Goal: Information Seeking & Learning: Compare options

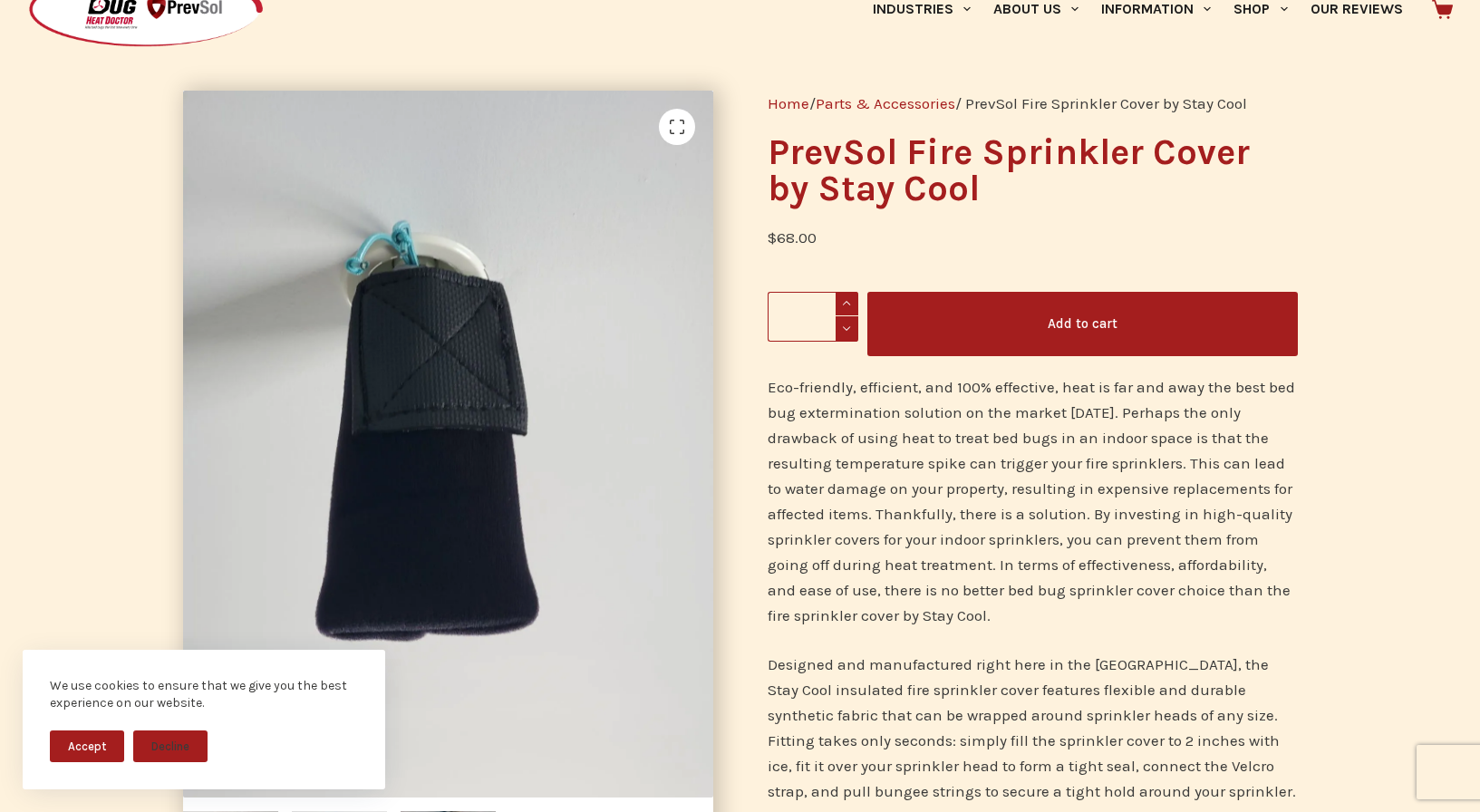
click at [100, 749] on button "Accept" at bounding box center [87, 746] width 75 height 32
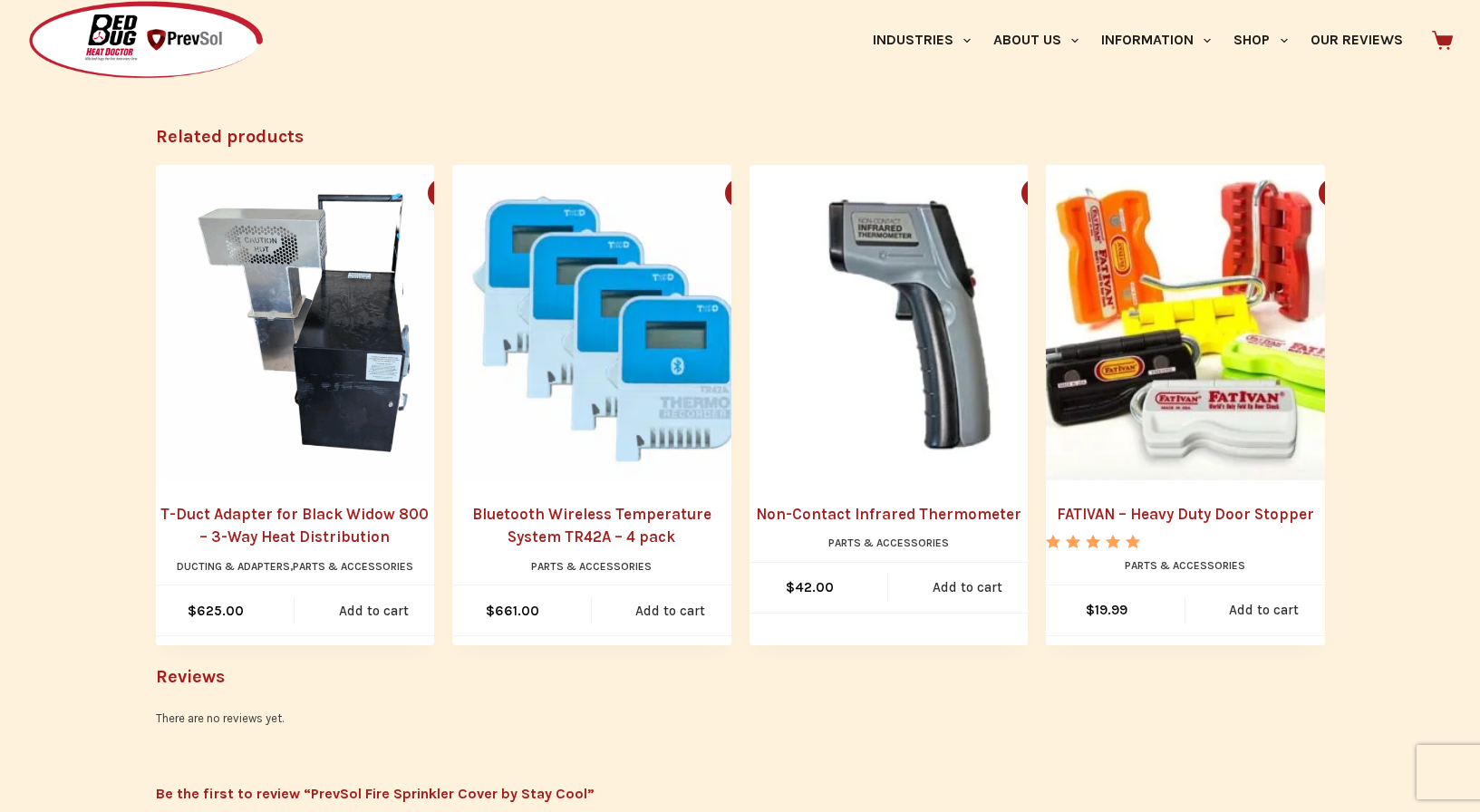
scroll to position [1036, 0]
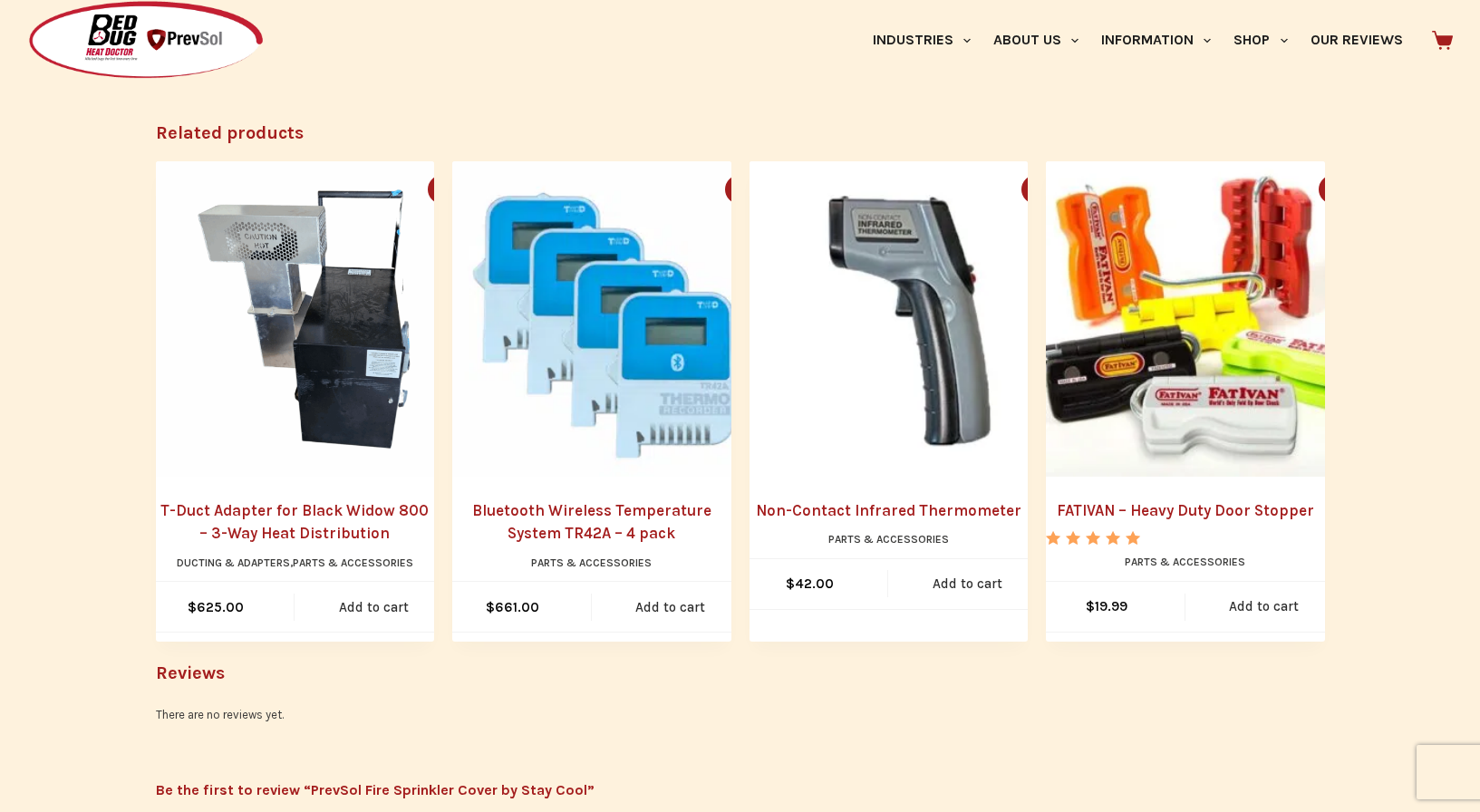
click at [292, 318] on img "T-Duct Adapter for Black Widow 800 – 3-Way Heat Distribution" at bounding box center [314, 318] width 316 height 315
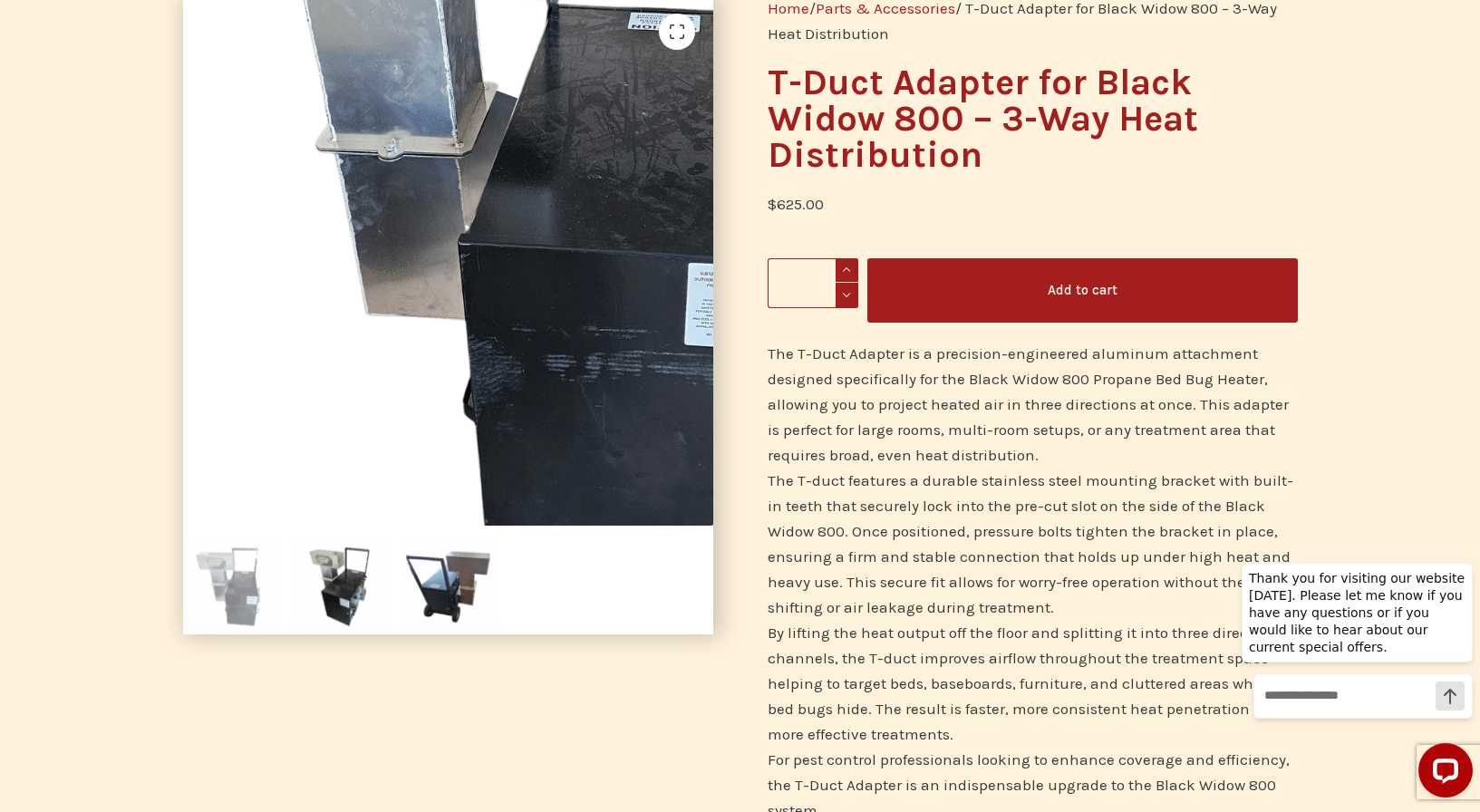
scroll to position [227, 0]
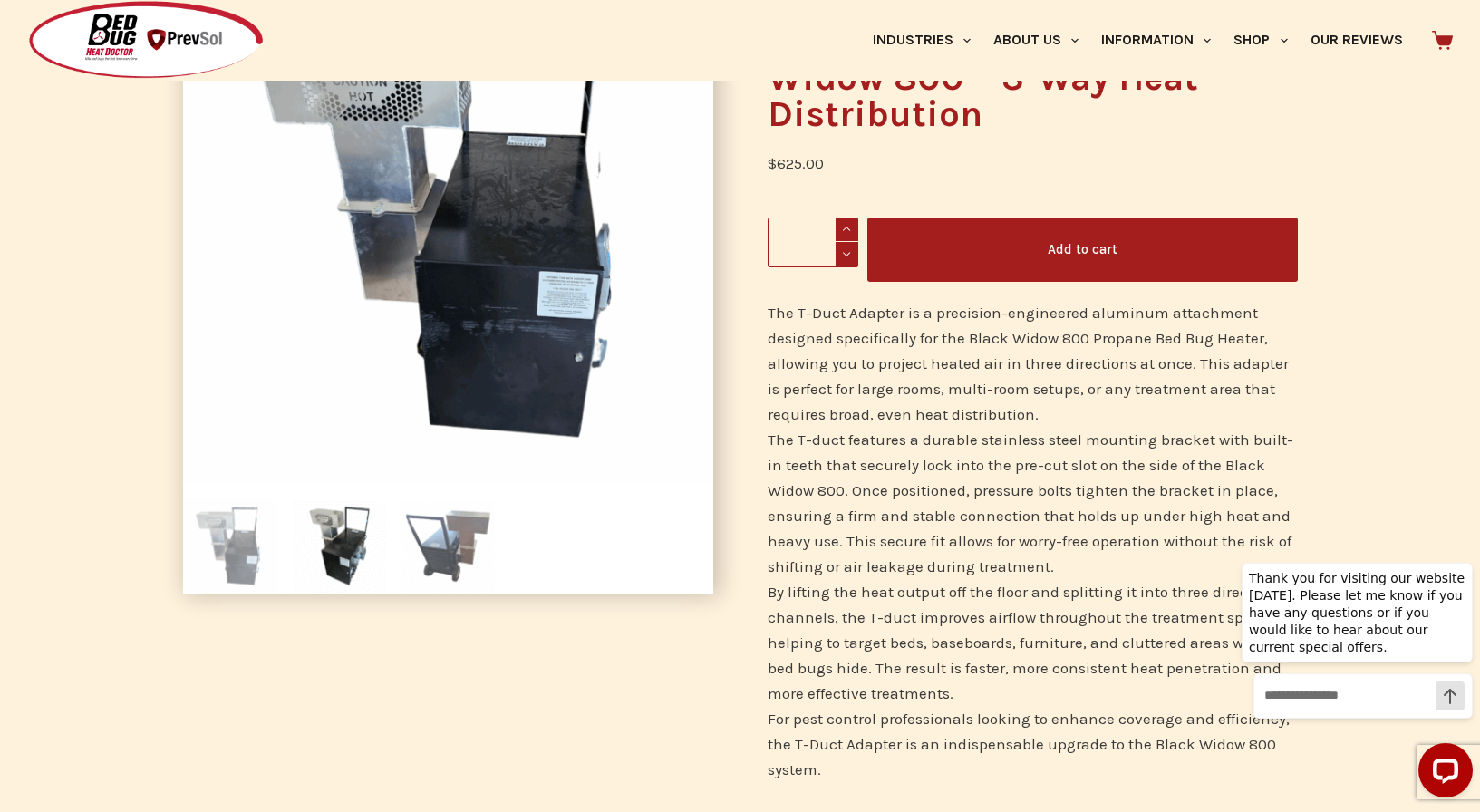
click at [459, 541] on img at bounding box center [448, 546] width 96 height 96
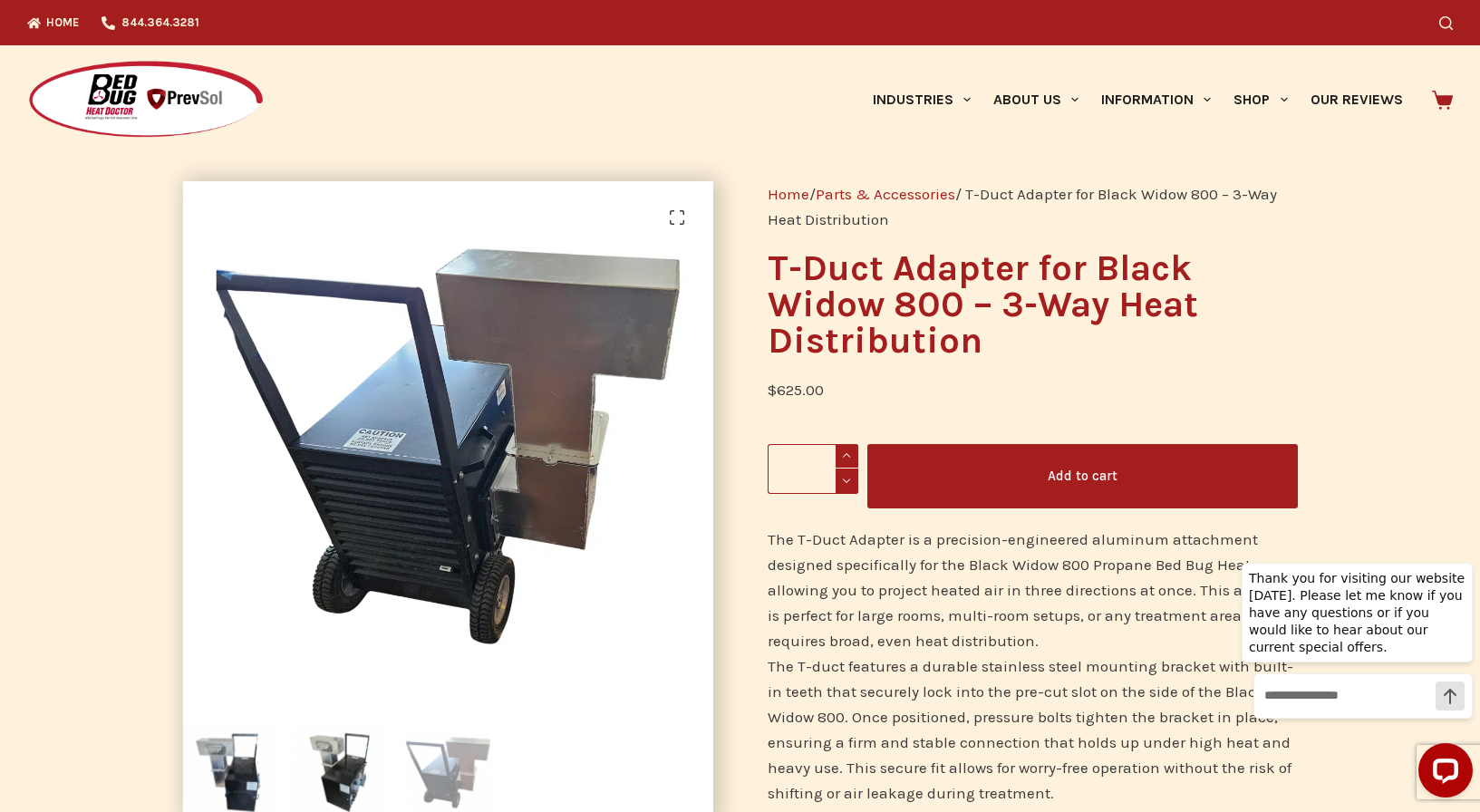
scroll to position [0, 0]
click at [928, 195] on link "Parts & Accessories" at bounding box center [885, 194] width 139 height 18
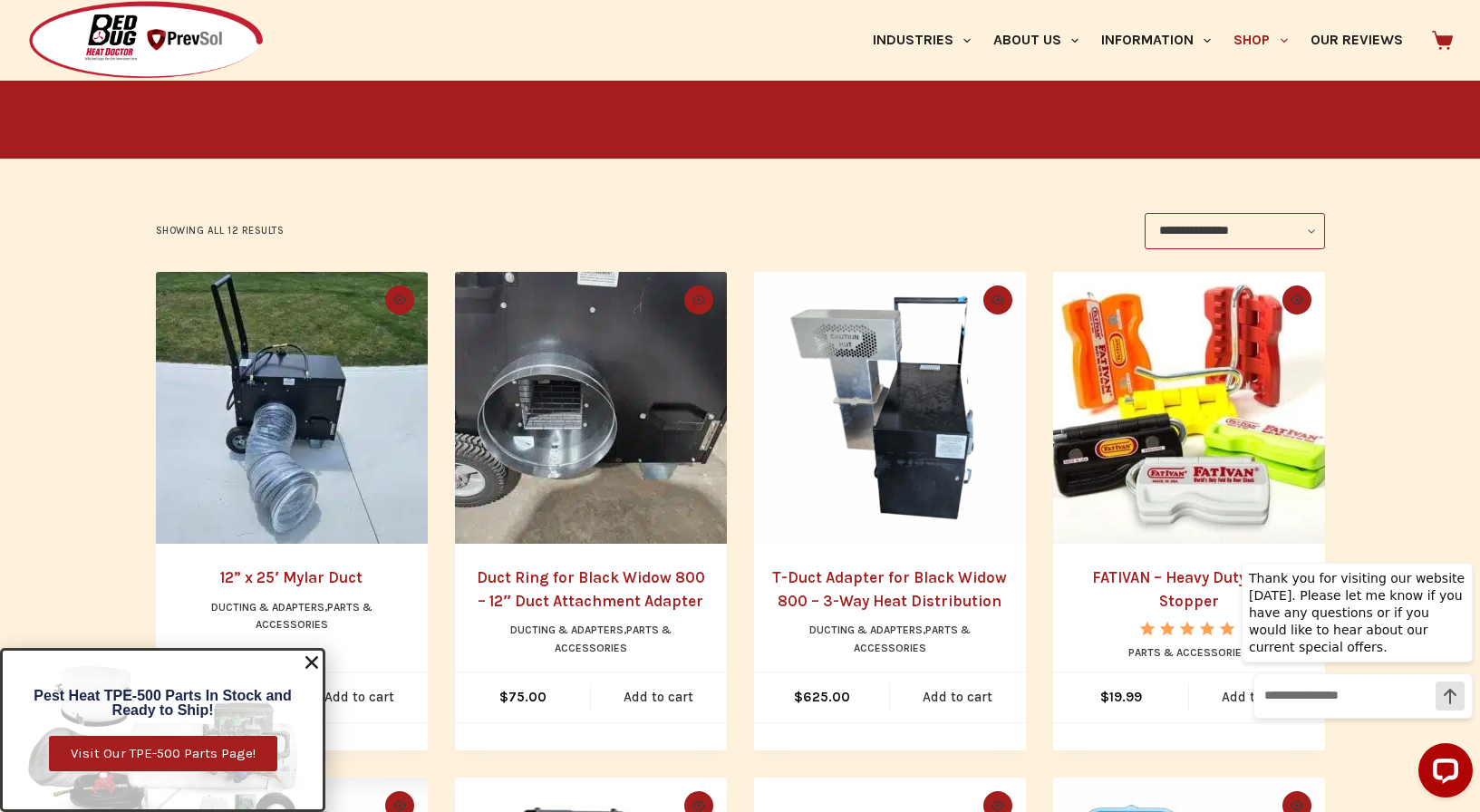
scroll to position [228, 0]
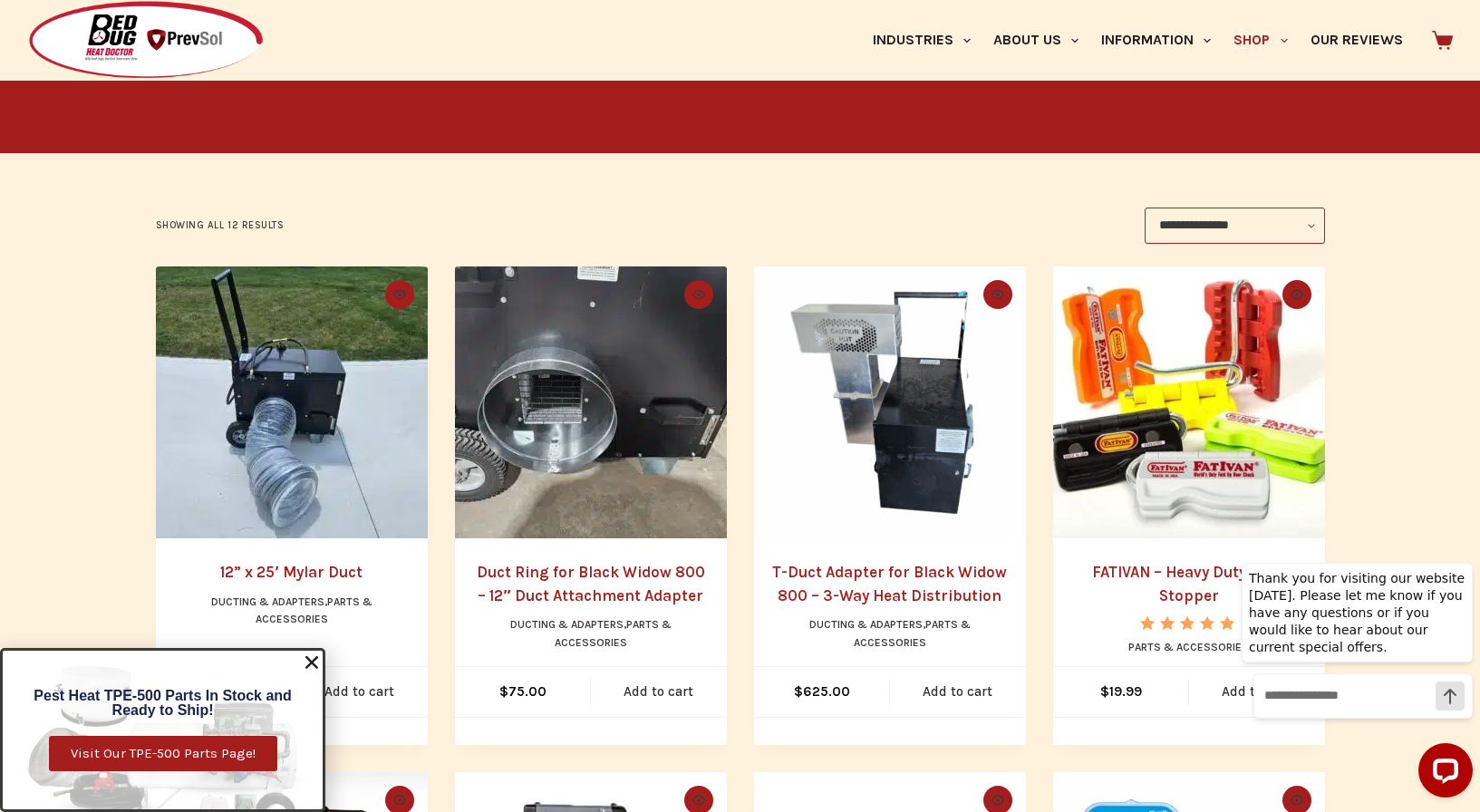
click at [647, 580] on link "Duct Ring for Black Widow 800 – 12″ Duct Attachment Adapter" at bounding box center [590, 583] width 228 height 42
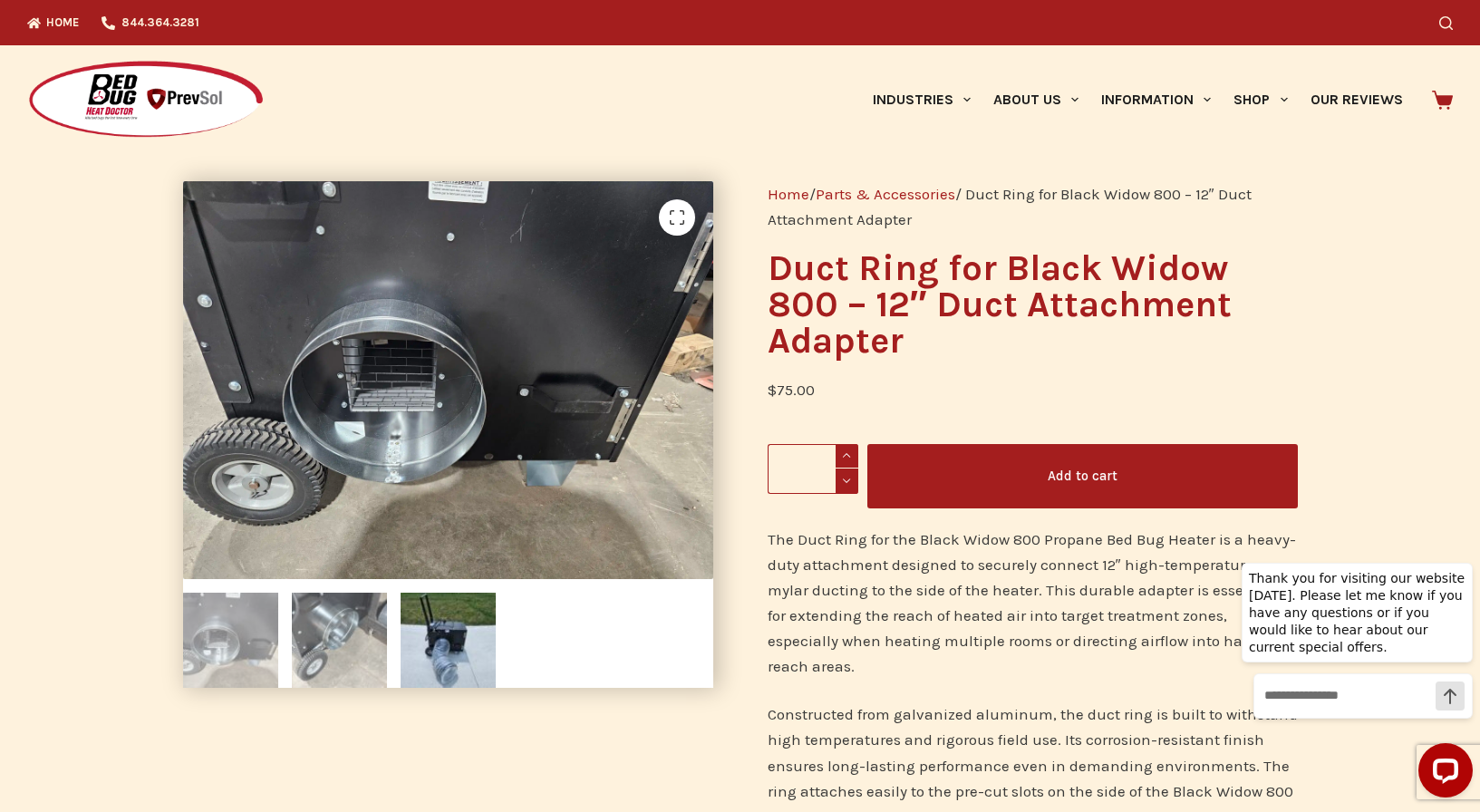
click at [355, 613] on img at bounding box center [339, 640] width 96 height 96
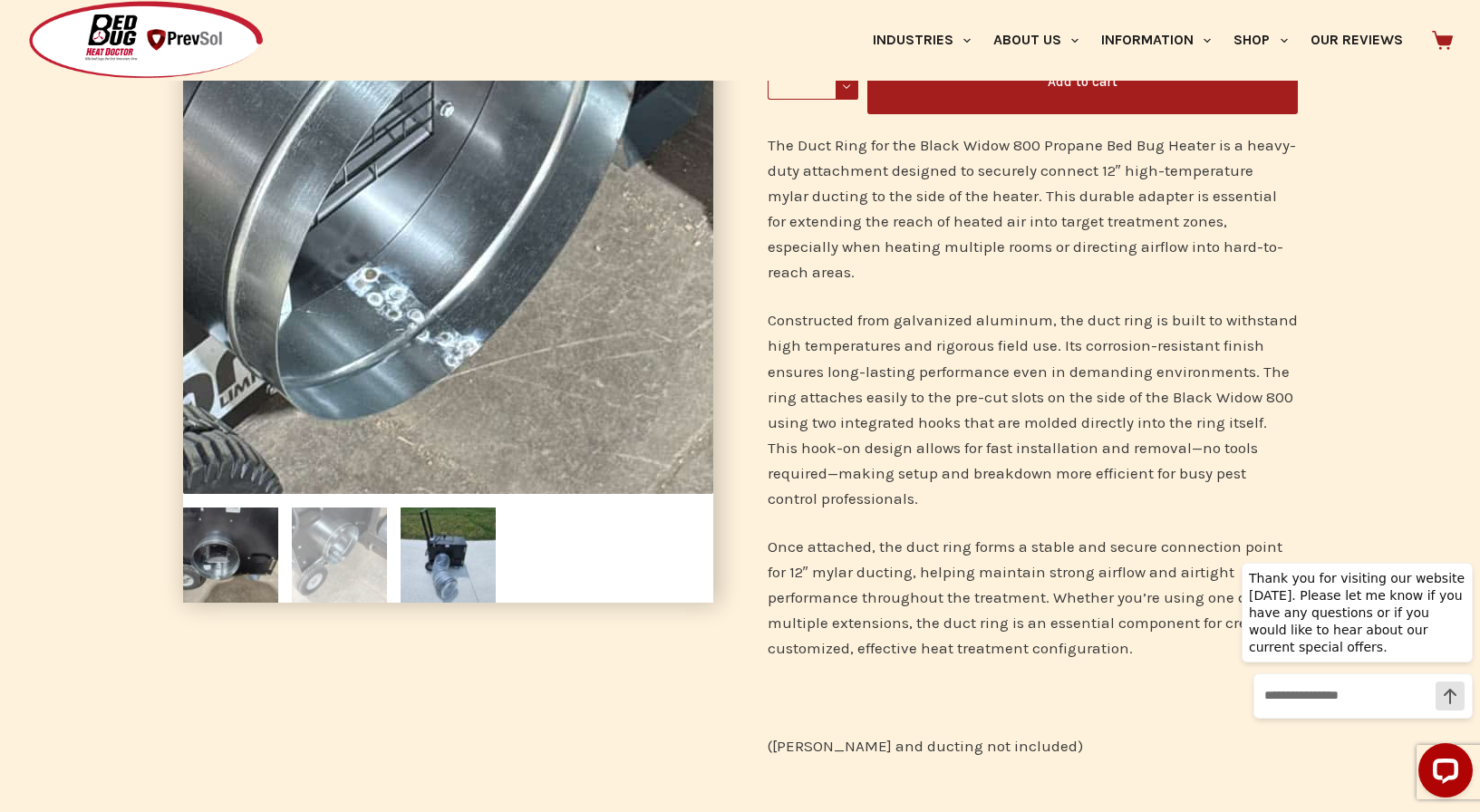
scroll to position [441, 0]
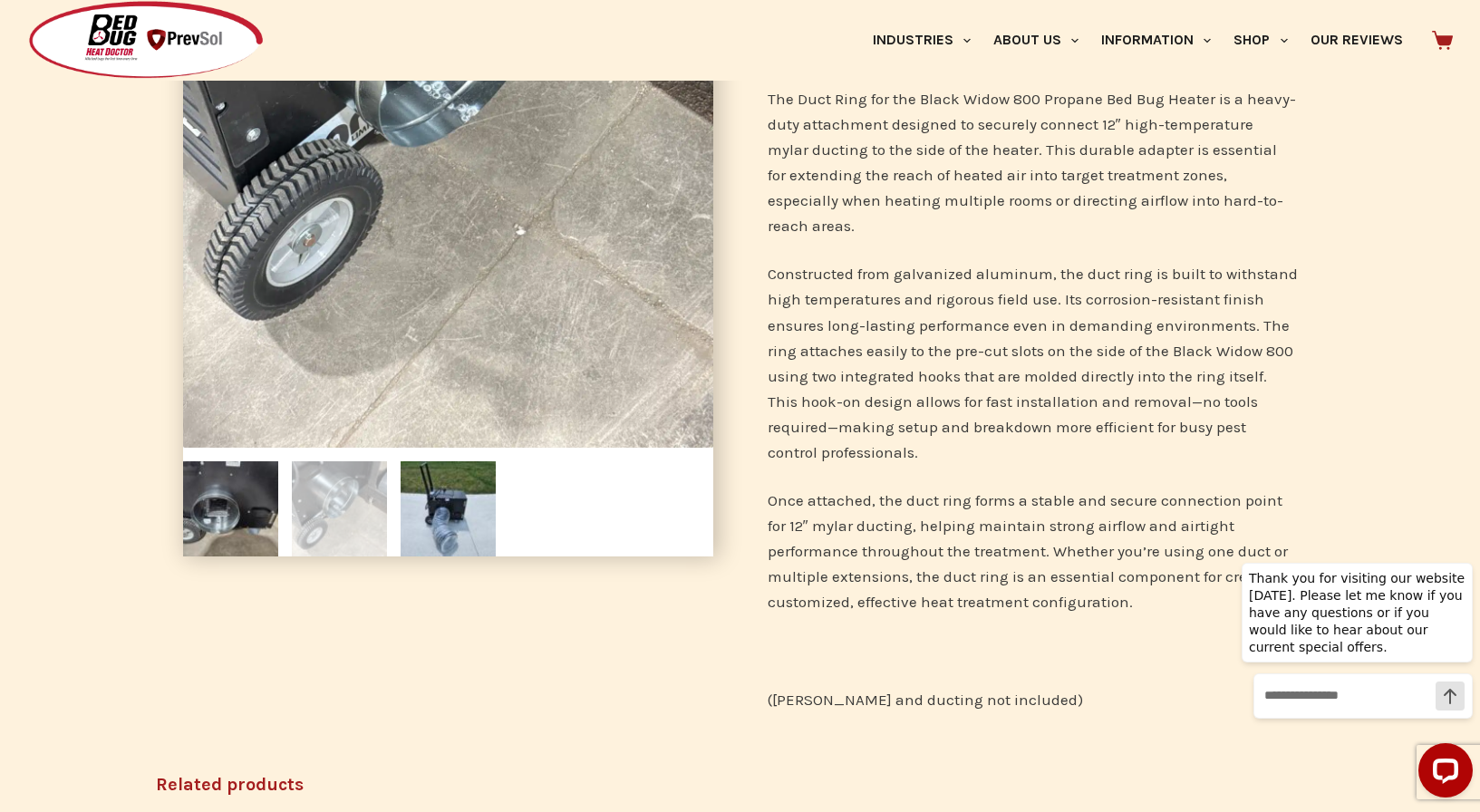
click at [350, 508] on img at bounding box center [339, 508] width 96 height 96
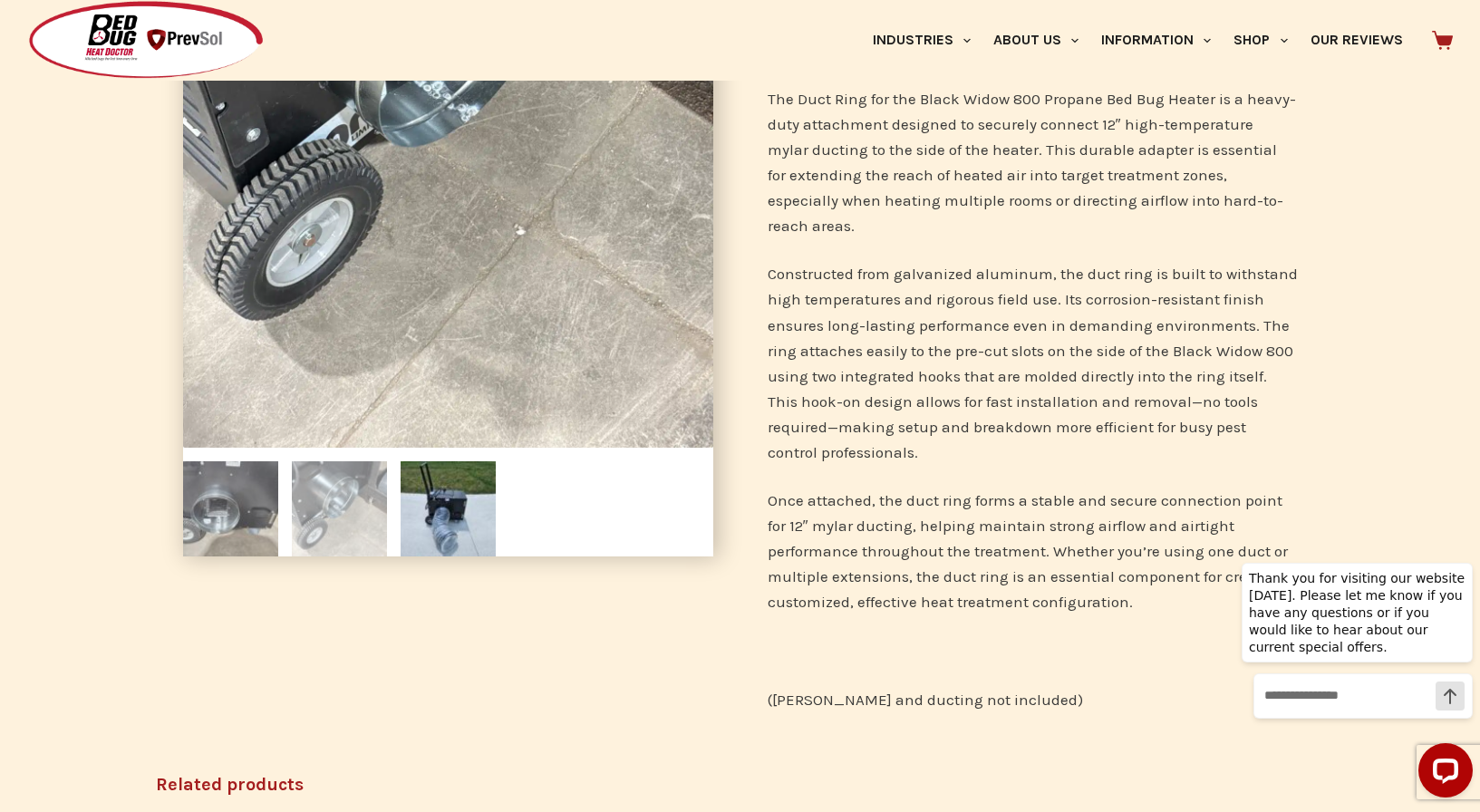
click at [255, 515] on img at bounding box center [231, 508] width 96 height 96
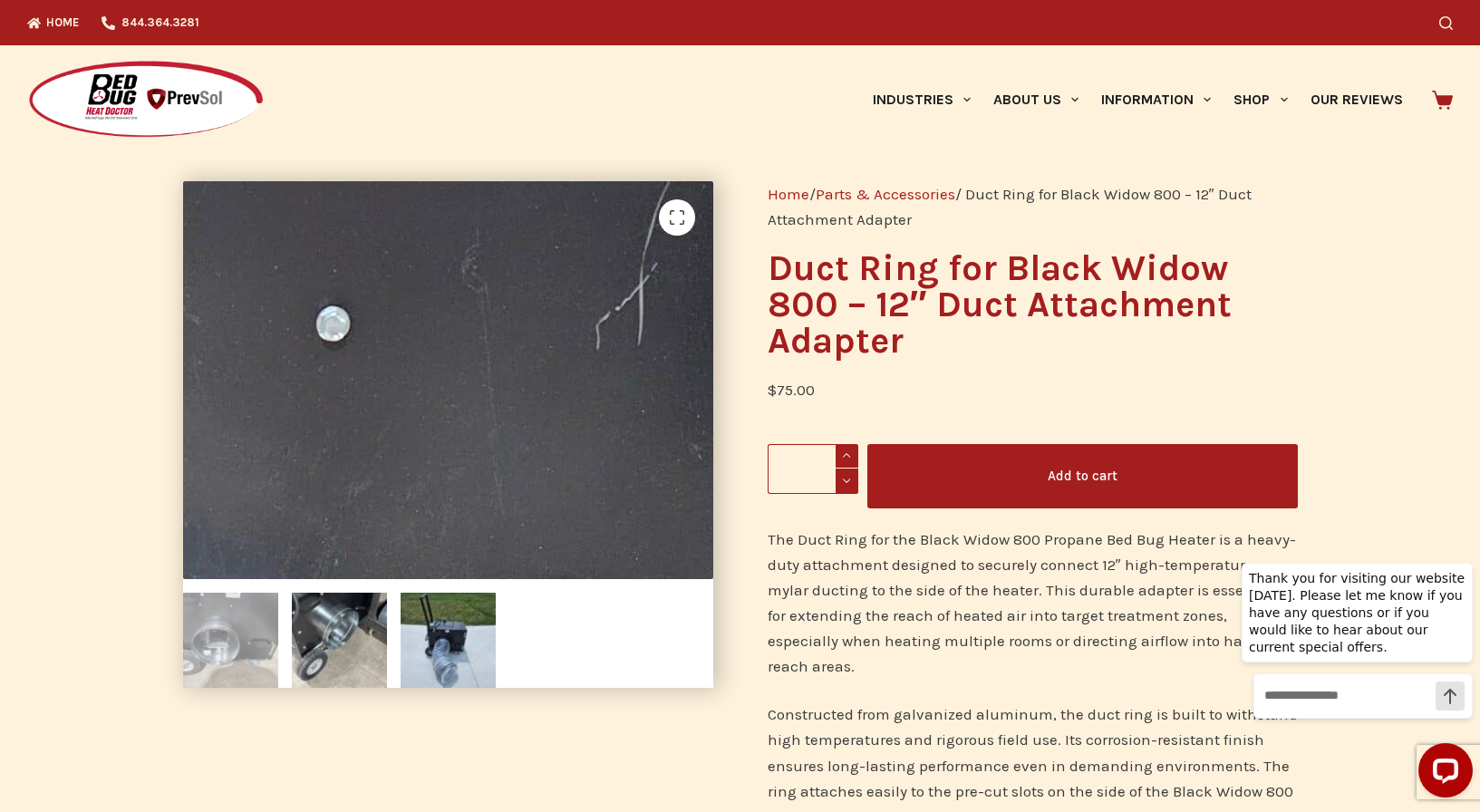
scroll to position [0, 0]
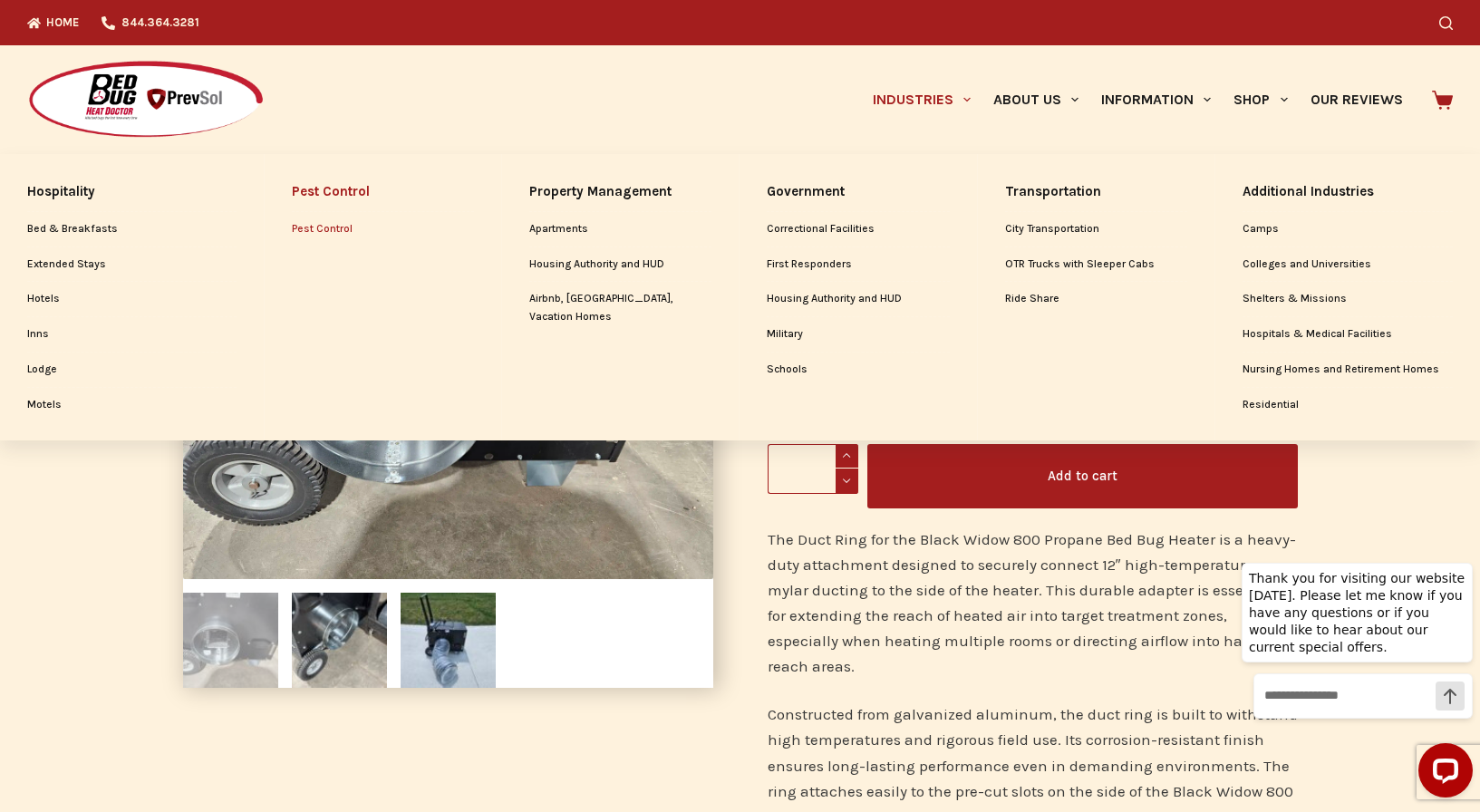
click at [315, 220] on link "Pest Control" at bounding box center [382, 229] width 182 height 35
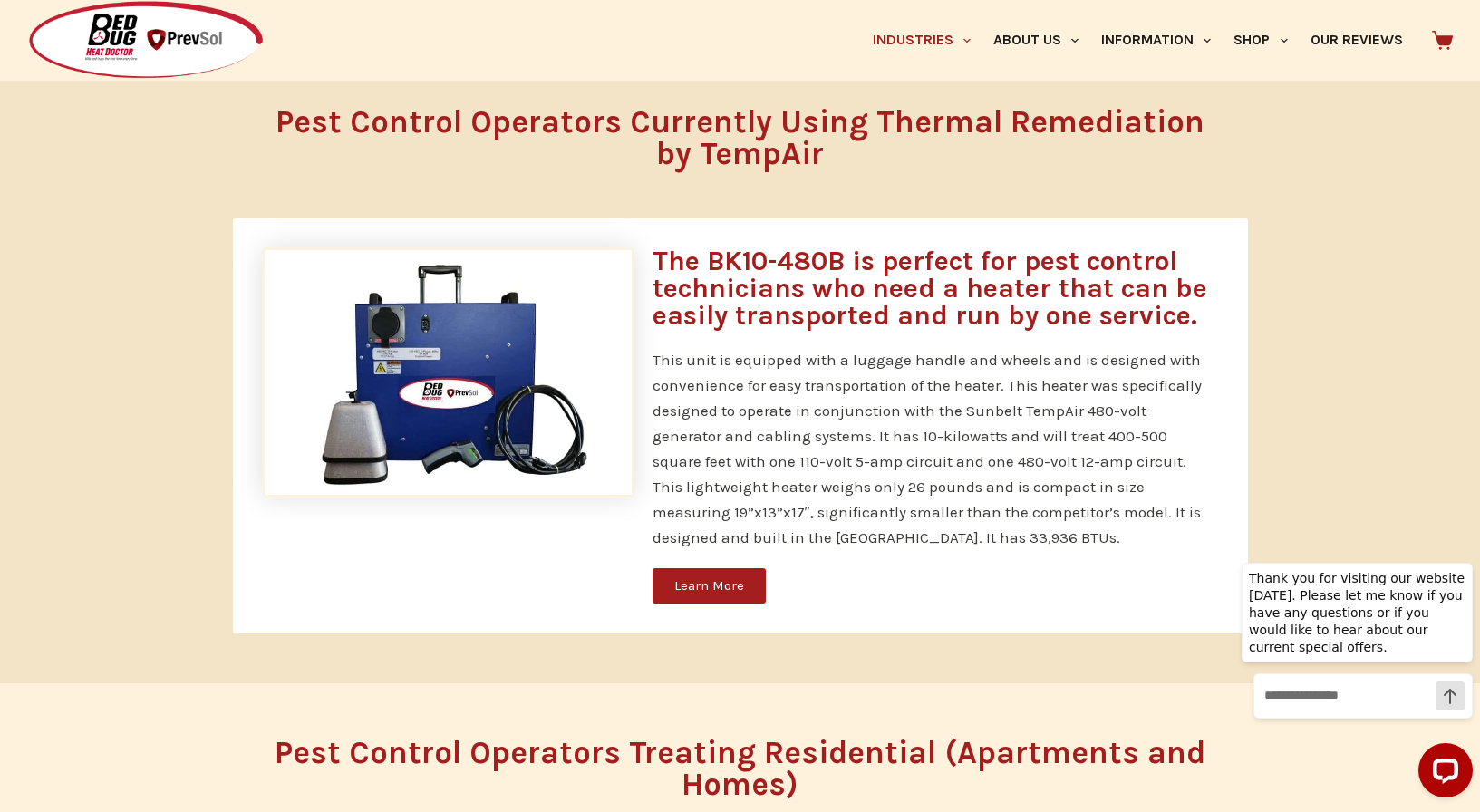
scroll to position [1147, 0]
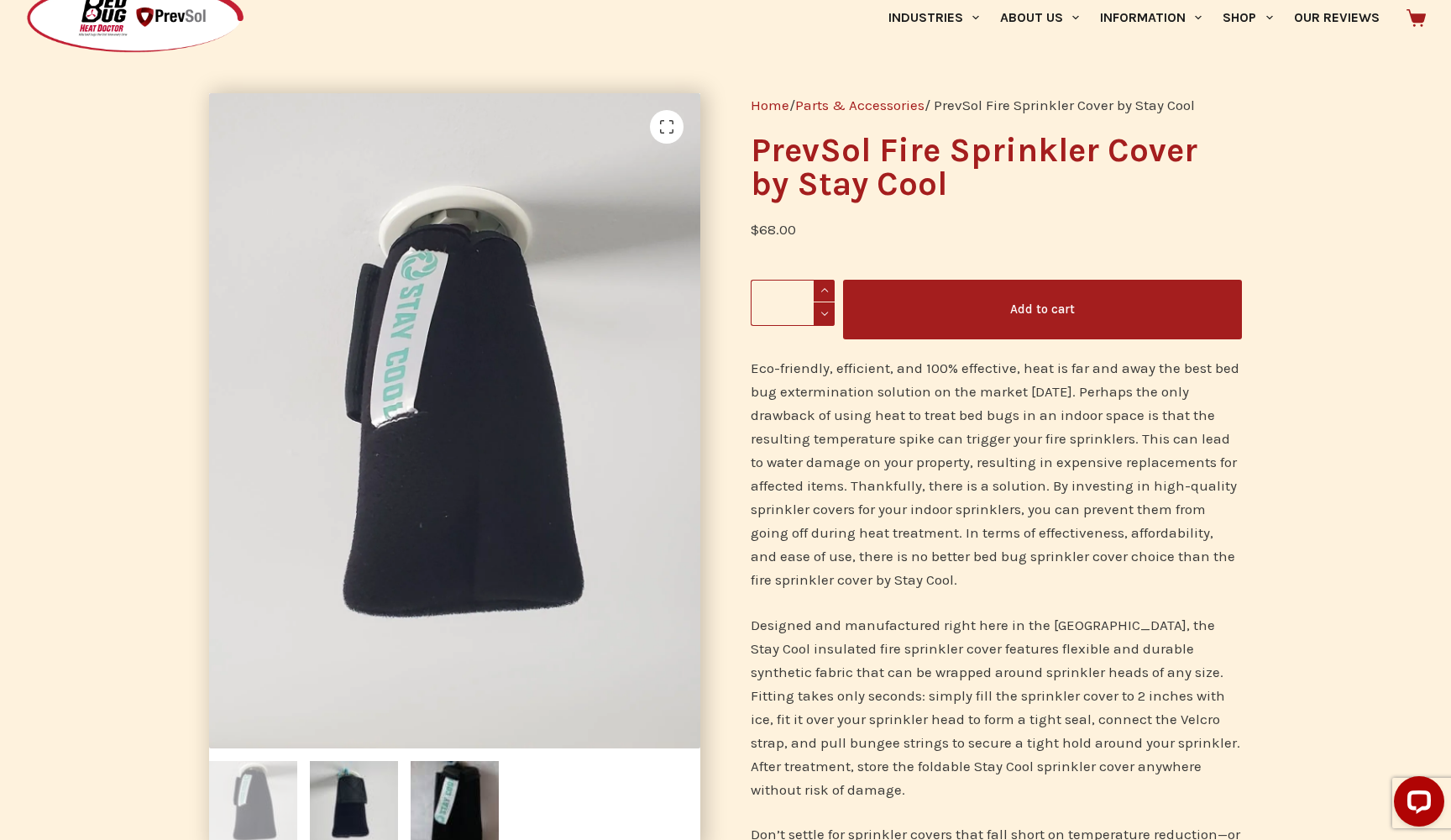
scroll to position [89, 0]
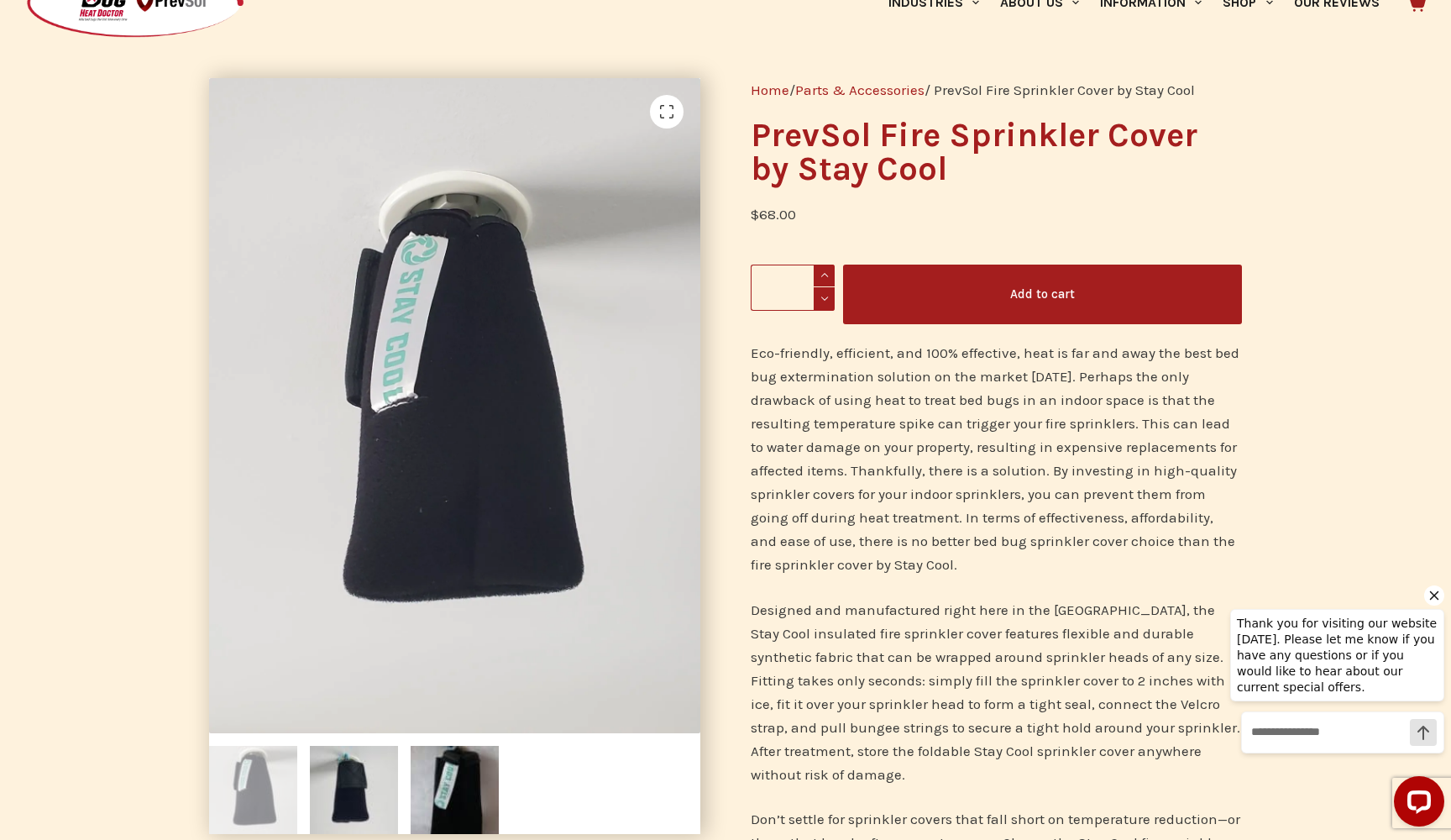
click at [1438, 595] on icon "Hide greeting" at bounding box center [1434, 596] width 20 height 20
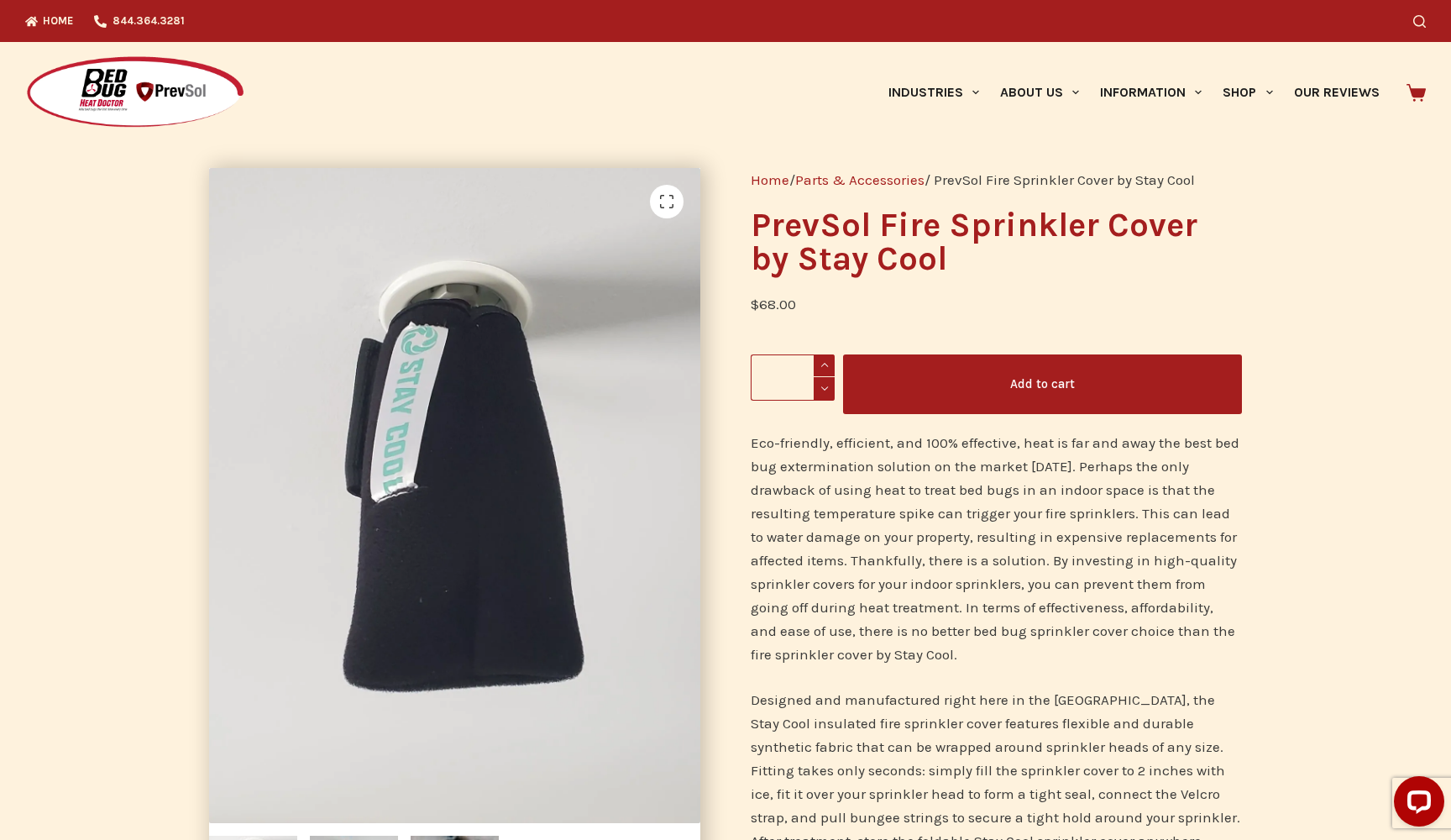
scroll to position [0, 0]
click at [826, 181] on link "Parts & Accessories" at bounding box center [860, 180] width 129 height 17
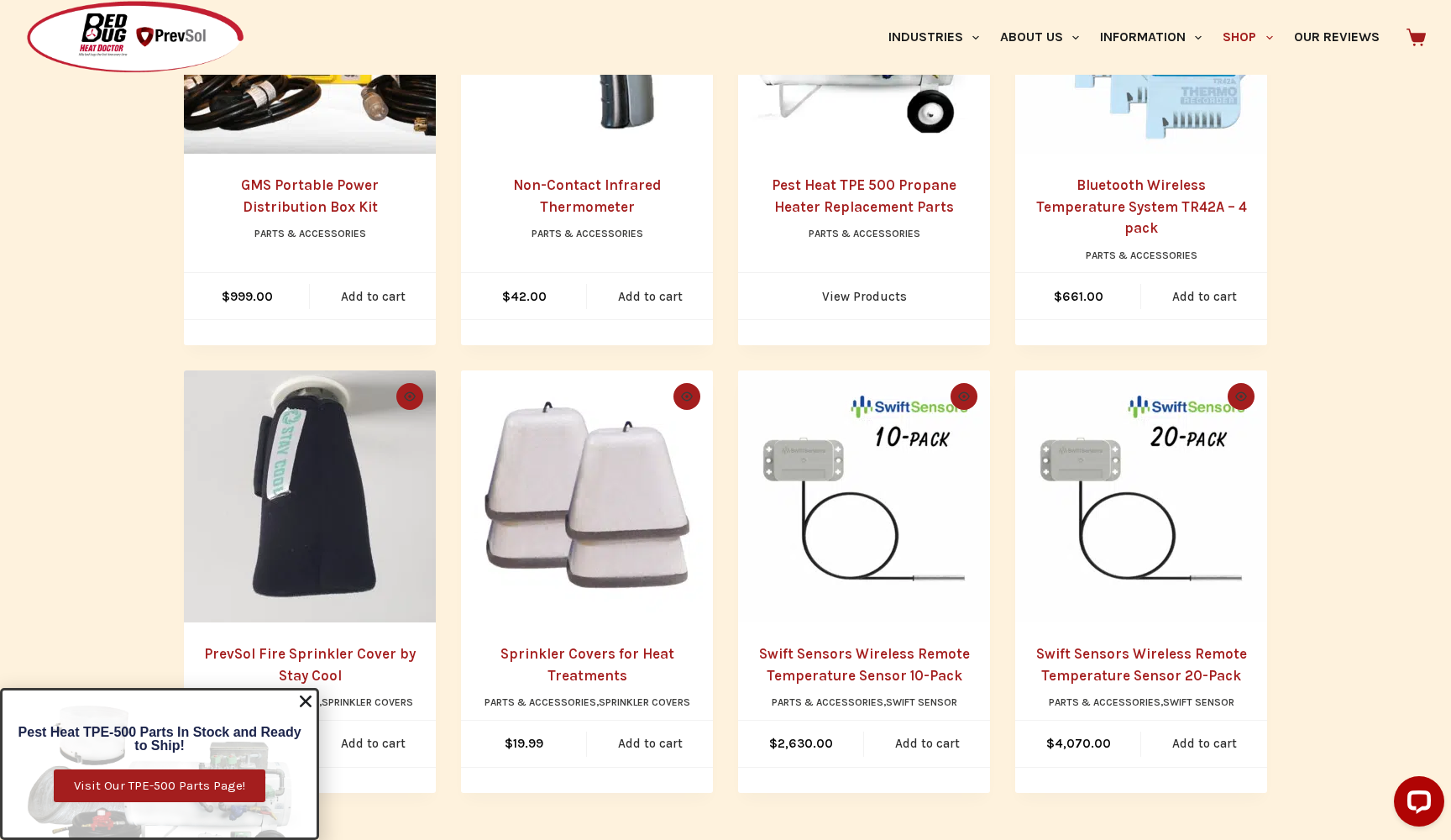
scroll to position [1042, 0]
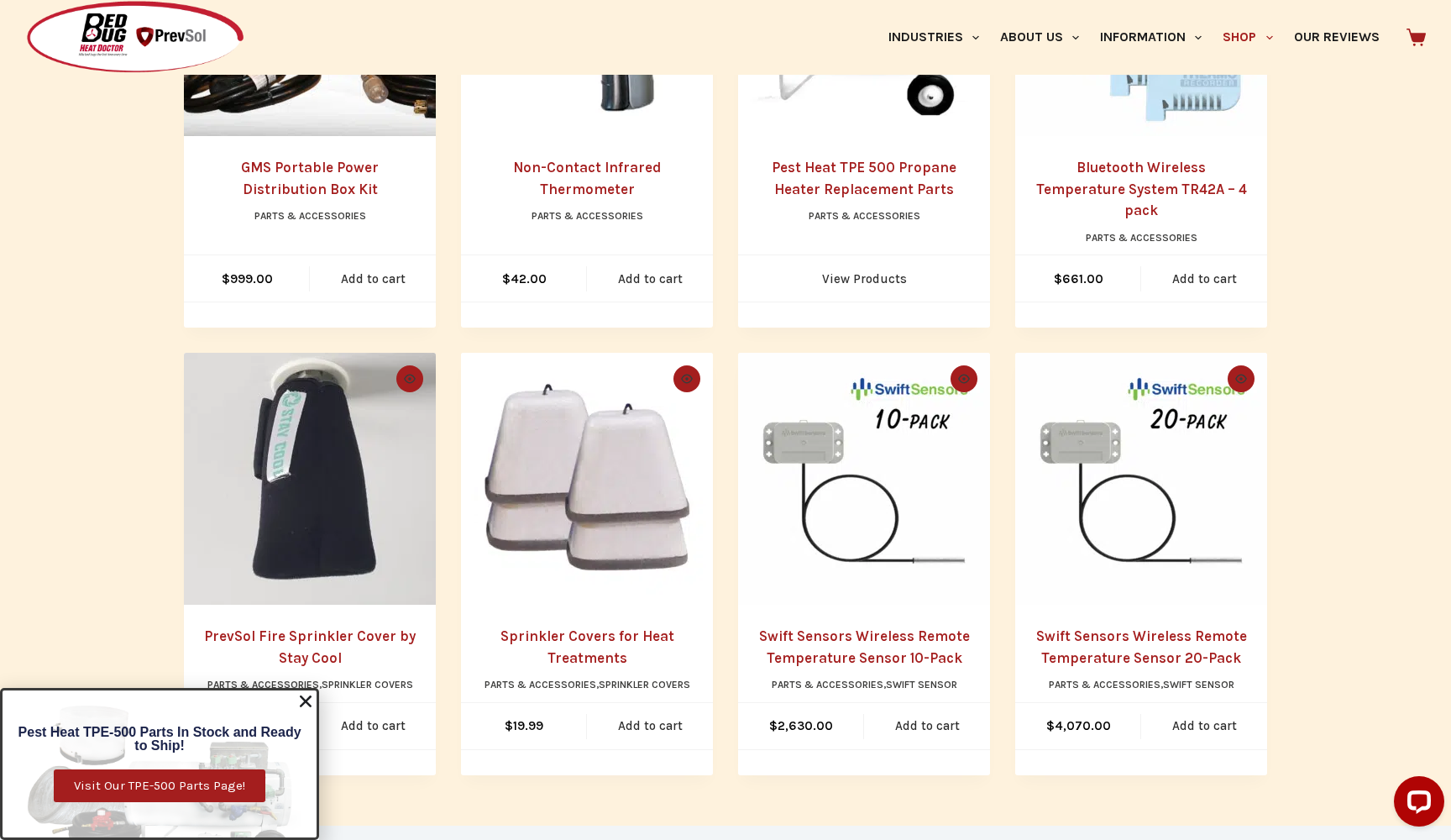
click at [896, 627] on link "Swift Sensors Wireless Remote Temperature Sensor 10-Pack" at bounding box center [864, 646] width 211 height 39
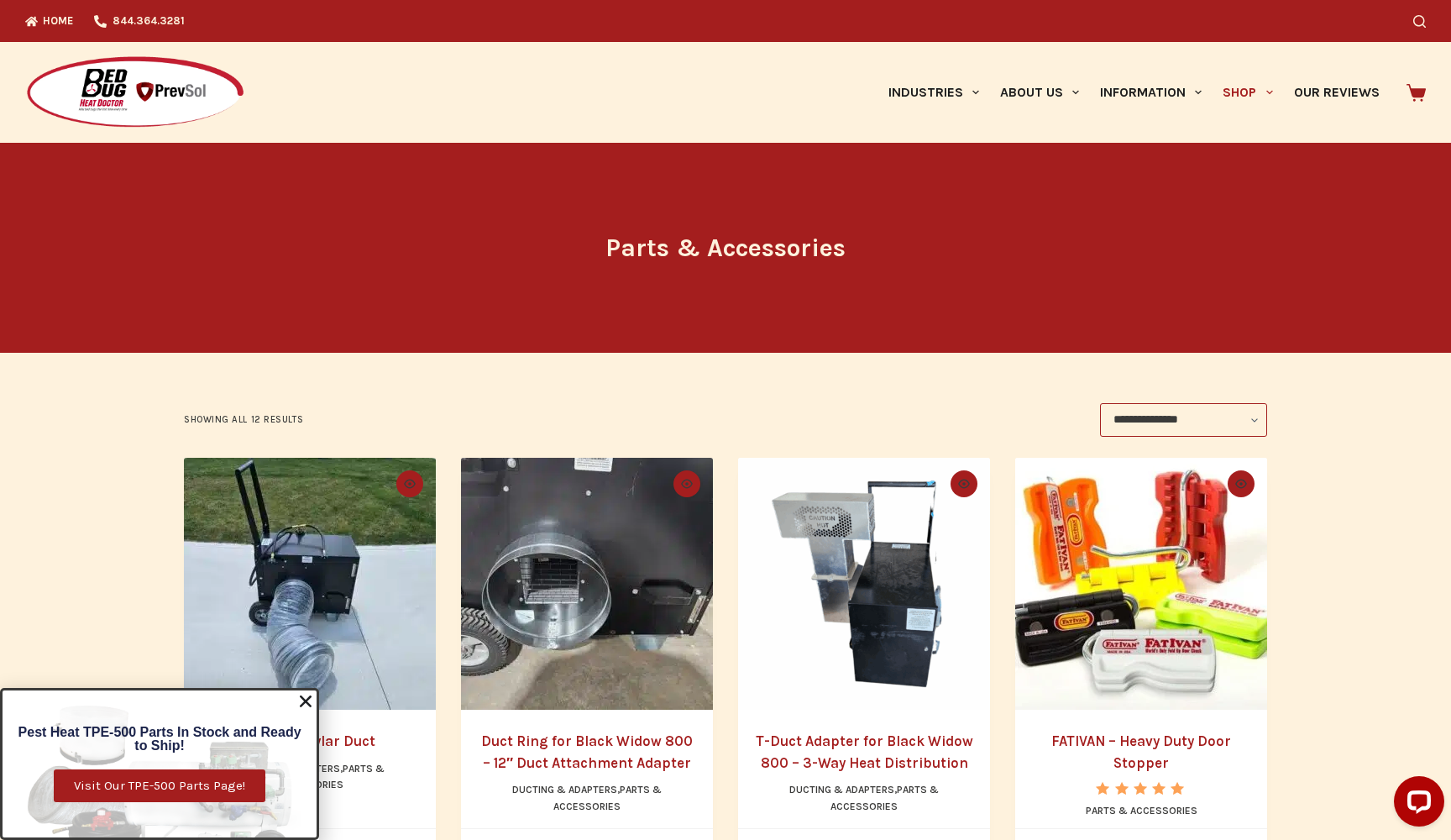
scroll to position [0, 0]
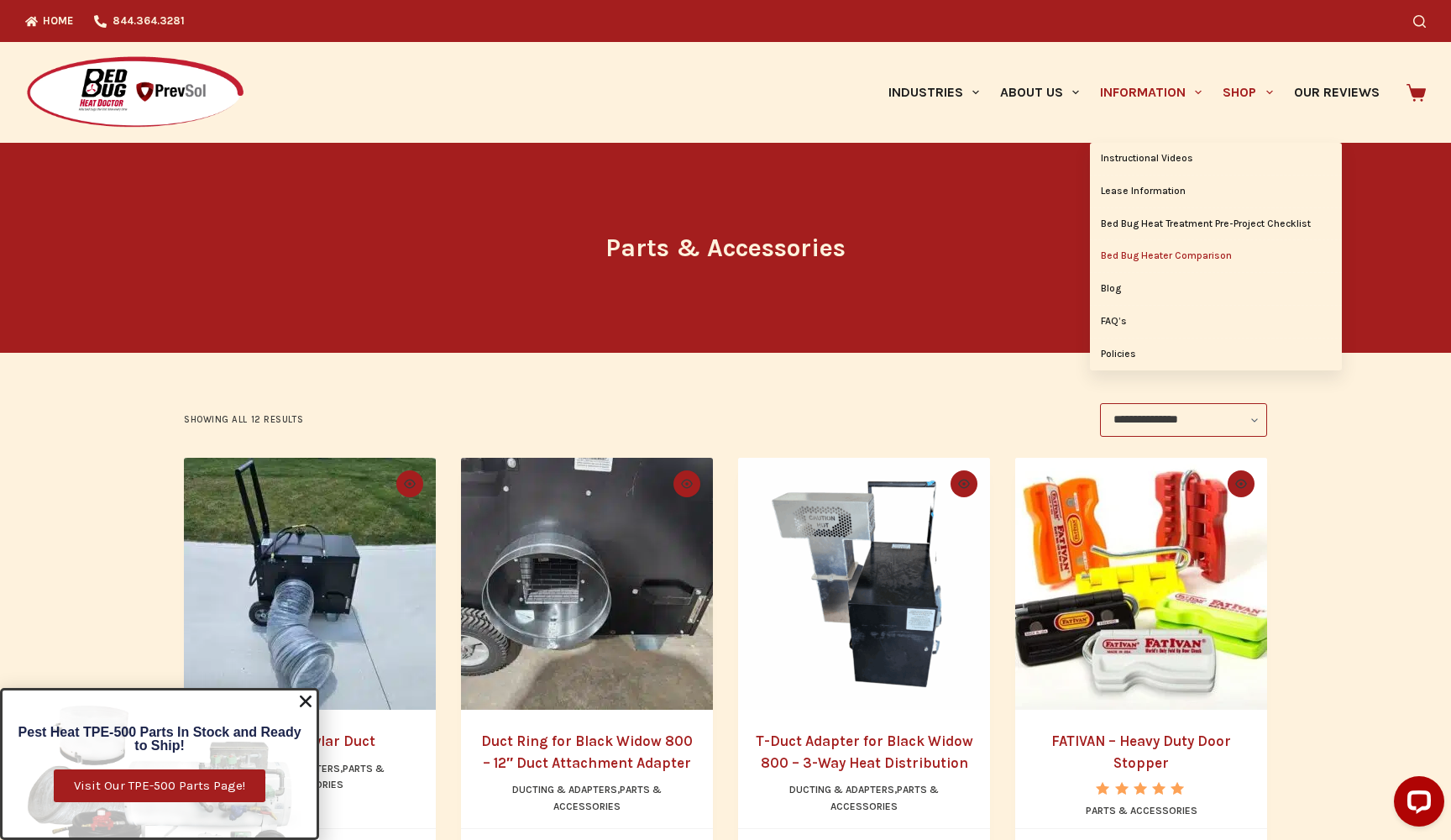
click at [1147, 254] on link "Bed Bug Heater Comparison" at bounding box center [1216, 255] width 252 height 32
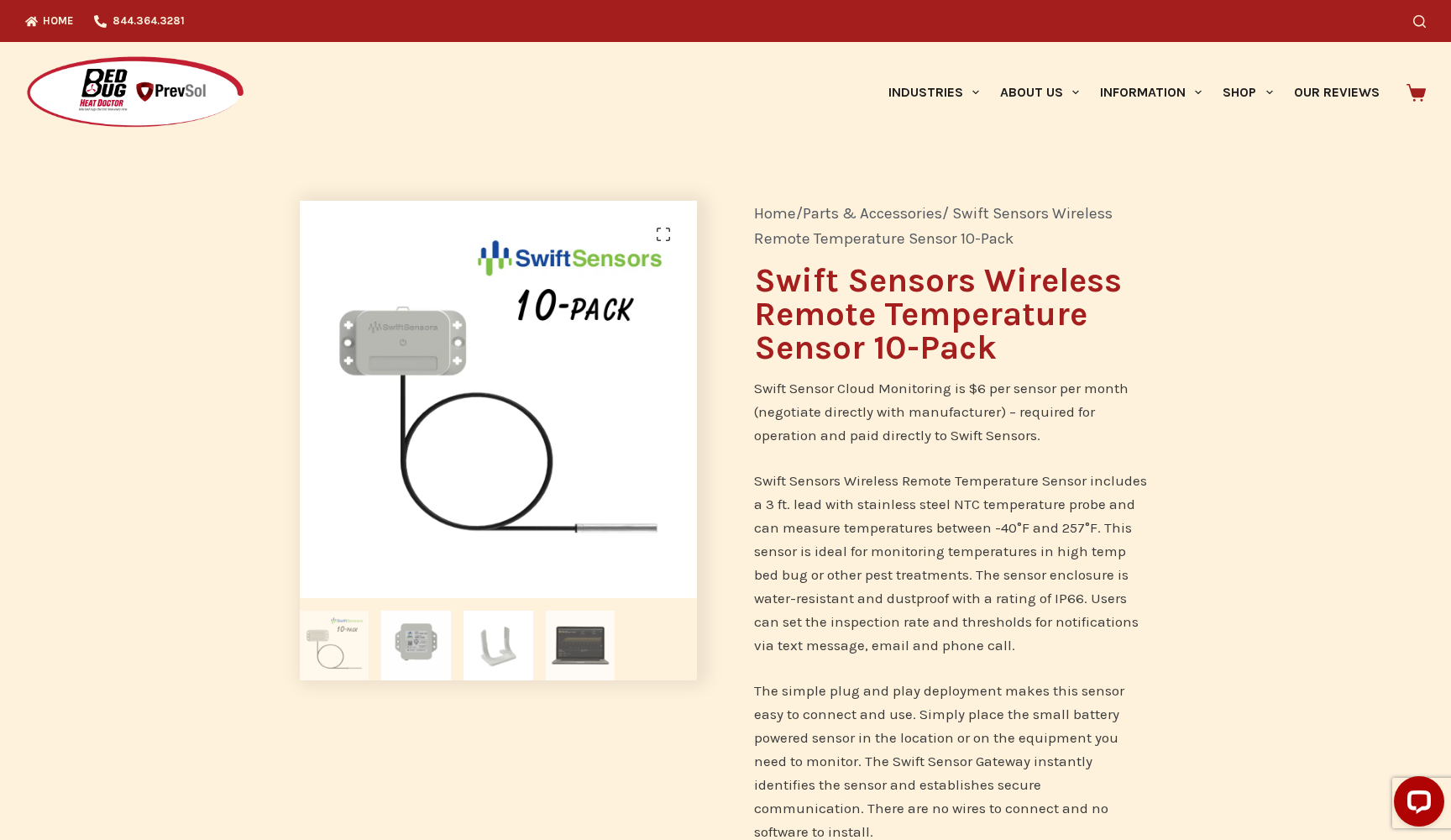
click at [596, 643] on img at bounding box center [581, 645] width 70 height 70
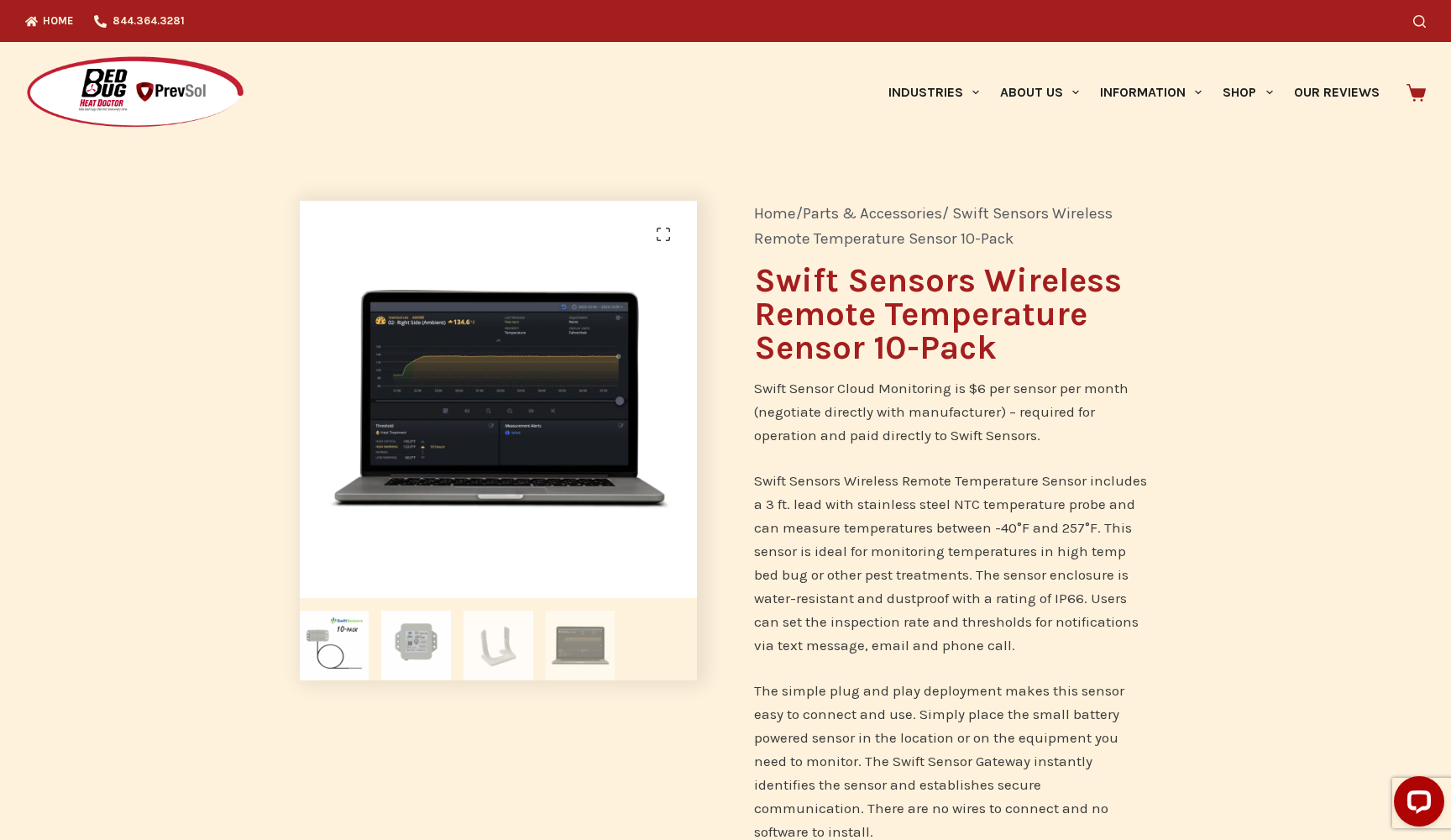
click at [514, 633] on img at bounding box center [499, 645] width 70 height 70
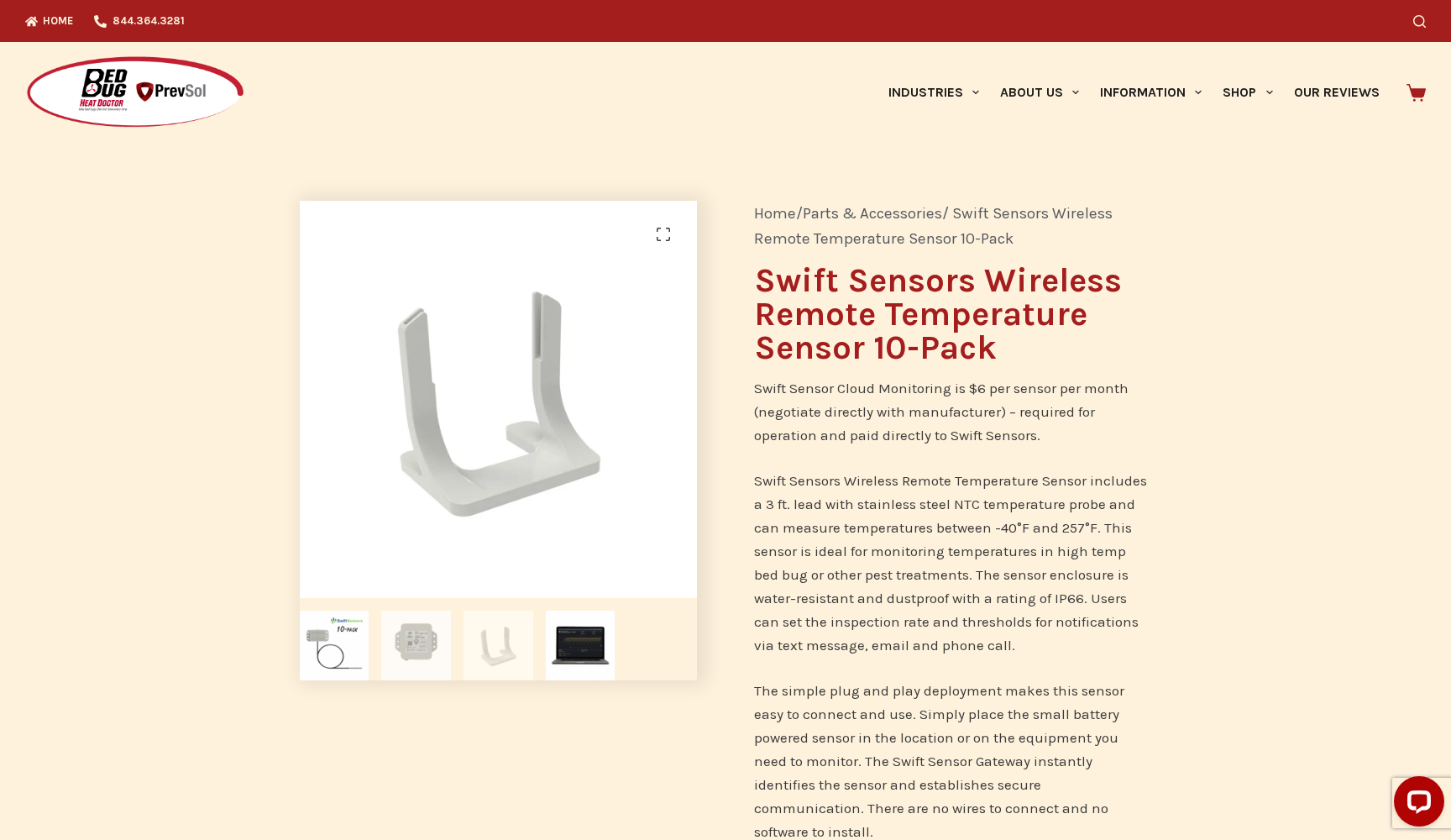
click at [422, 628] on img at bounding box center [416, 645] width 70 height 70
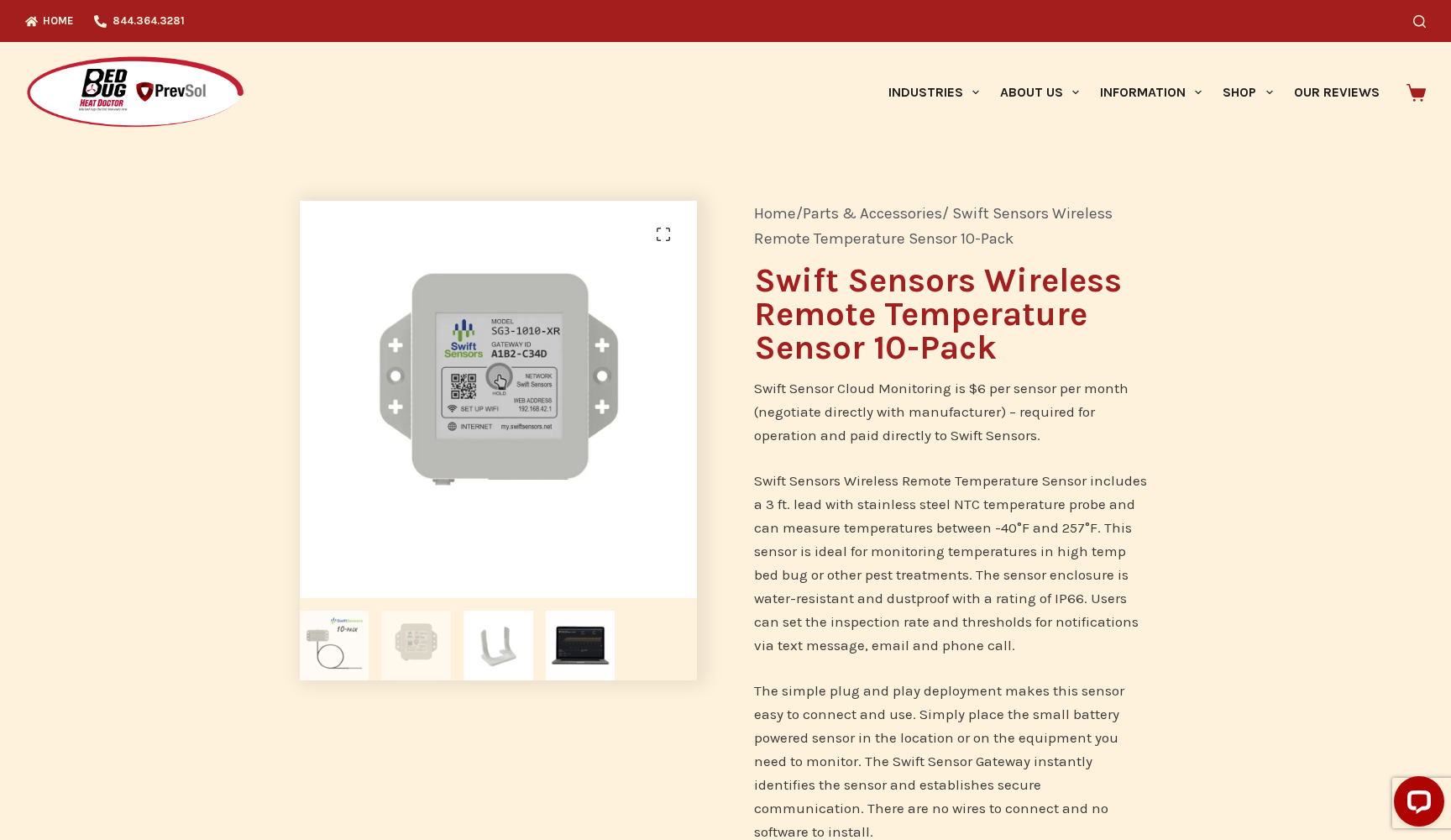
click at [345, 642] on img at bounding box center [335, 645] width 70 height 70
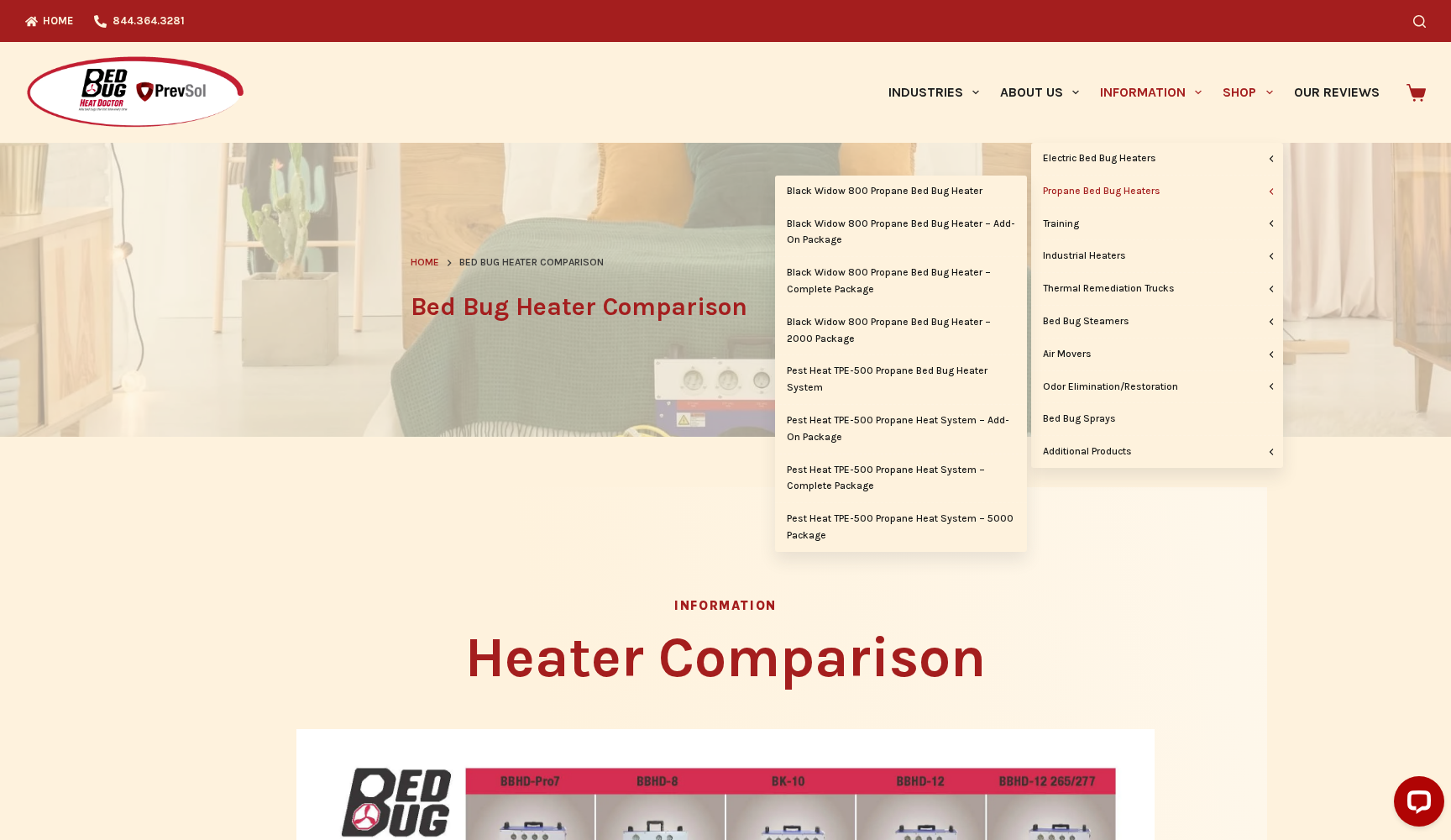
click at [1137, 187] on link "Propane Bed Bug Heaters" at bounding box center [1157, 191] width 252 height 32
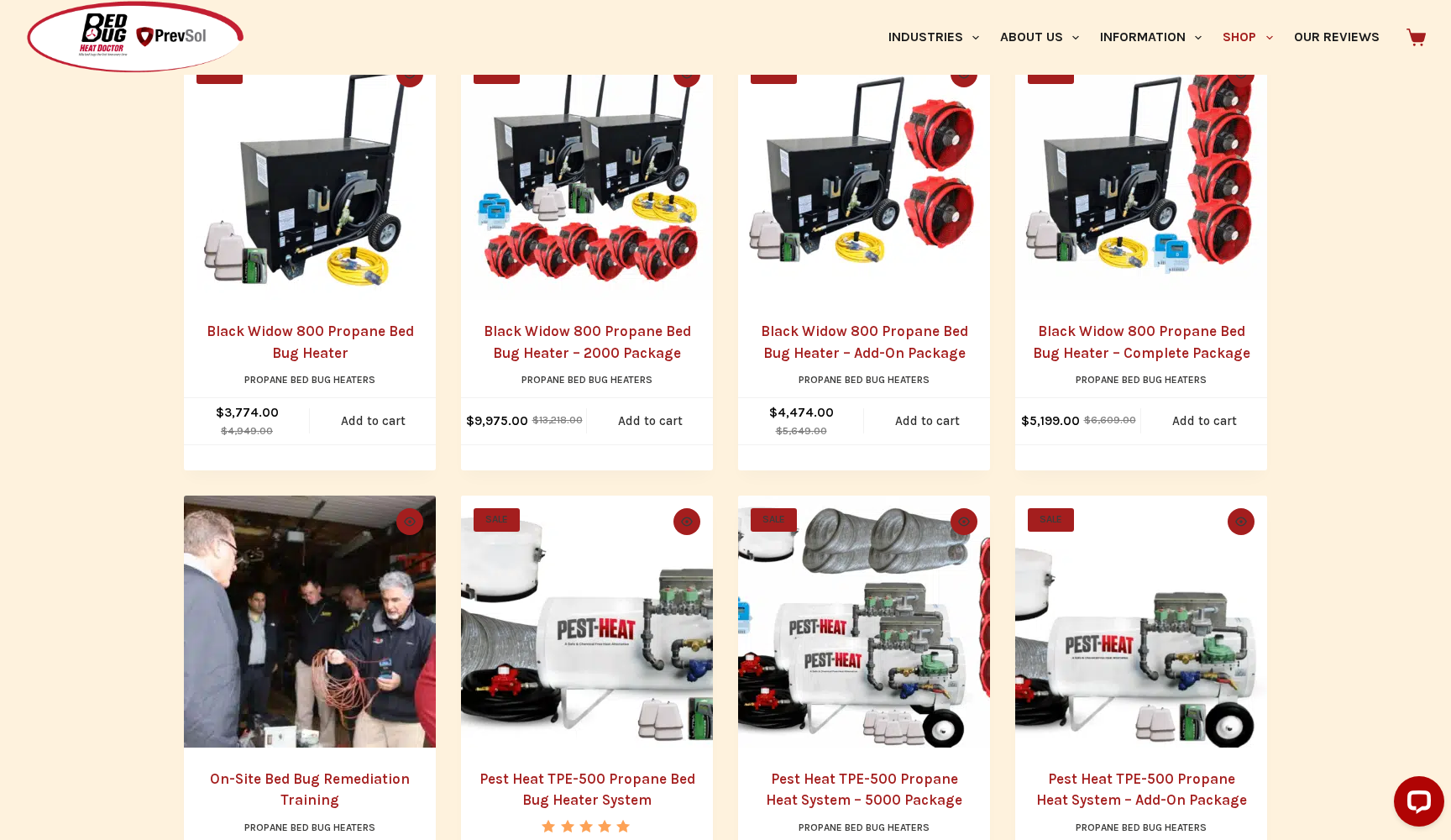
scroll to position [410, 0]
click at [594, 337] on link "Black Widow 800 Propane Bed Bug Heater – 2000 Package" at bounding box center [587, 341] width 208 height 39
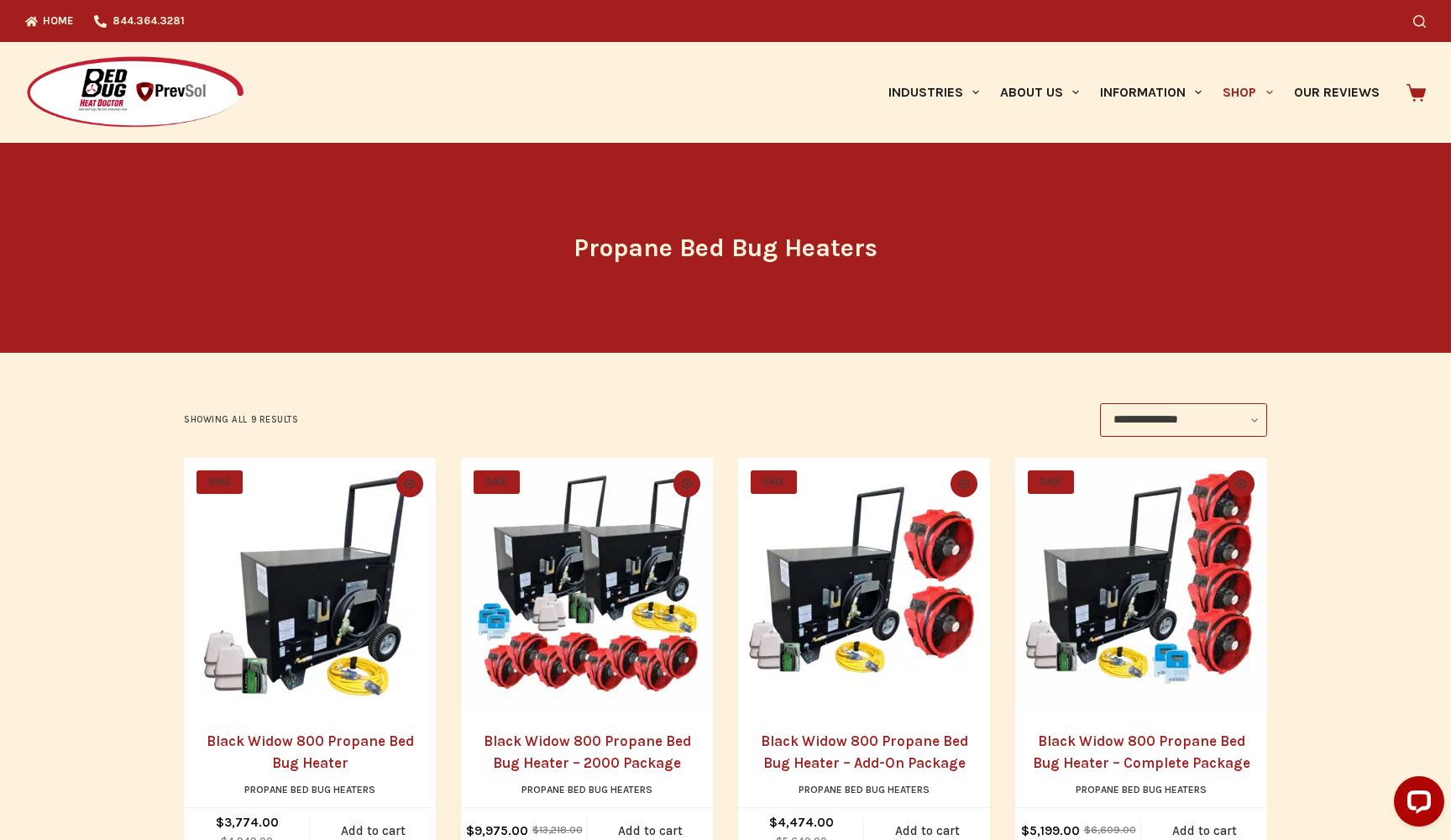
scroll to position [0, 0]
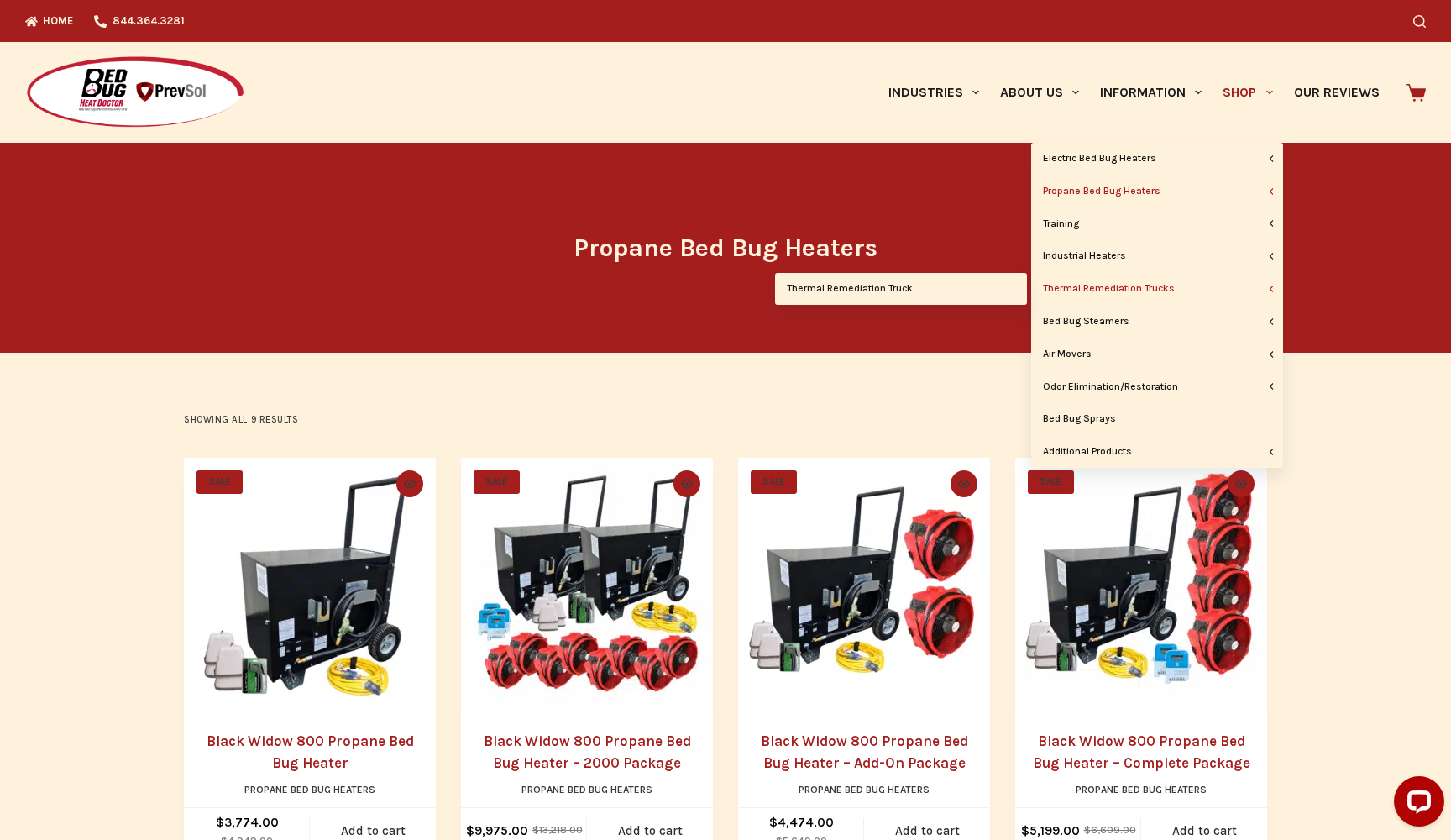
click at [1103, 284] on link "Thermal Remediation Trucks" at bounding box center [1157, 289] width 252 height 32
click at [971, 289] on link "Thermal Remediation Truck" at bounding box center [900, 289] width 252 height 32
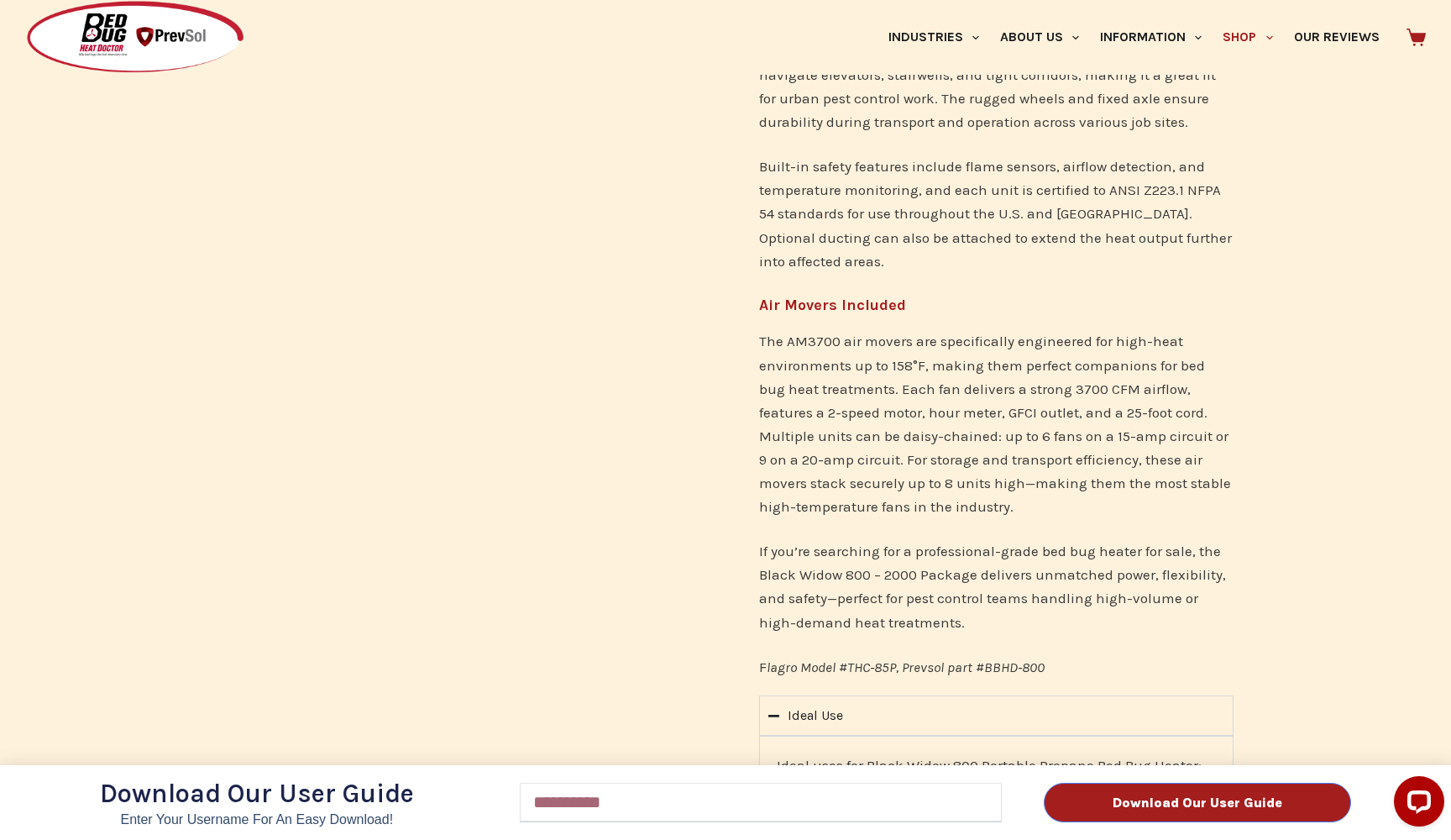
scroll to position [1042, 0]
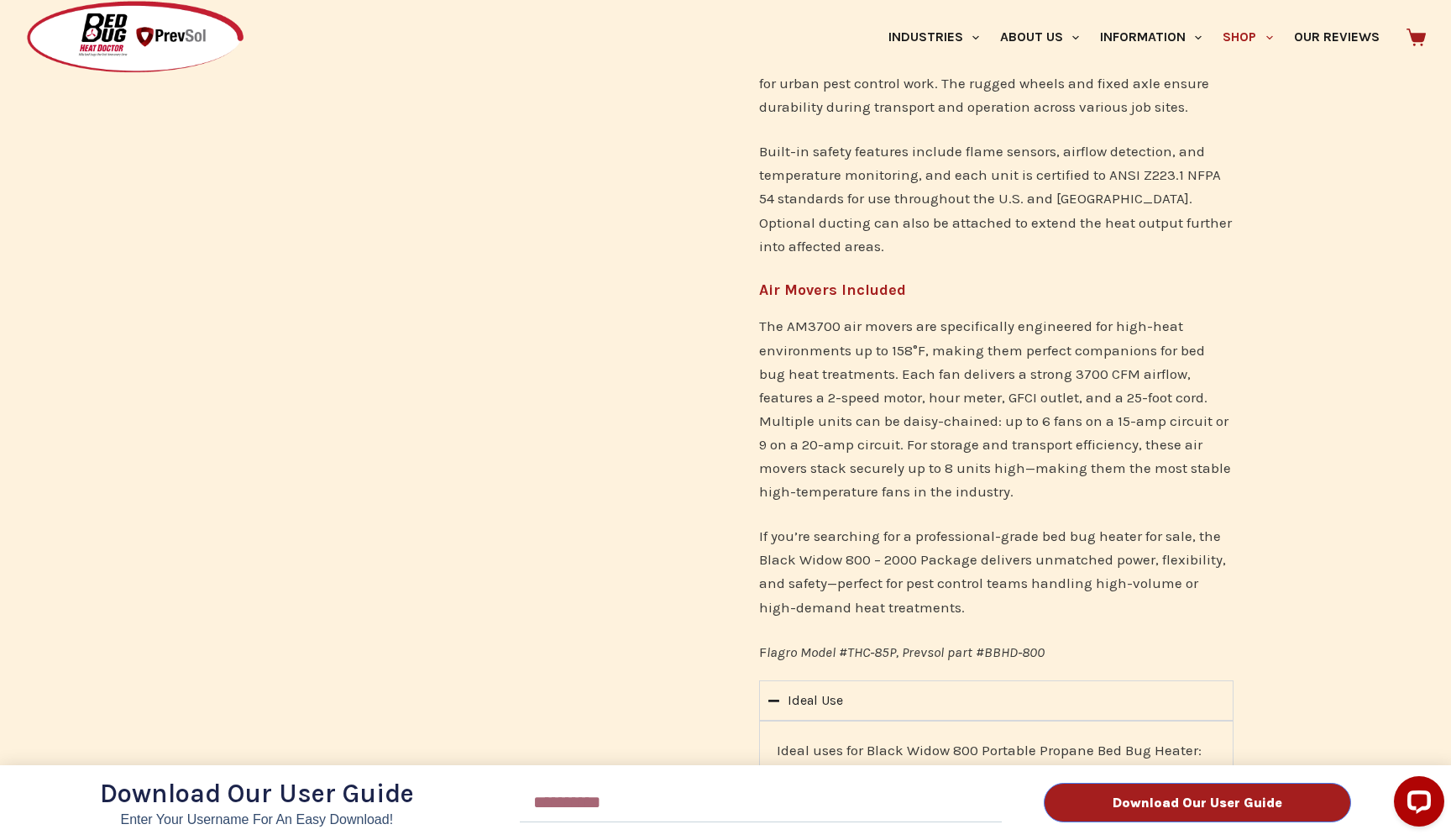
drag, startPoint x: 762, startPoint y: 326, endPoint x: 839, endPoint y: 328, distance: 77.0
click at [841, 330] on div "Download Our User Guide Enter Your Username for an Easy Download! Email Downloa…" at bounding box center [725, 420] width 1451 height 840
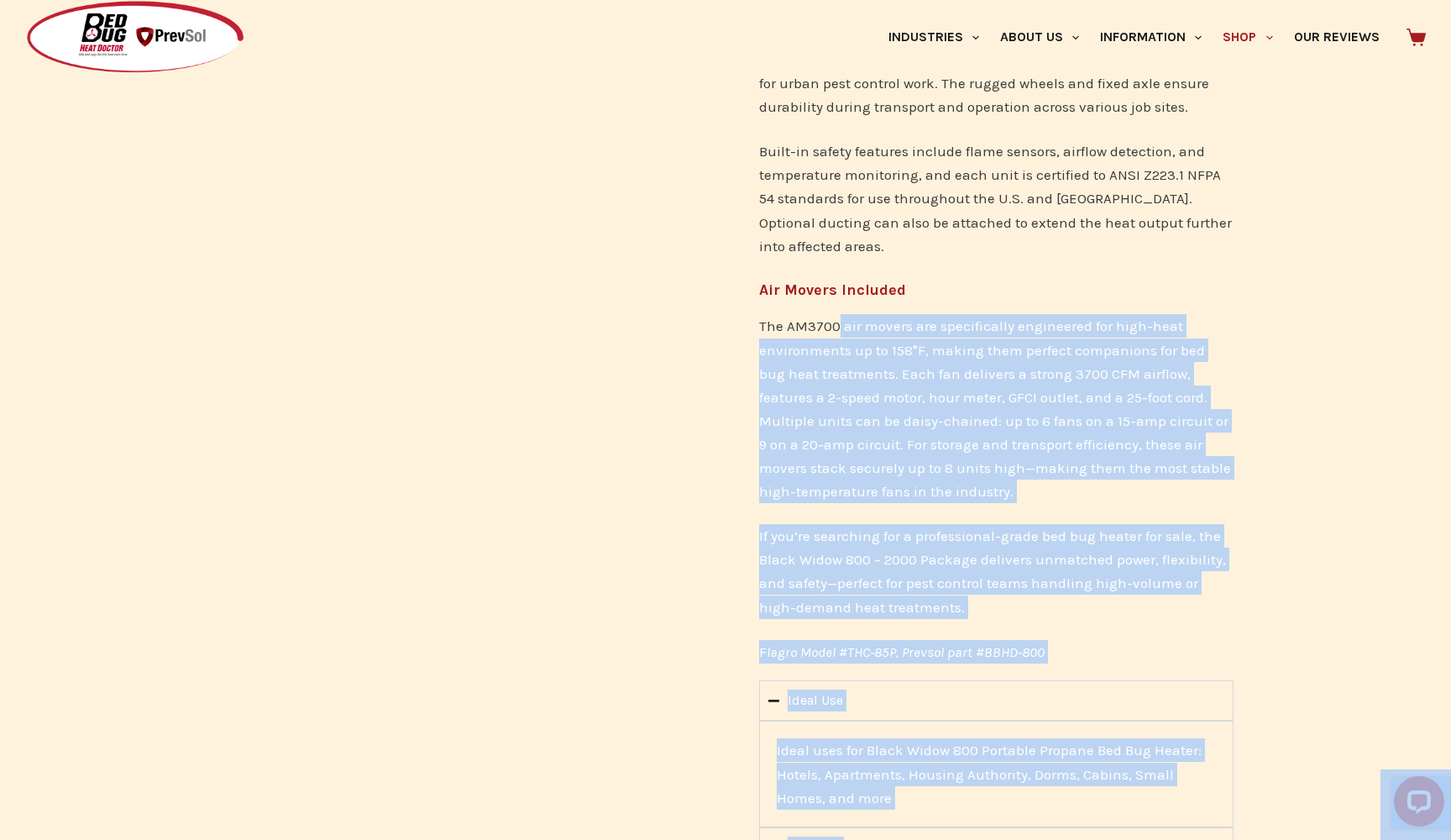
drag, startPoint x: 898, startPoint y: 325, endPoint x: 835, endPoint y: 324, distance: 63.0
click at [835, 326] on body "Skip to content No results Industries Hospitality Bed & Breakfasts Extended Sta…" at bounding box center [725, 800] width 1451 height 3685
click at [835, 324] on p "The AM3700 air movers are specifically engineered for high-heat environments up…" at bounding box center [996, 408] width 474 height 188
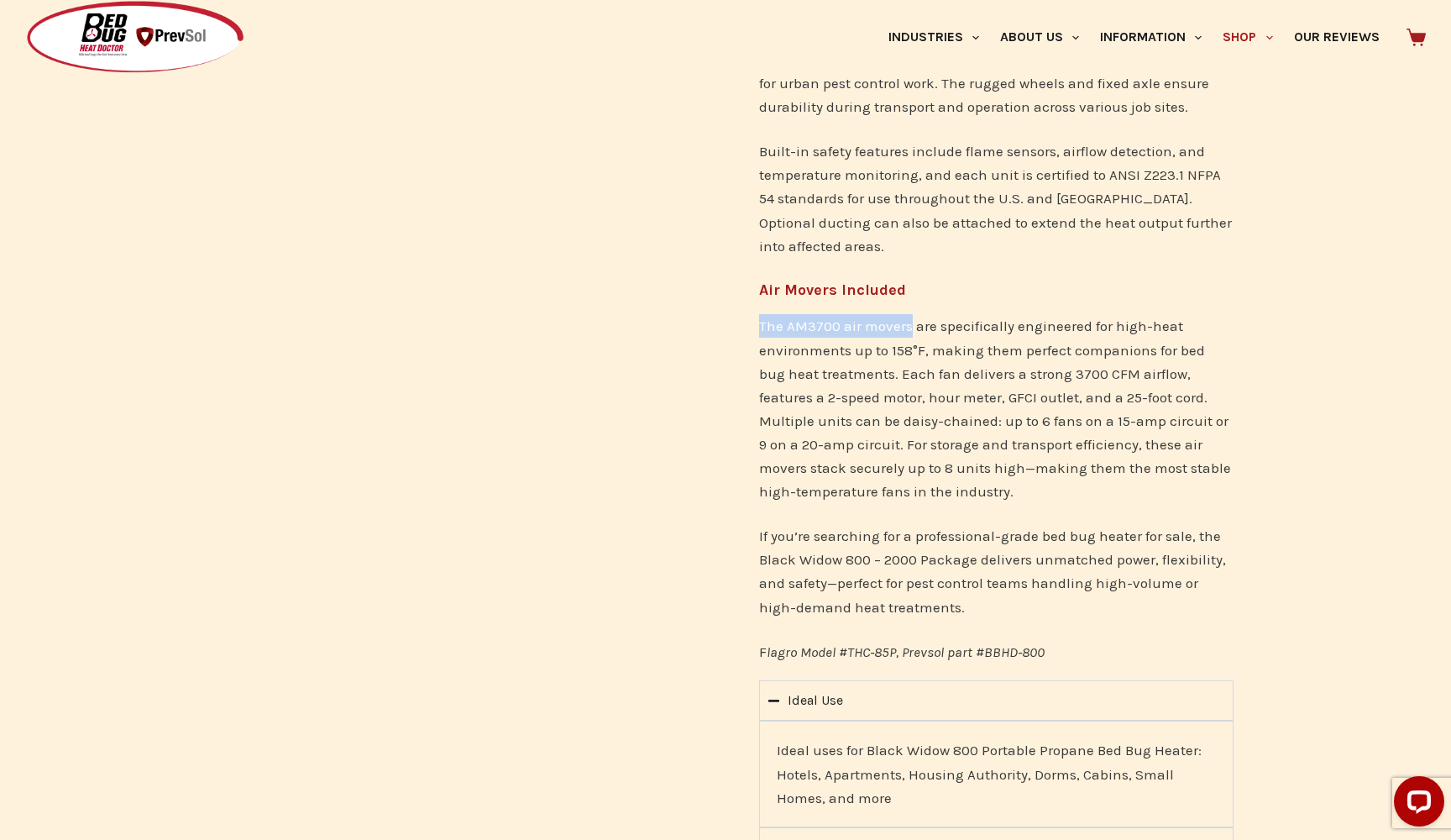
drag, startPoint x: 909, startPoint y: 327, endPoint x: 757, endPoint y: 324, distance: 152.0
click at [757, 324] on div "Black Widow 800 Package to Treat 2000 Square Feet – Dual Bed Bug Heater for Sal…" at bounding box center [996, 42] width 492 height 1260
copy p "The AM3700 air movers"
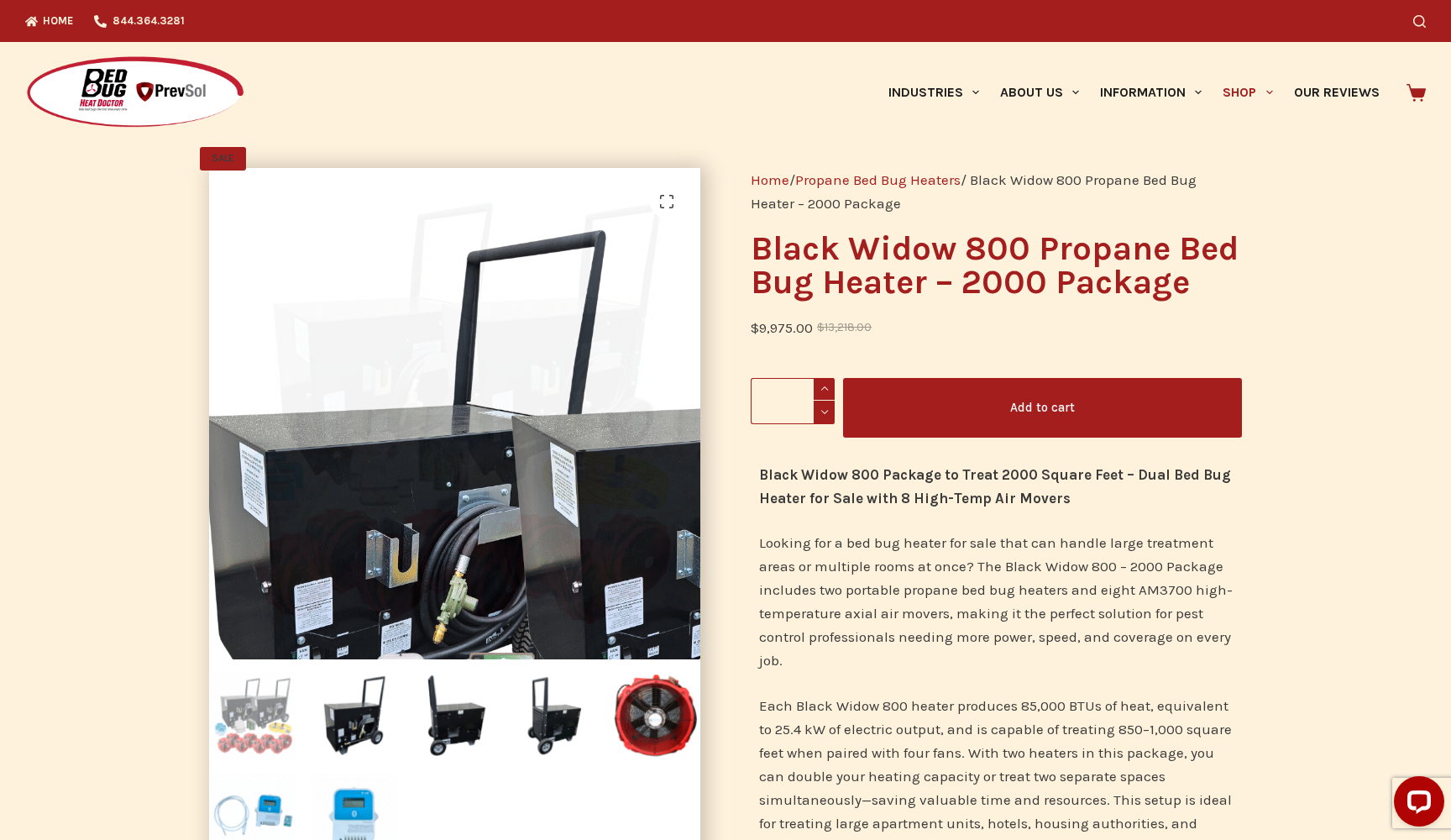
scroll to position [0, 0]
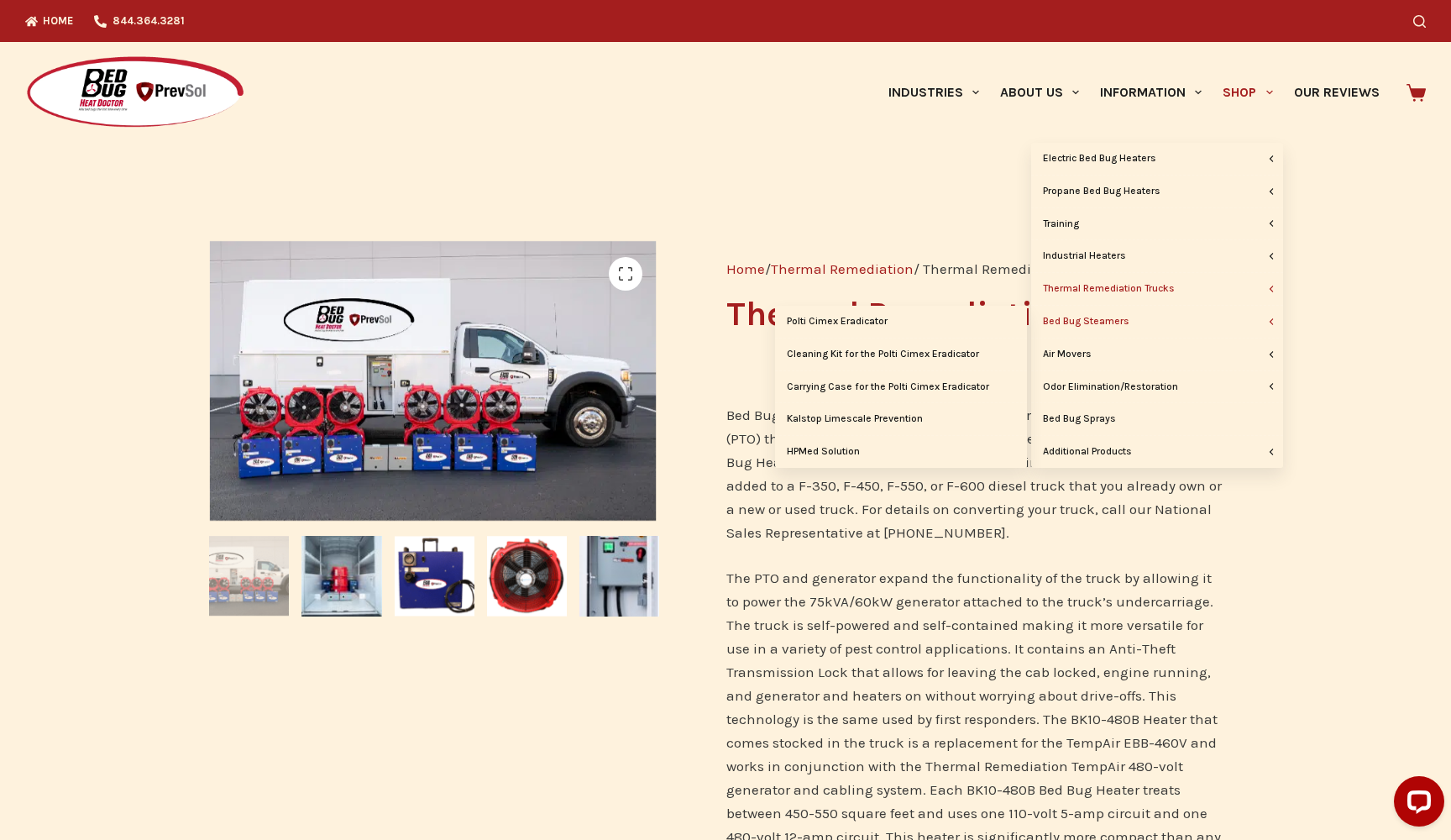
click at [1113, 319] on link "Bed Bug Steamers" at bounding box center [1157, 321] width 252 height 32
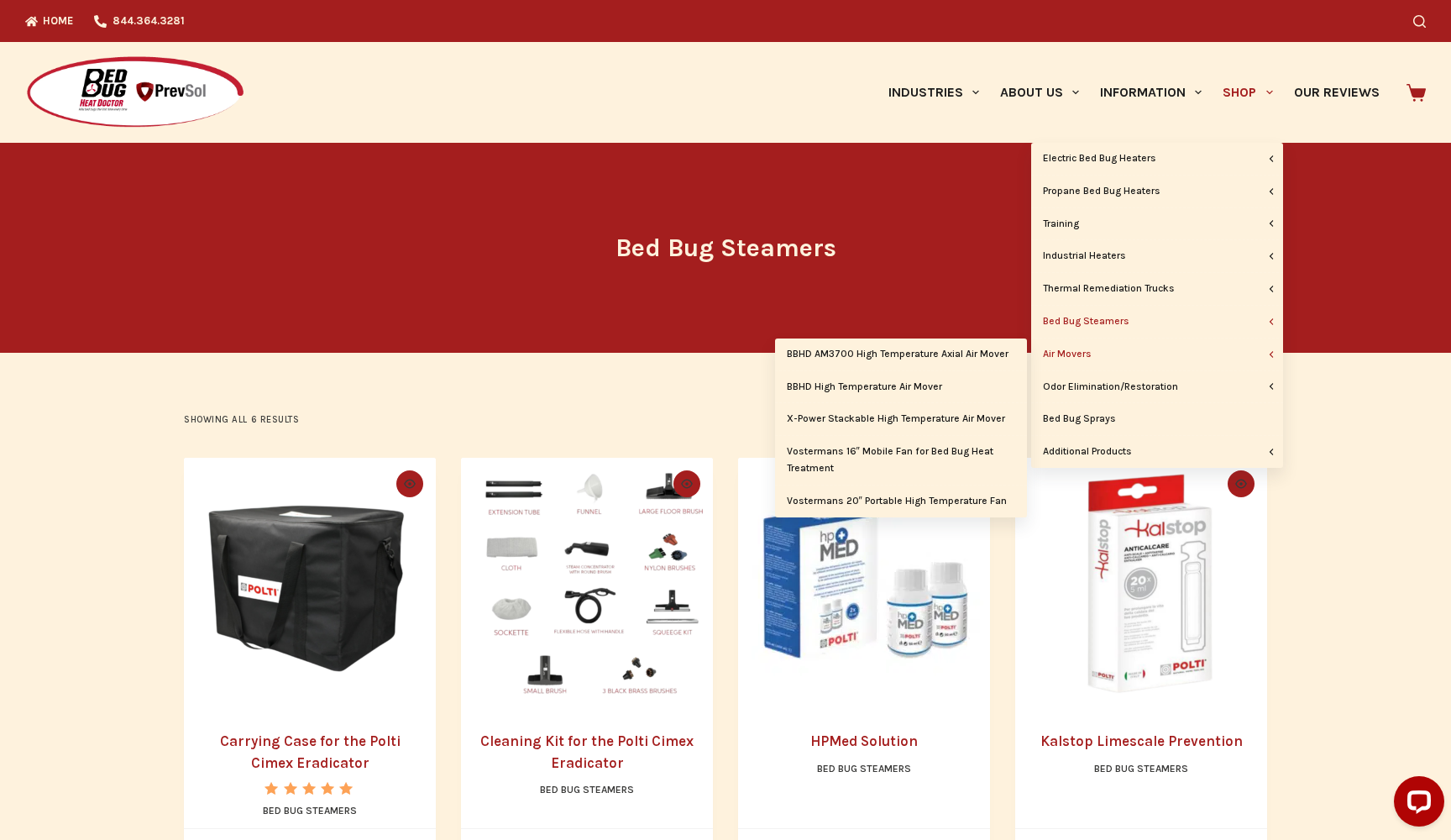
click at [1064, 343] on link "Air Movers" at bounding box center [1157, 354] width 252 height 32
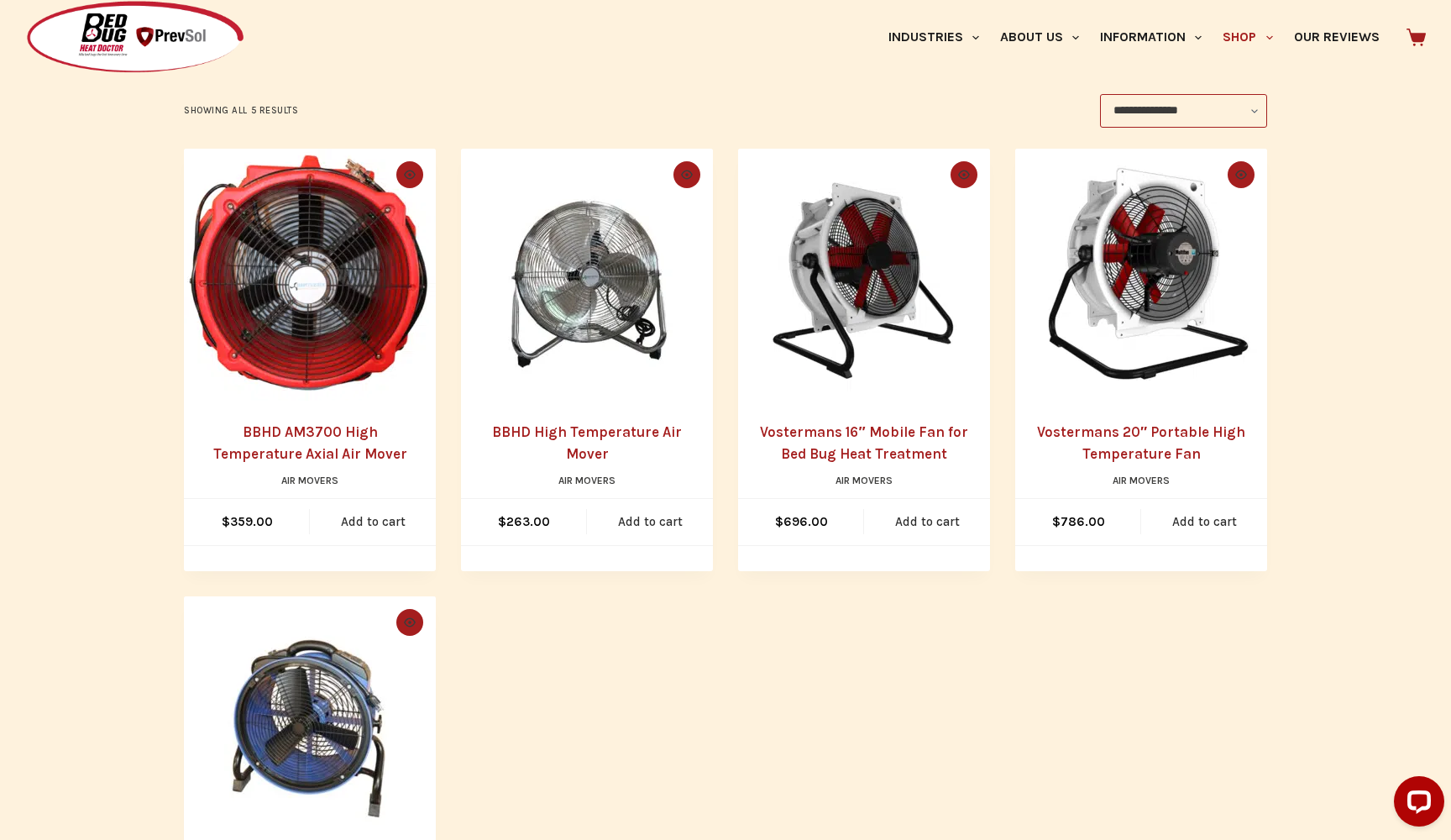
scroll to position [293, 0]
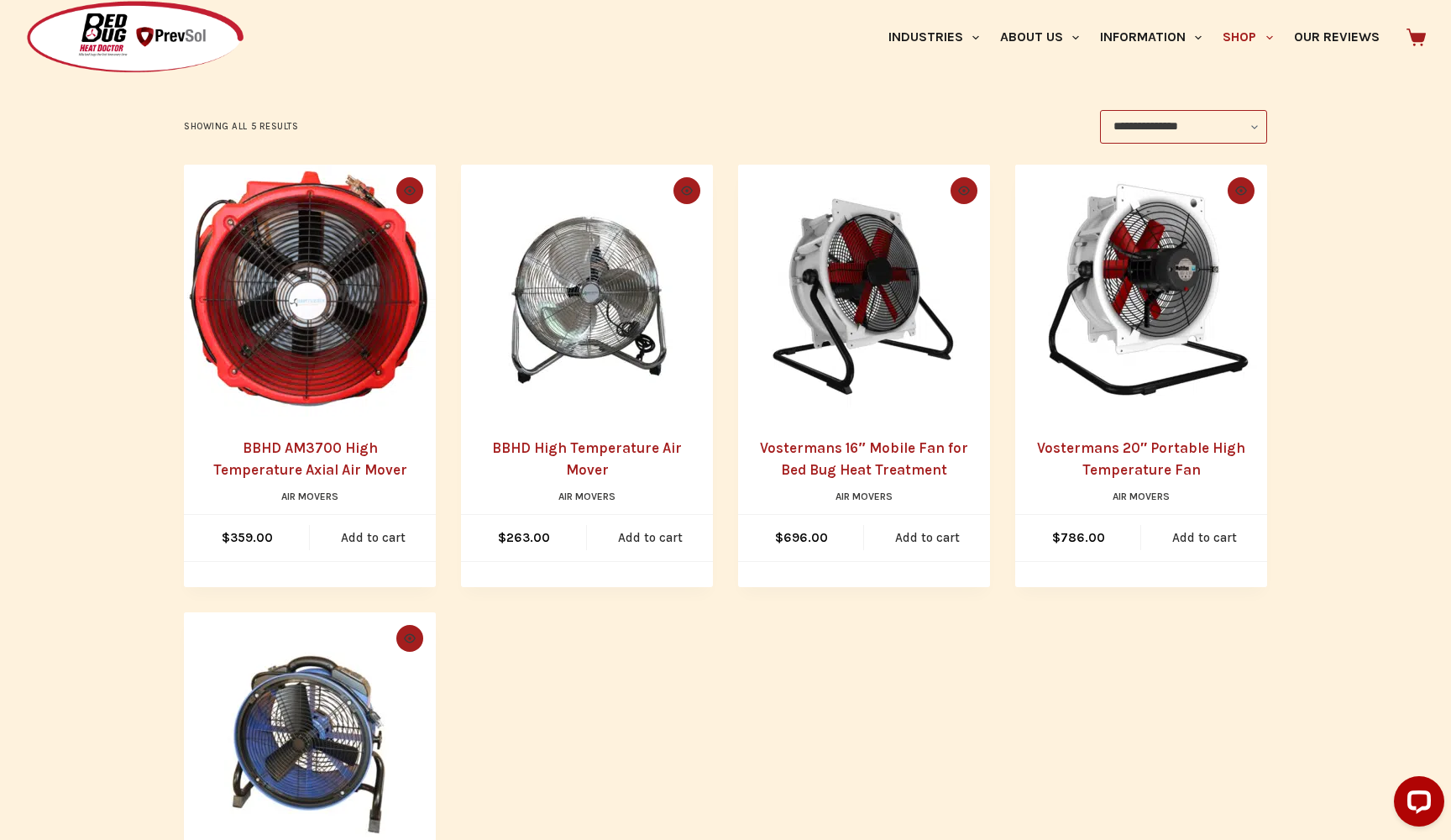
click at [337, 465] on link "BBHD AM3700 High Temperature Axial Air Mover" at bounding box center [310, 458] width 194 height 39
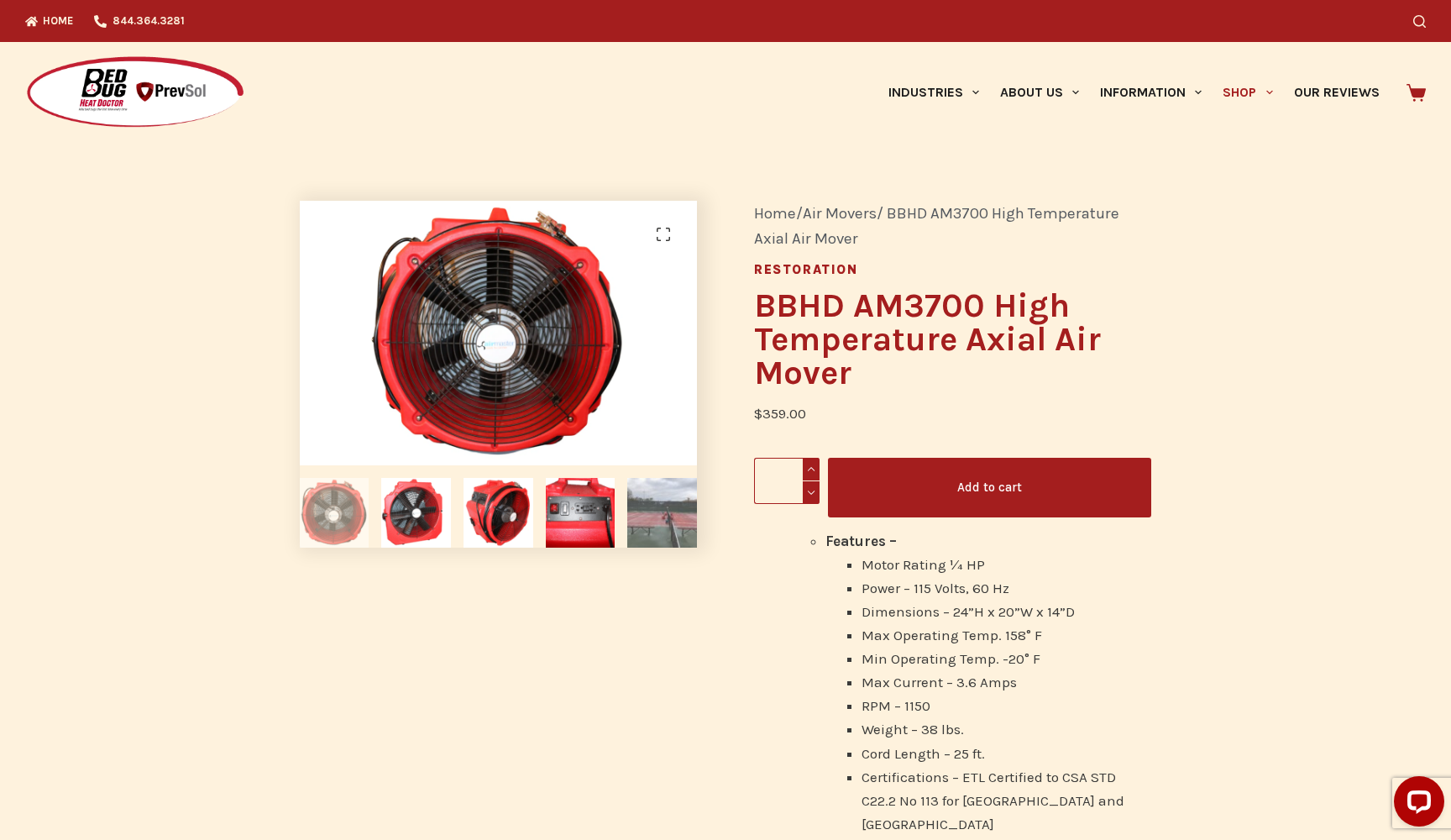
click at [672, 519] on img at bounding box center [662, 513] width 70 height 70
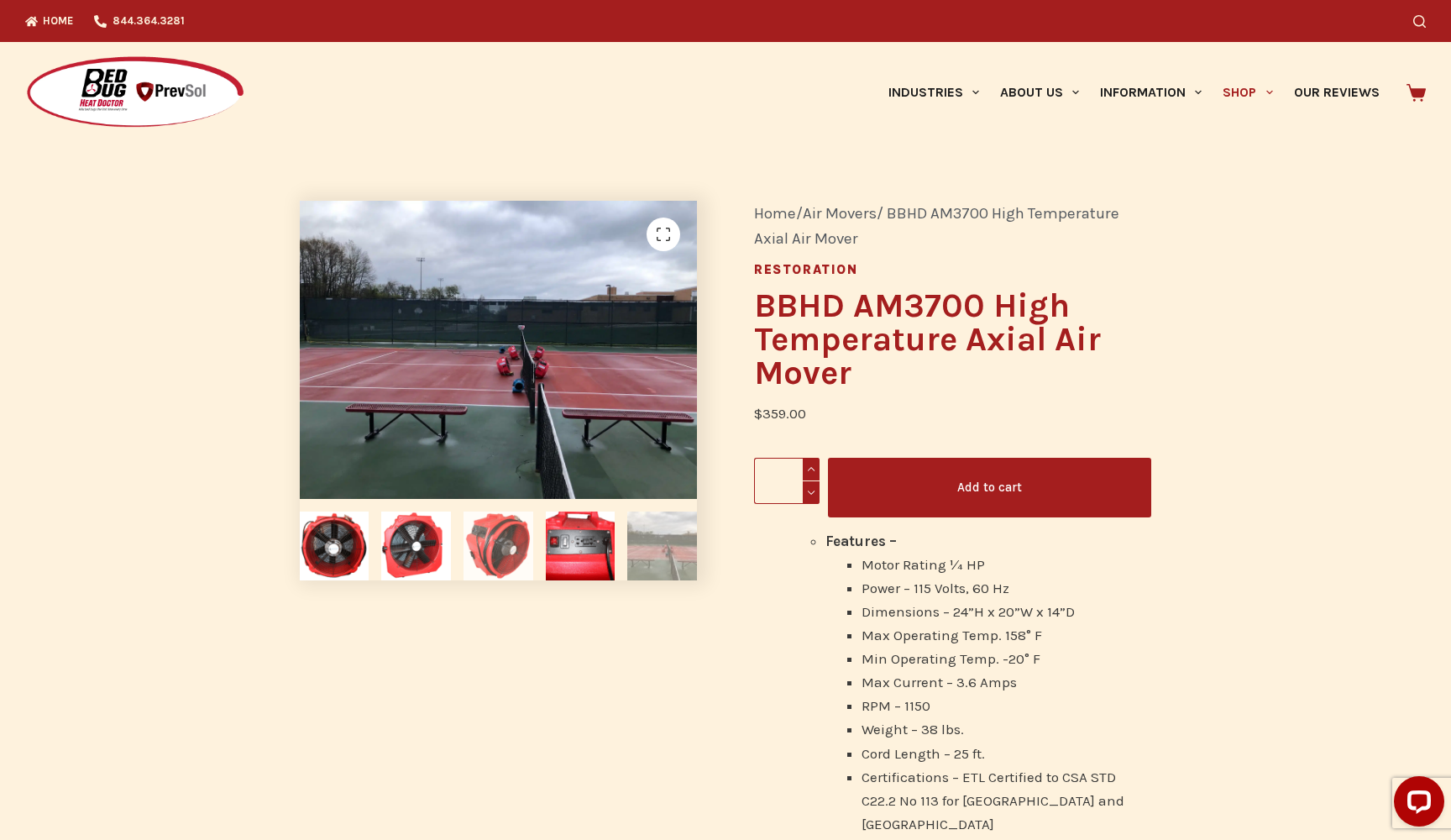
click at [501, 550] on img at bounding box center [499, 547] width 70 height 70
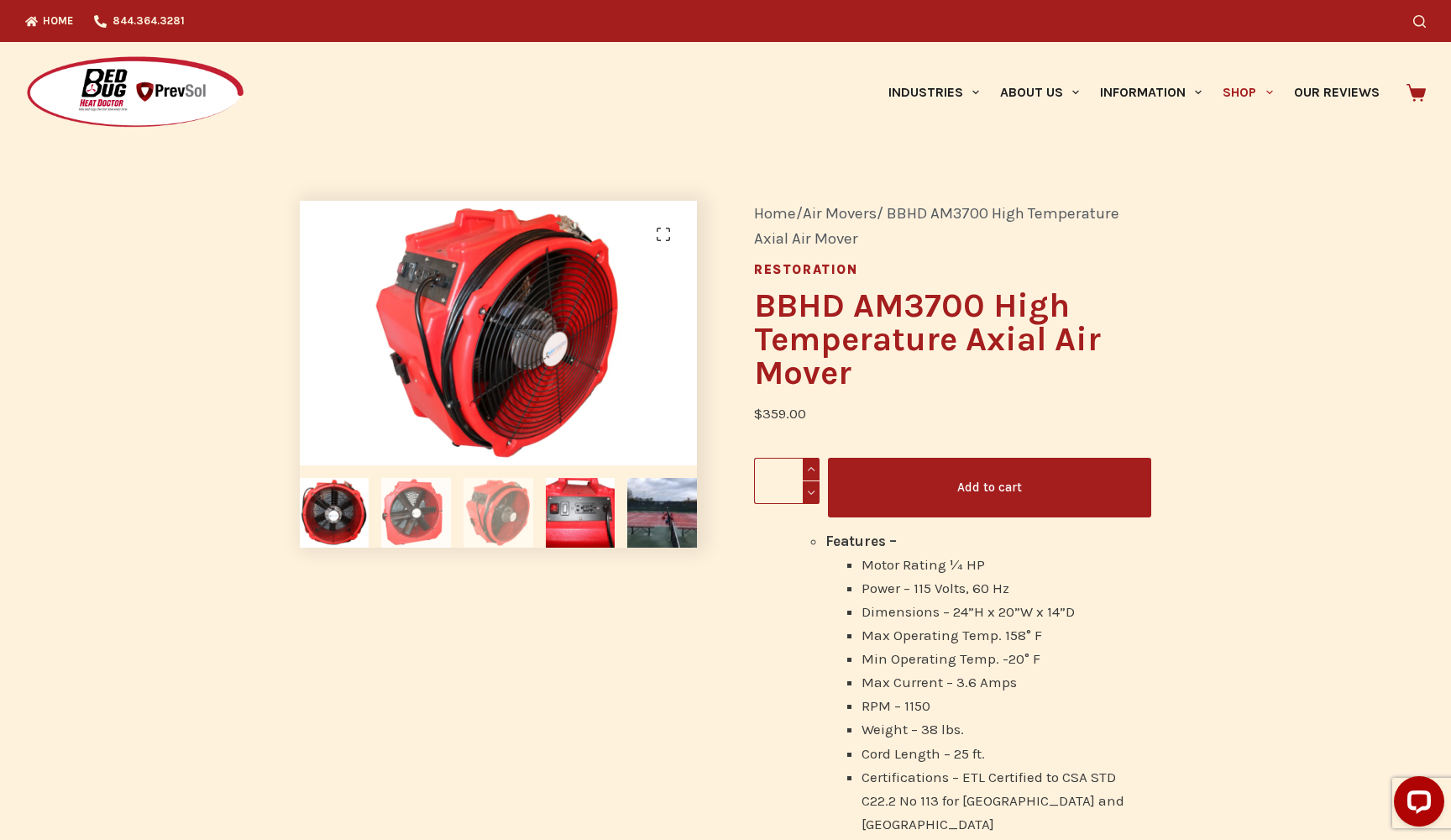
click at [418, 540] on img at bounding box center [416, 513] width 70 height 70
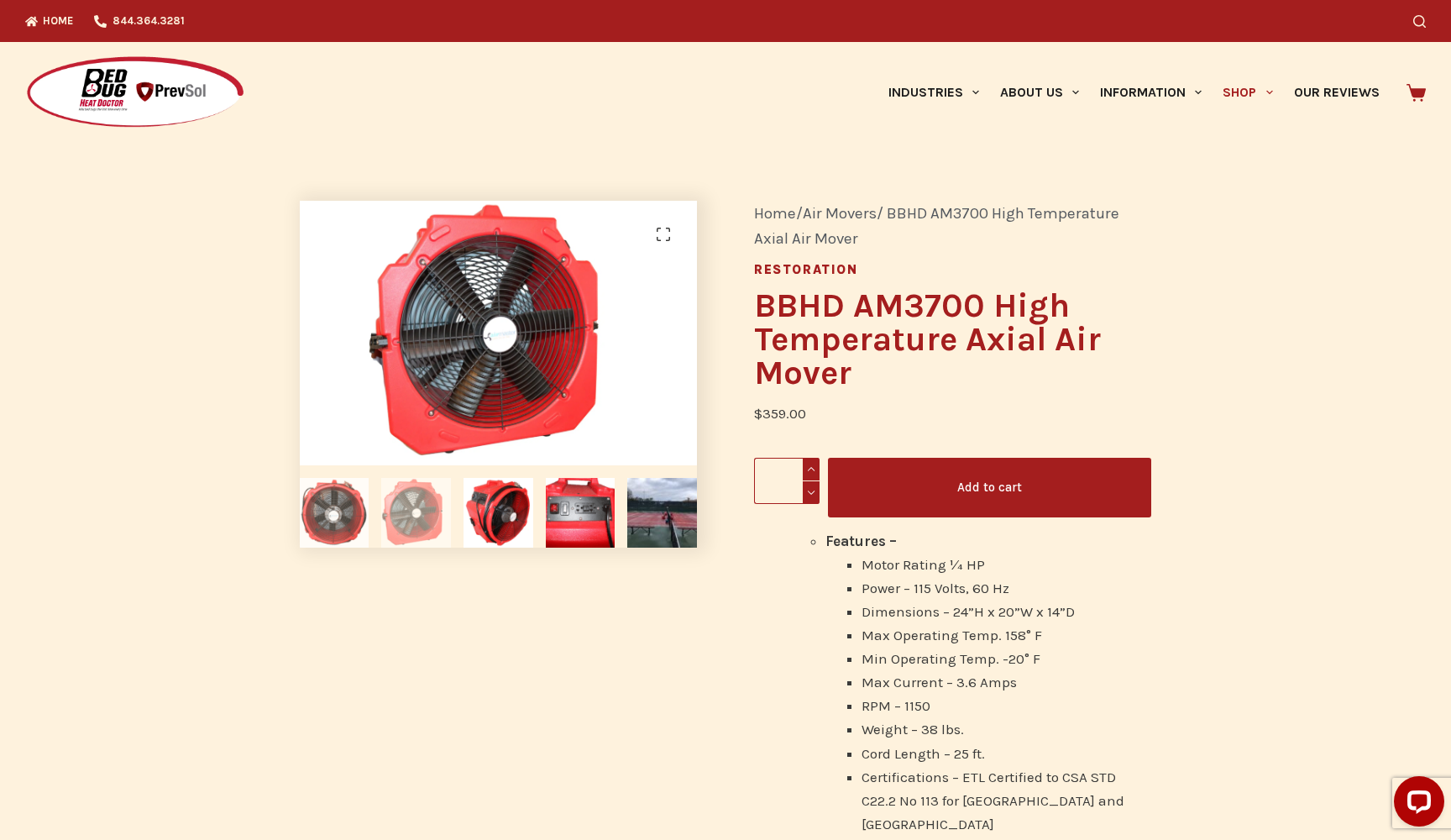
click at [354, 530] on img at bounding box center [335, 513] width 70 height 70
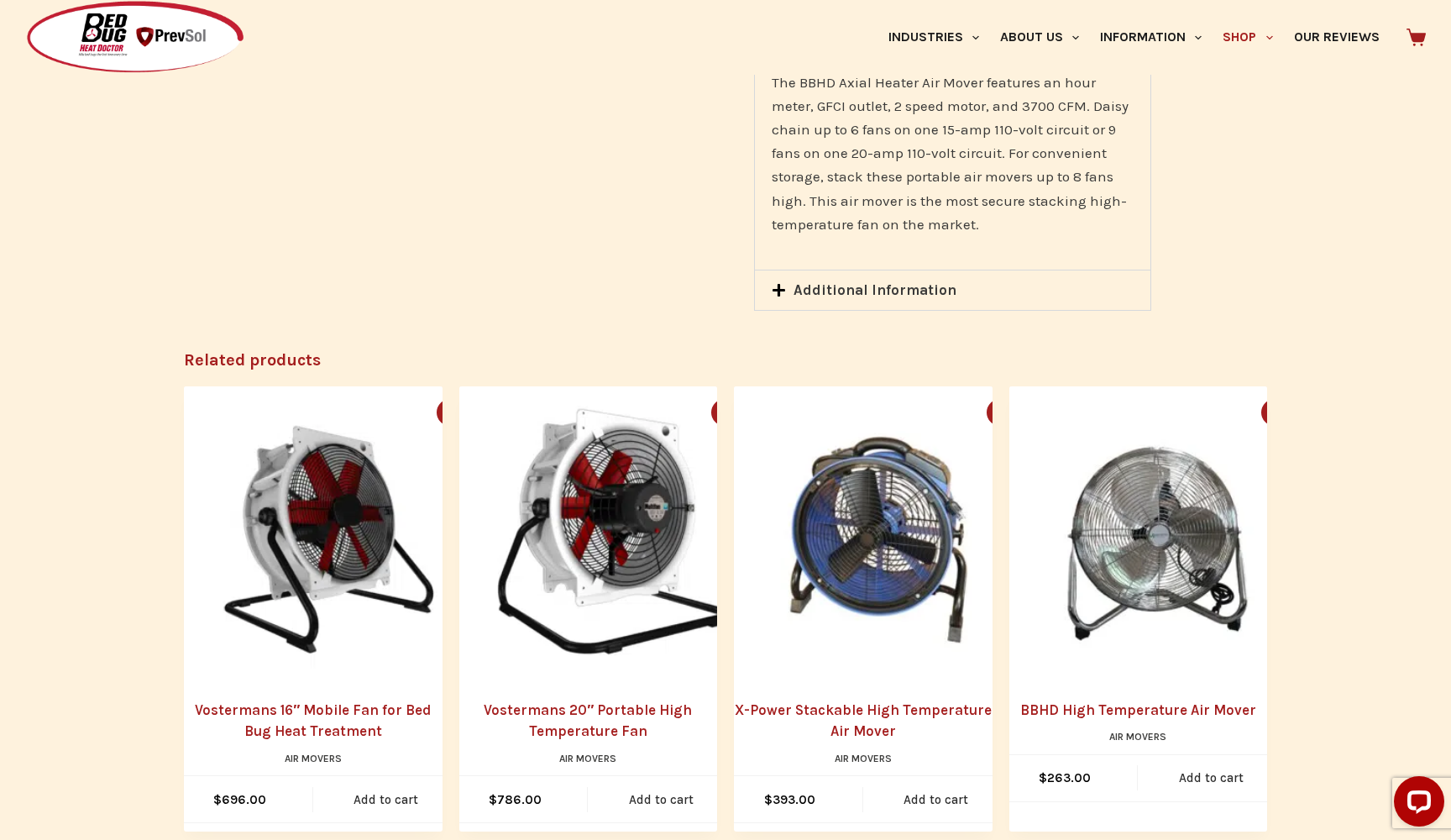
scroll to position [1115, 0]
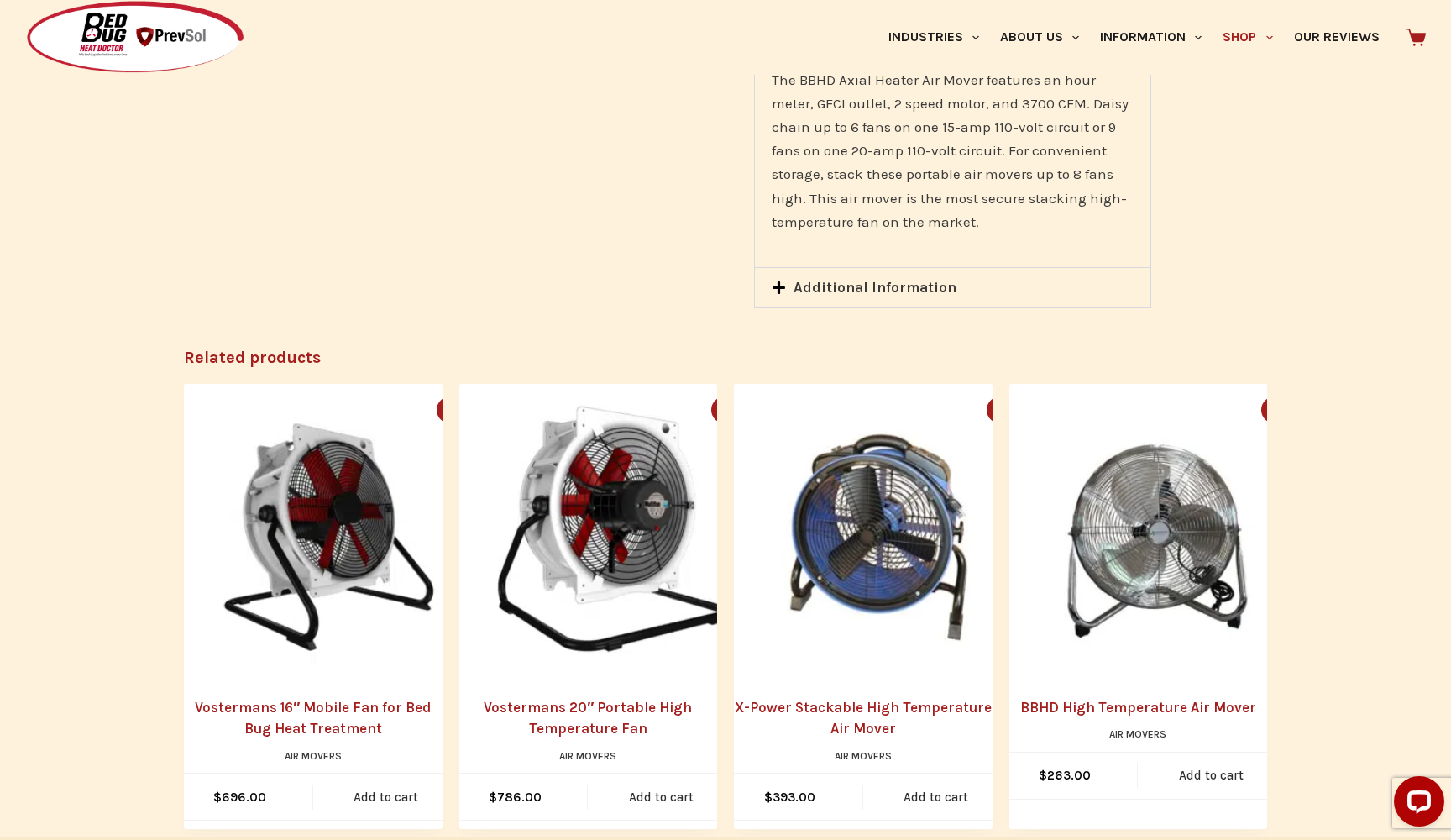
click at [333, 697] on link "Vostermans 16″ Mobile Fan for Bed Bug Heat Treatment" at bounding box center [313, 718] width 258 height 42
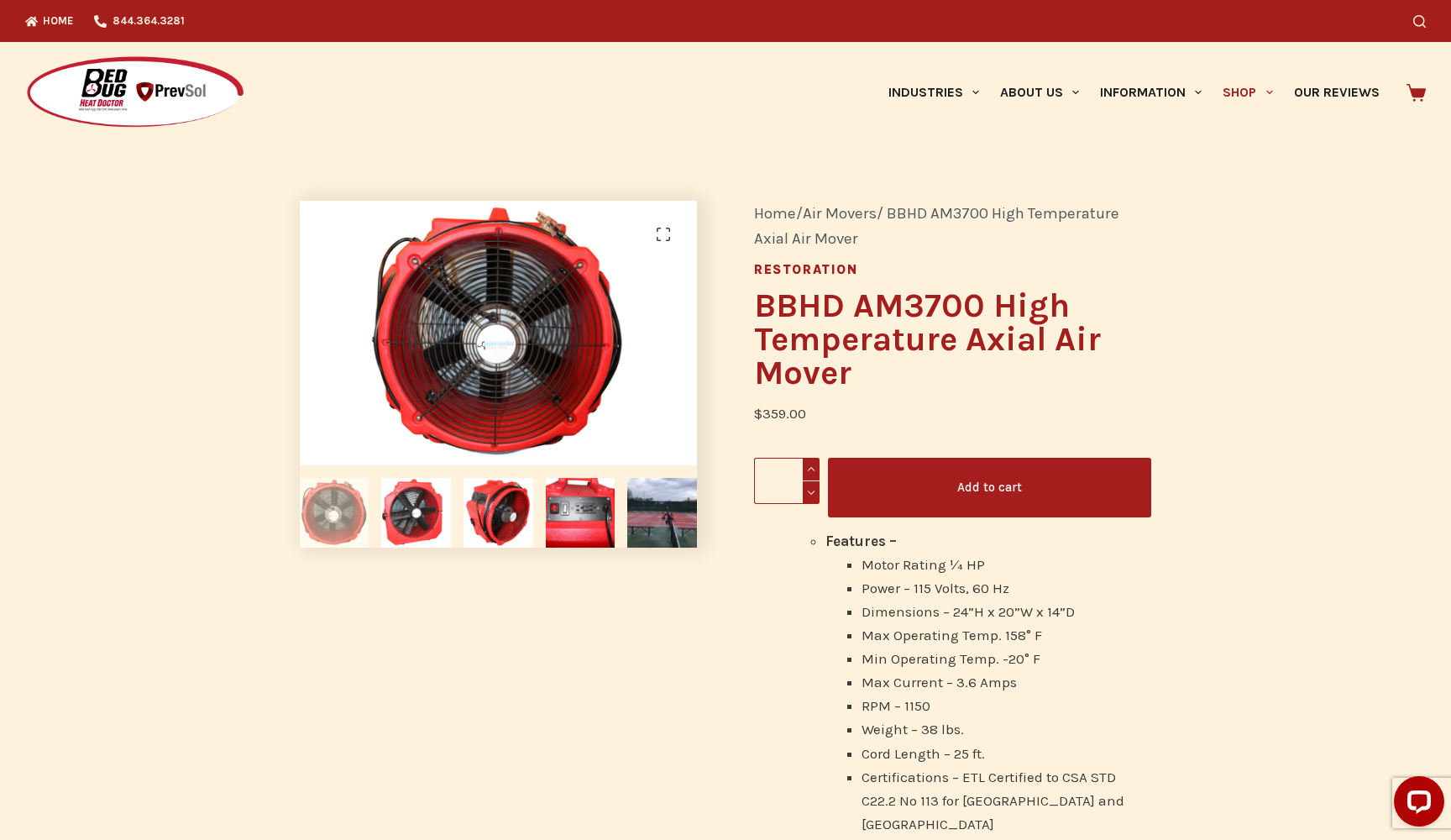
scroll to position [0, 0]
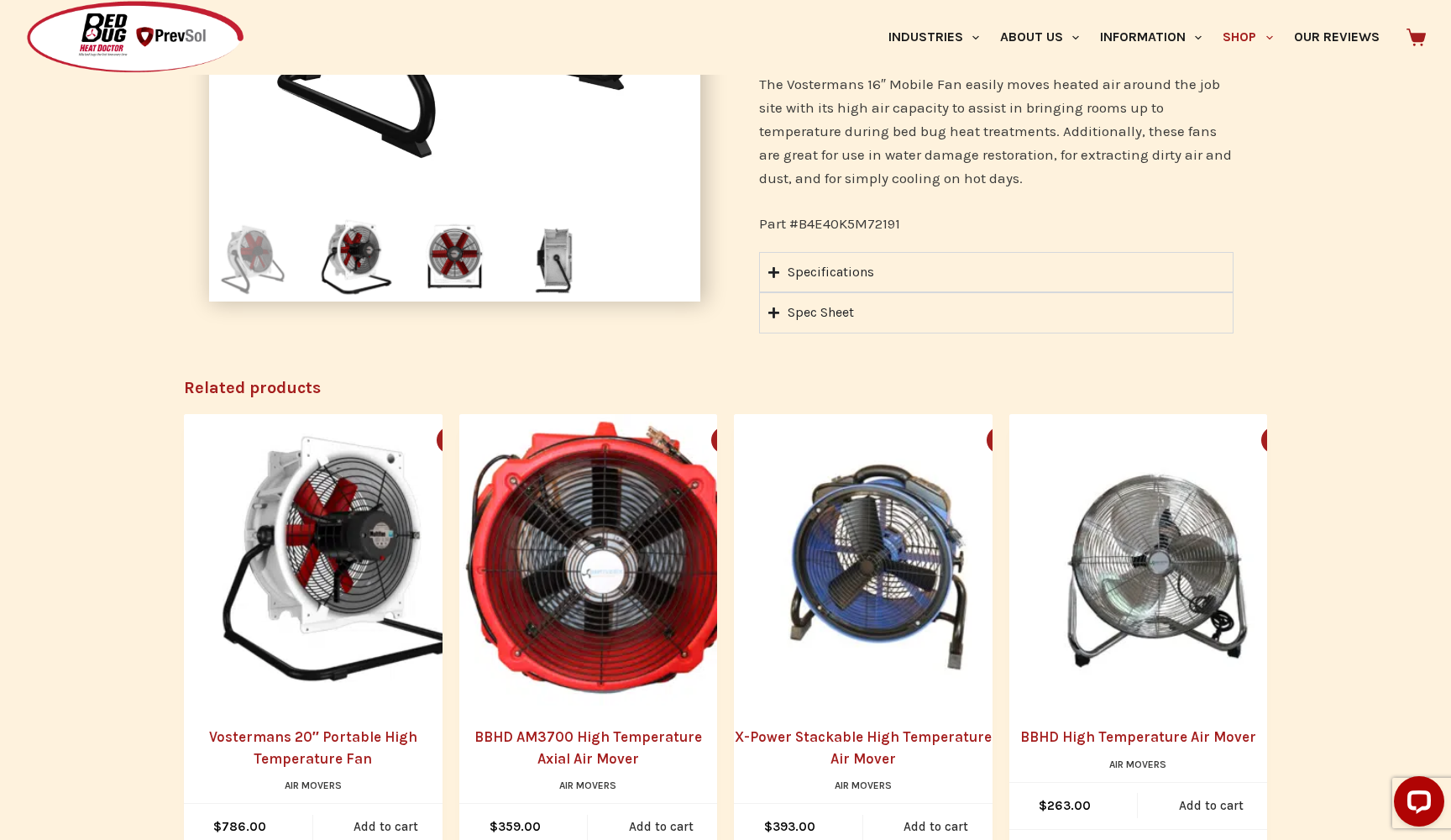
scroll to position [448, 0]
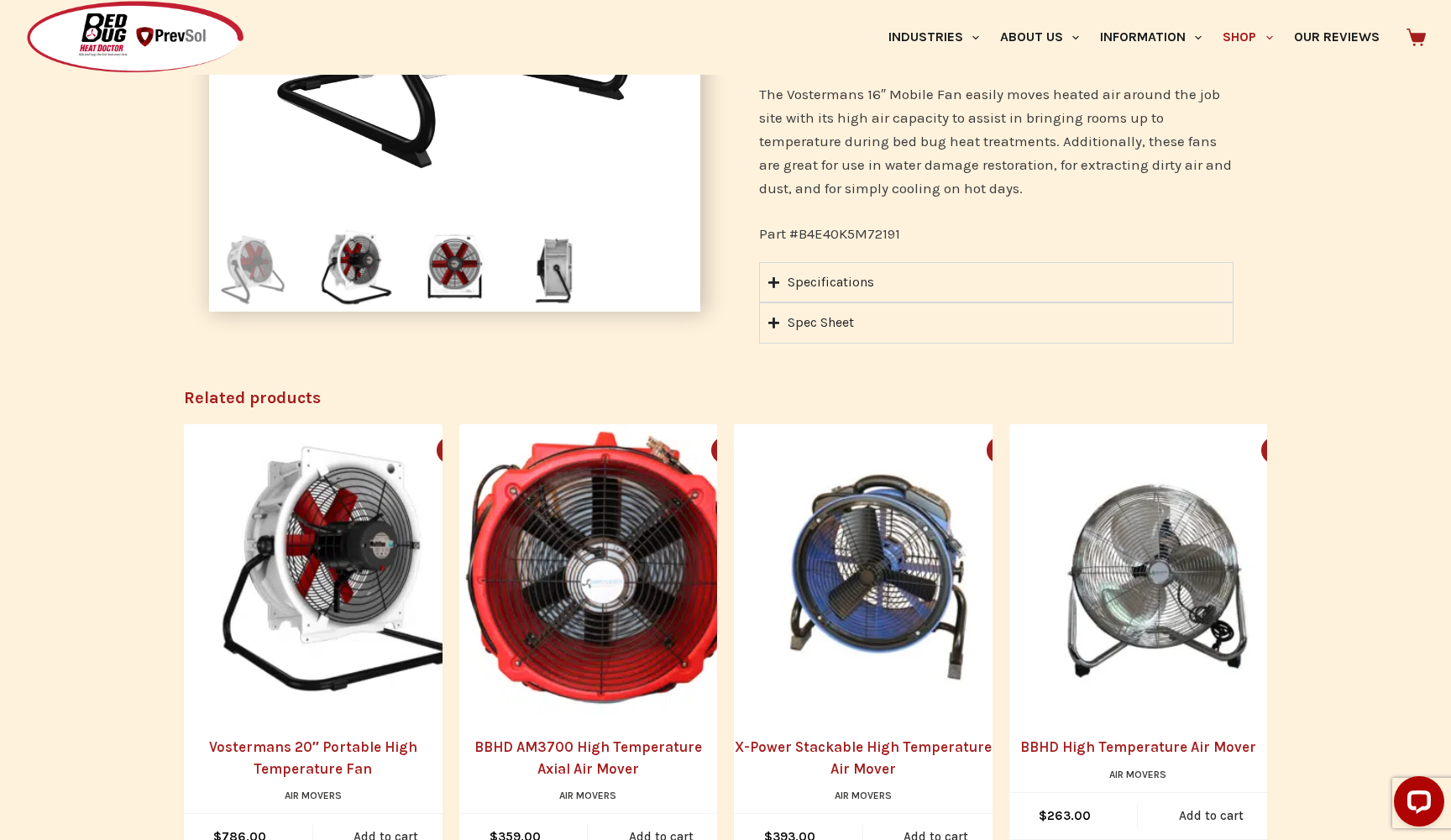
click at [780, 276] on summary "Specifications" at bounding box center [996, 282] width 474 height 41
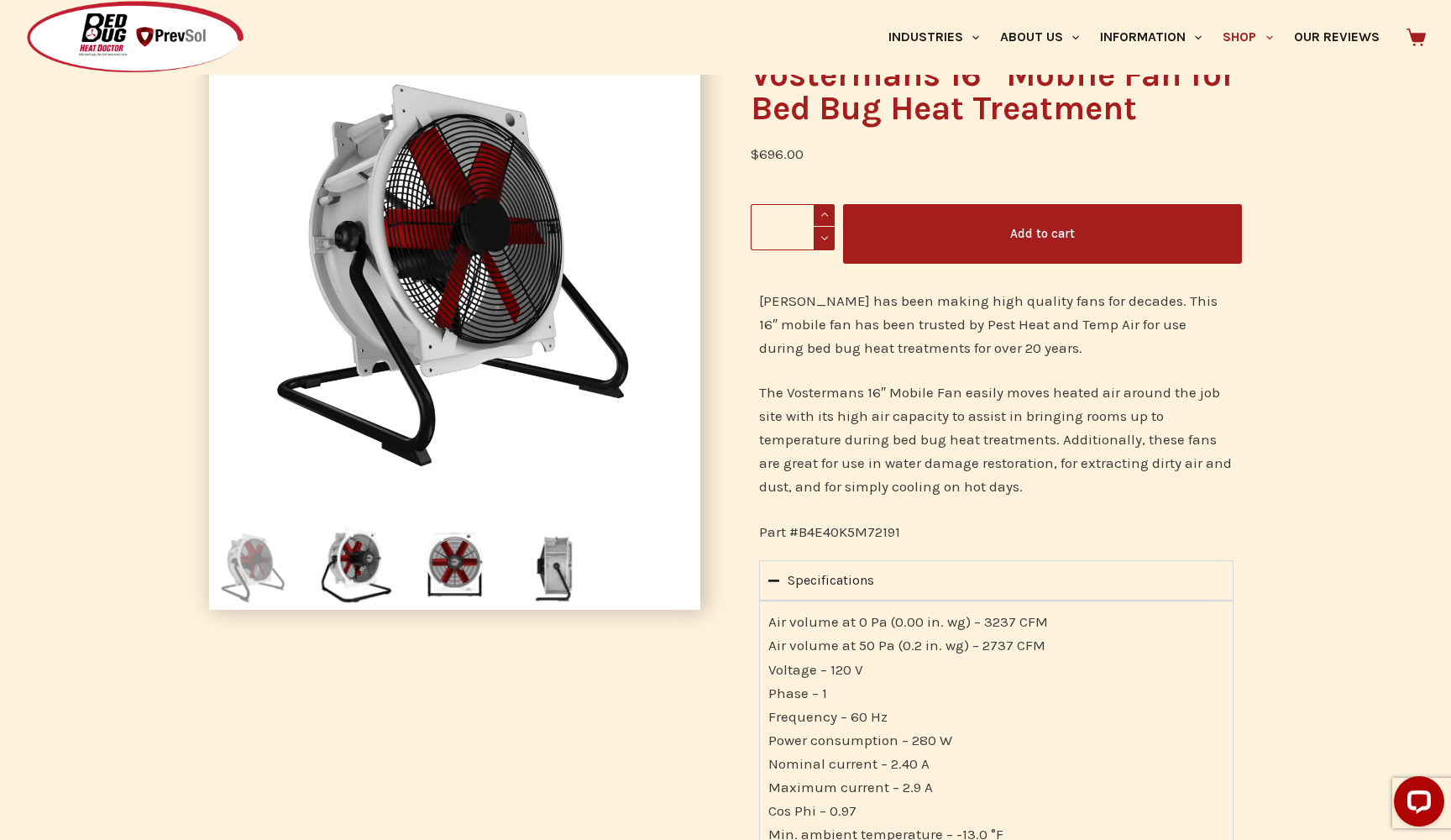
scroll to position [62, 0]
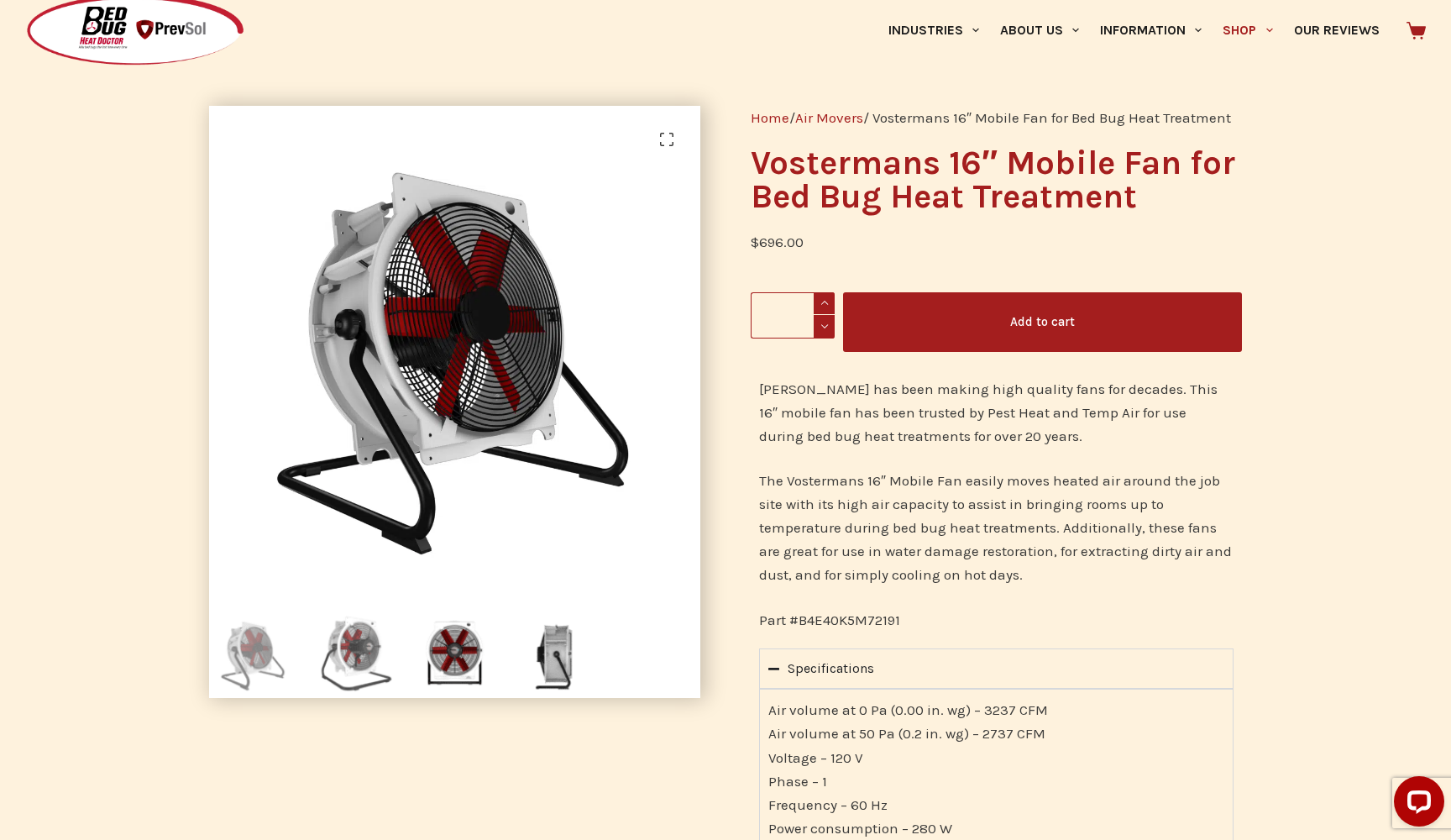
click at [359, 657] on img at bounding box center [354, 654] width 89 height 89
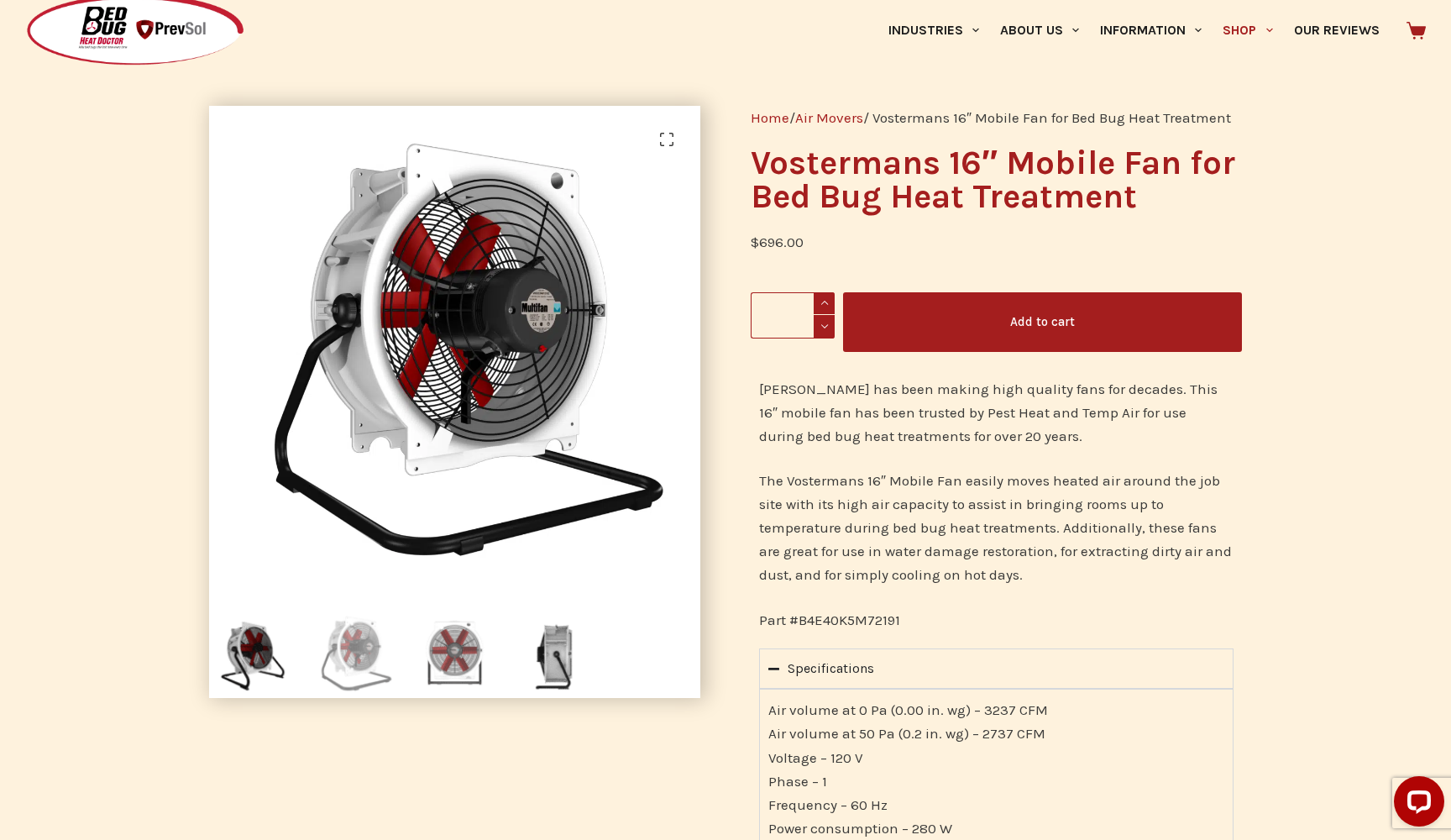
click at [439, 656] on img at bounding box center [455, 654] width 89 height 89
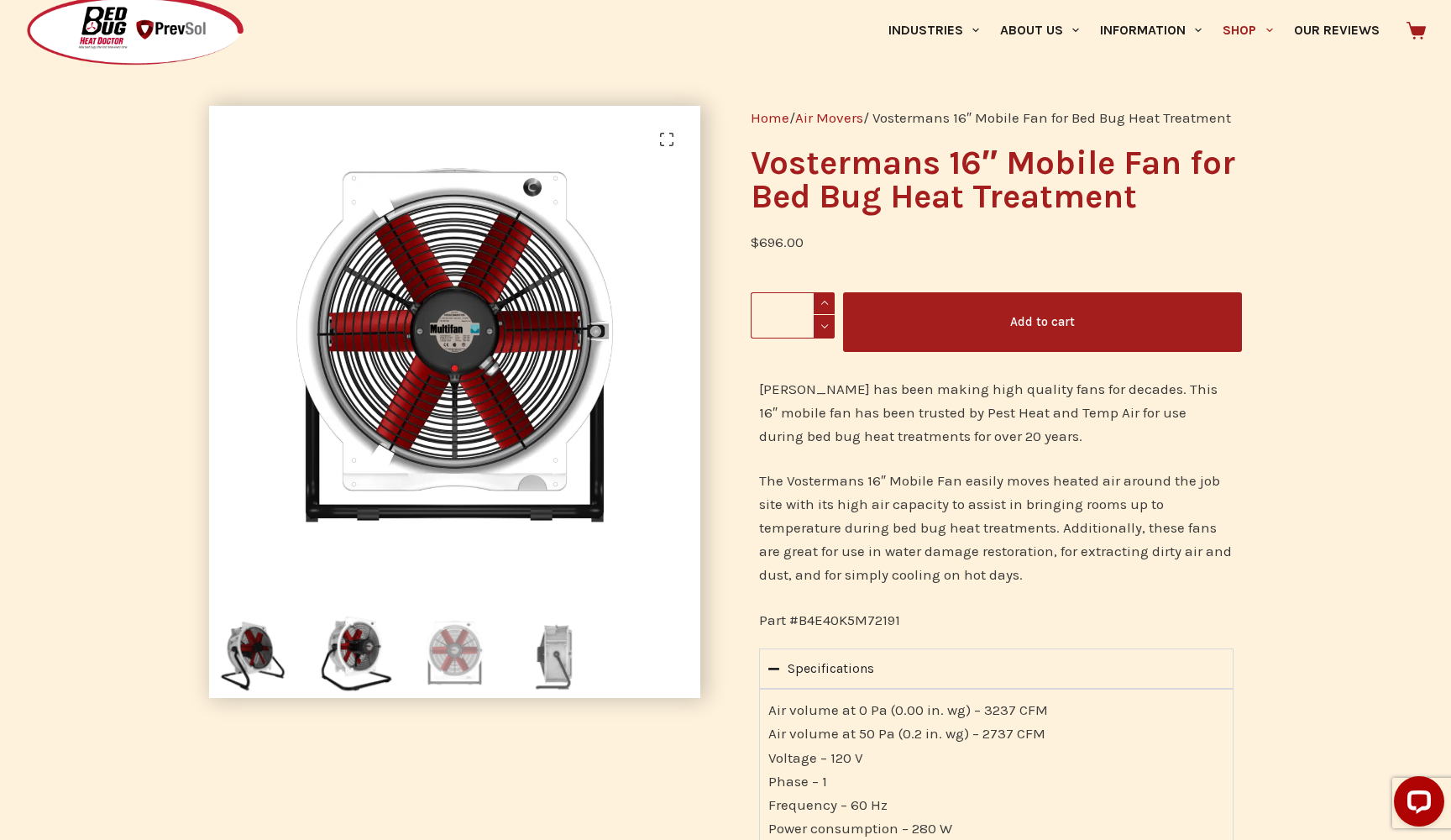
click at [554, 653] on img at bounding box center [556, 654] width 89 height 89
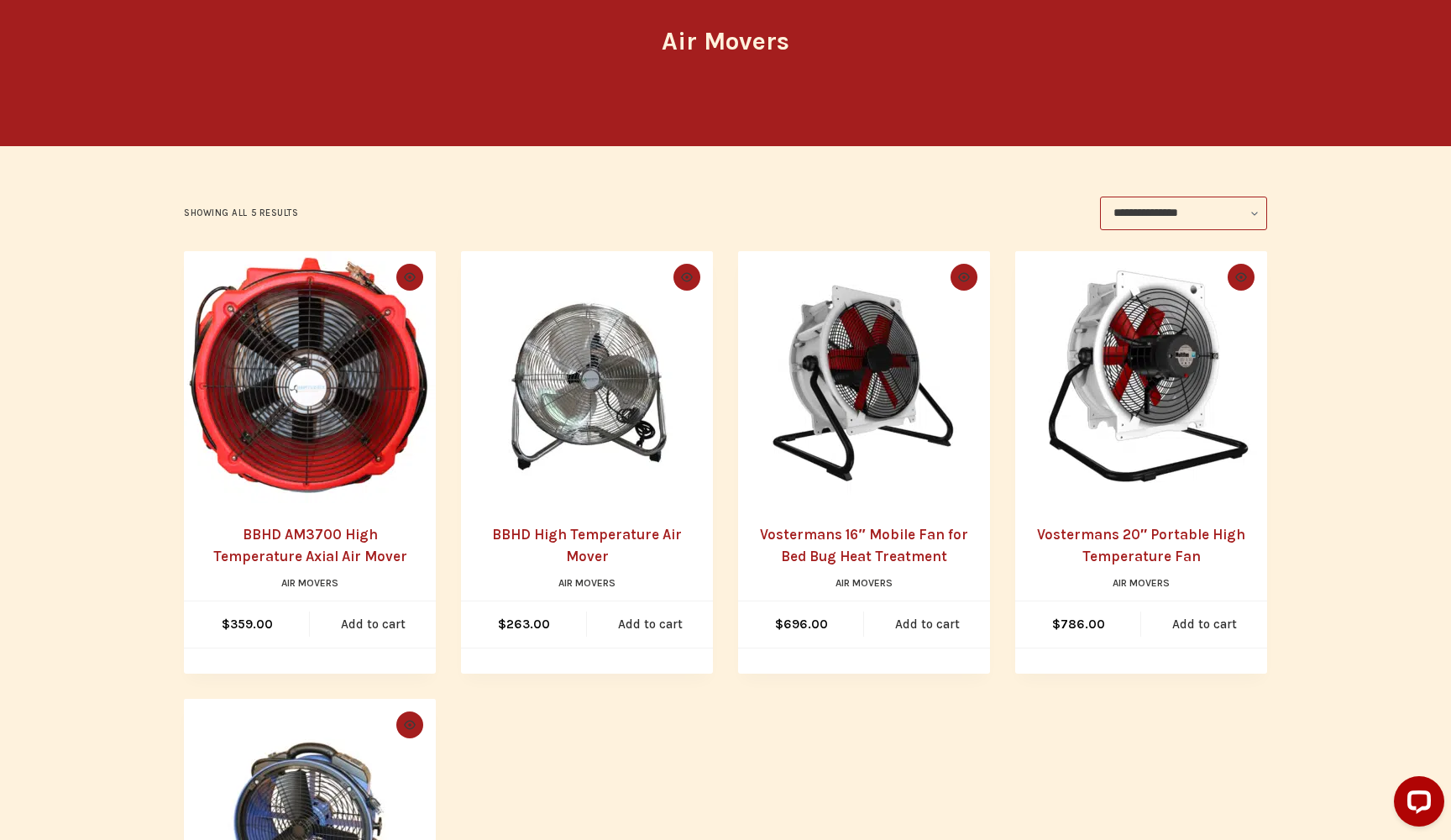
scroll to position [193, 0]
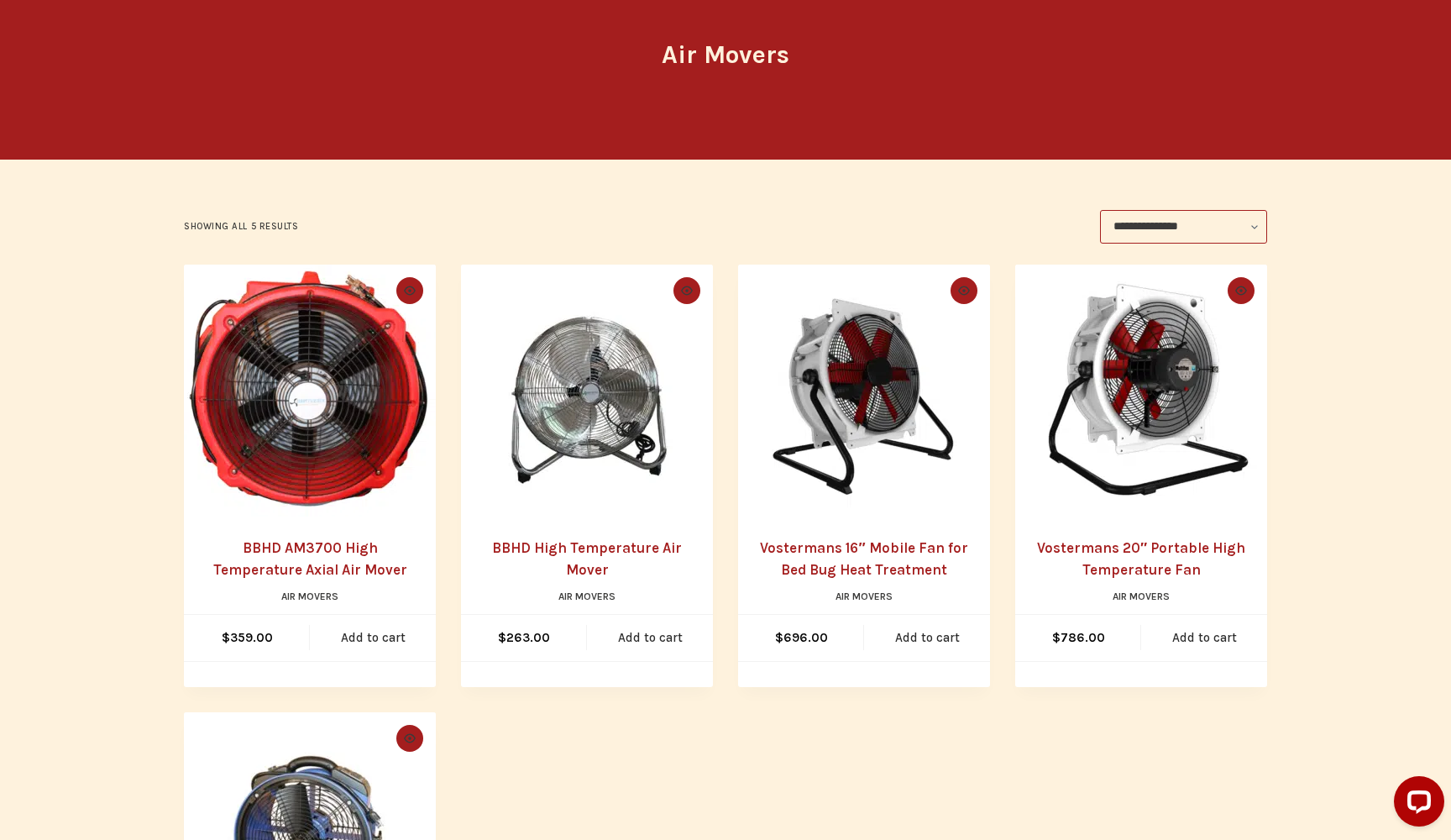
click at [338, 561] on link "BBHD AM3700 High Temperature Axial Air Mover" at bounding box center [310, 559] width 194 height 39
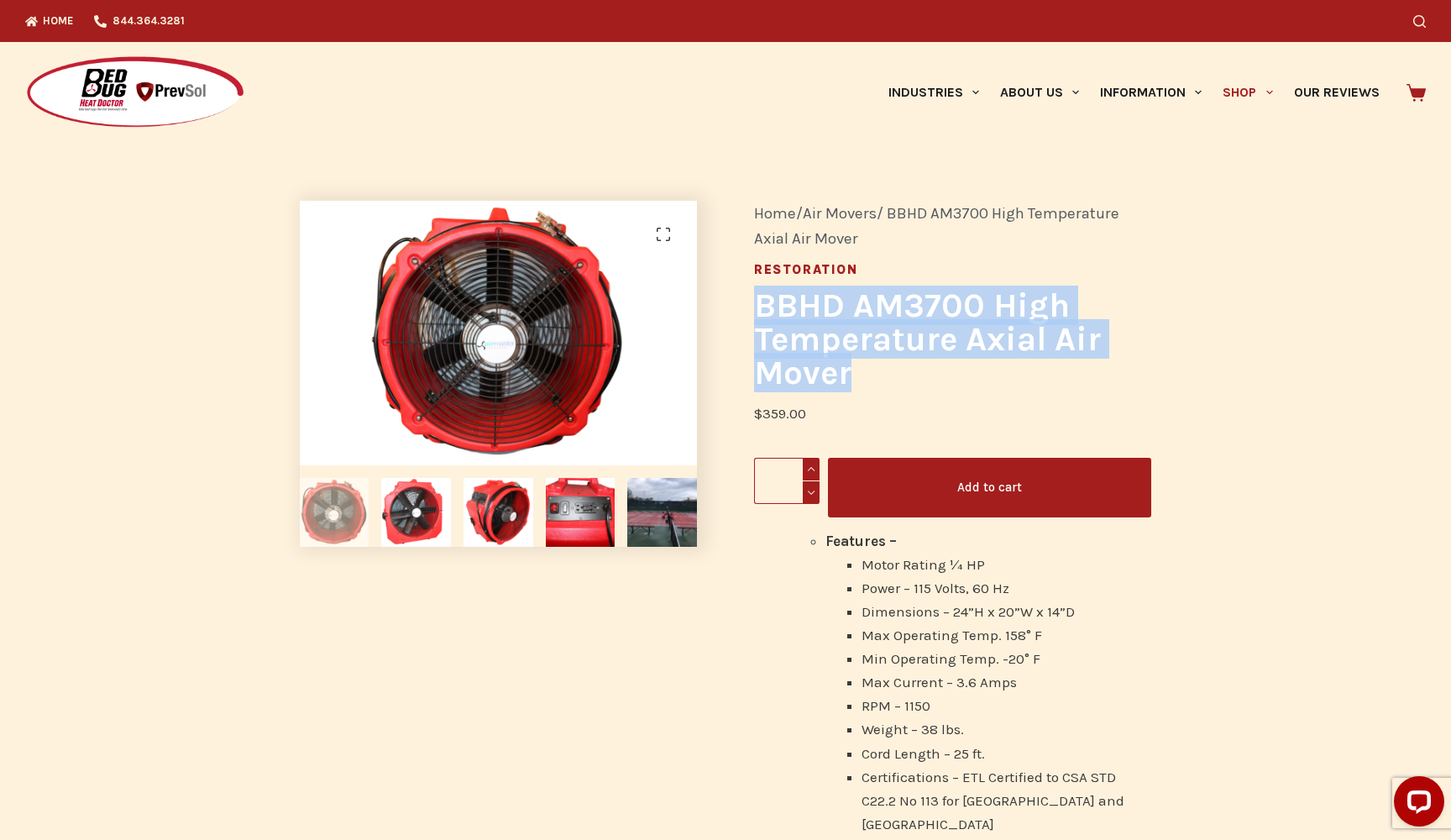
drag, startPoint x: 753, startPoint y: 305, endPoint x: 860, endPoint y: 360, distance: 120.3
click at [860, 360] on div "Home / Air Movers / BBHD AM3700 High Temperature Axial Air Mover Restoration BB…" at bounding box center [953, 812] width 455 height 1281
click at [825, 335] on h1 "BBHD AM3700 High Temperature Axial Air Mover" at bounding box center [953, 338] width 398 height 101
drag, startPoint x: 849, startPoint y: 372, endPoint x: 748, endPoint y: 308, distance: 119.6
click at [748, 308] on div "Home / Air Movers / BBHD AM3700 High Temperature Axial Air Mover Restoration BB…" at bounding box center [953, 812] width 455 height 1281
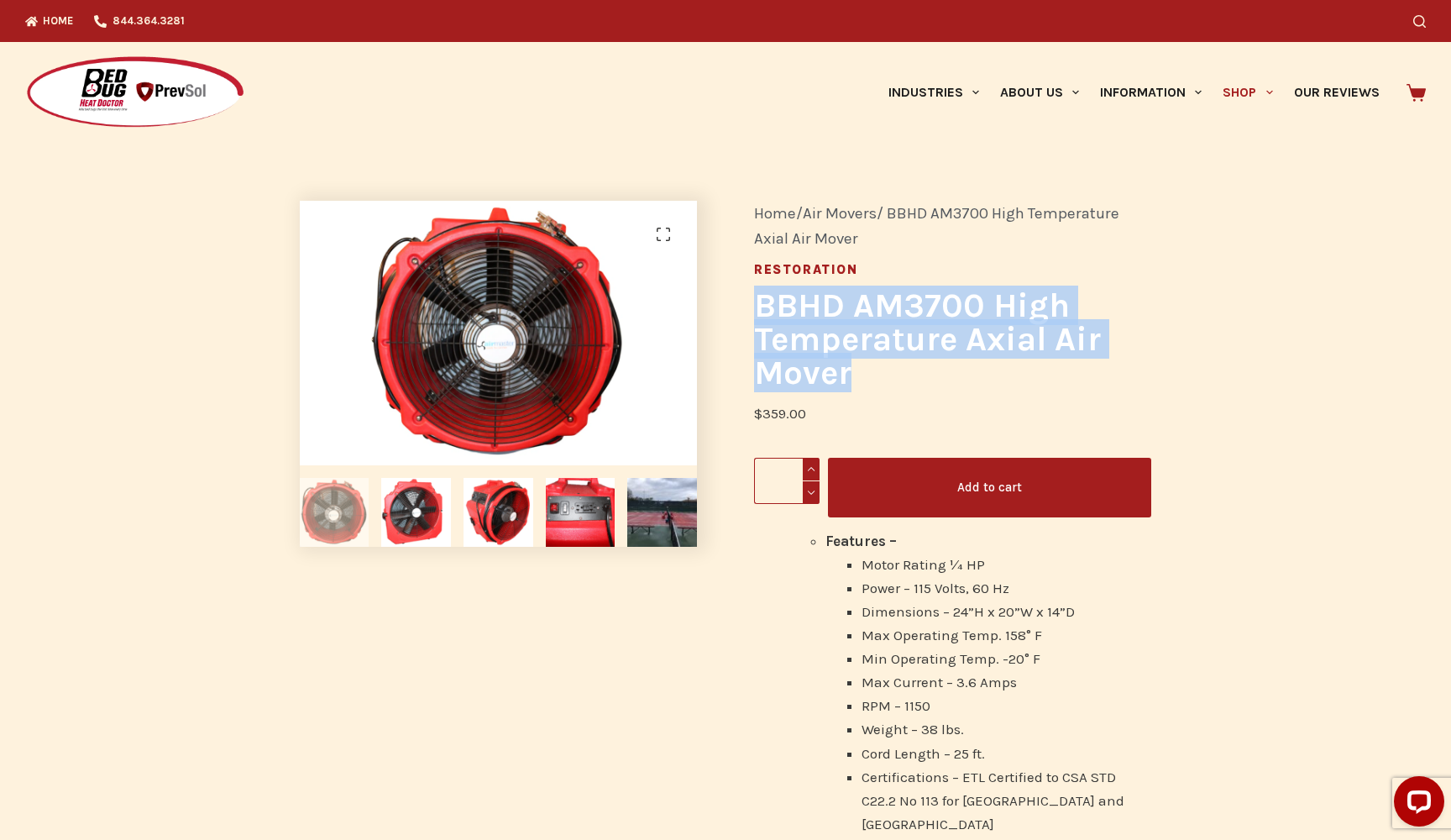
copy h1 "BBHD AM3700 High Temperature Axial Air Mover"
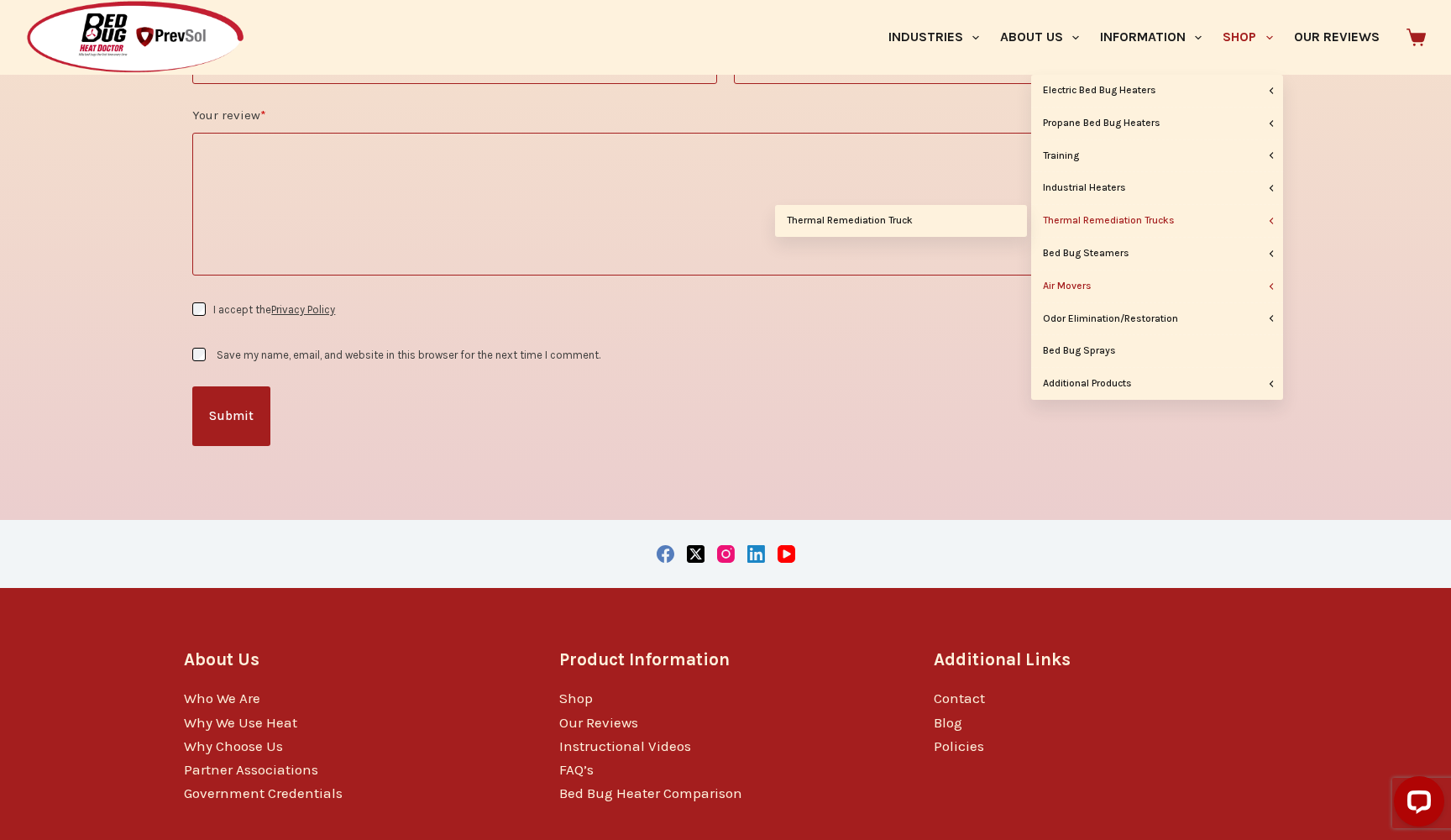
scroll to position [2222, 0]
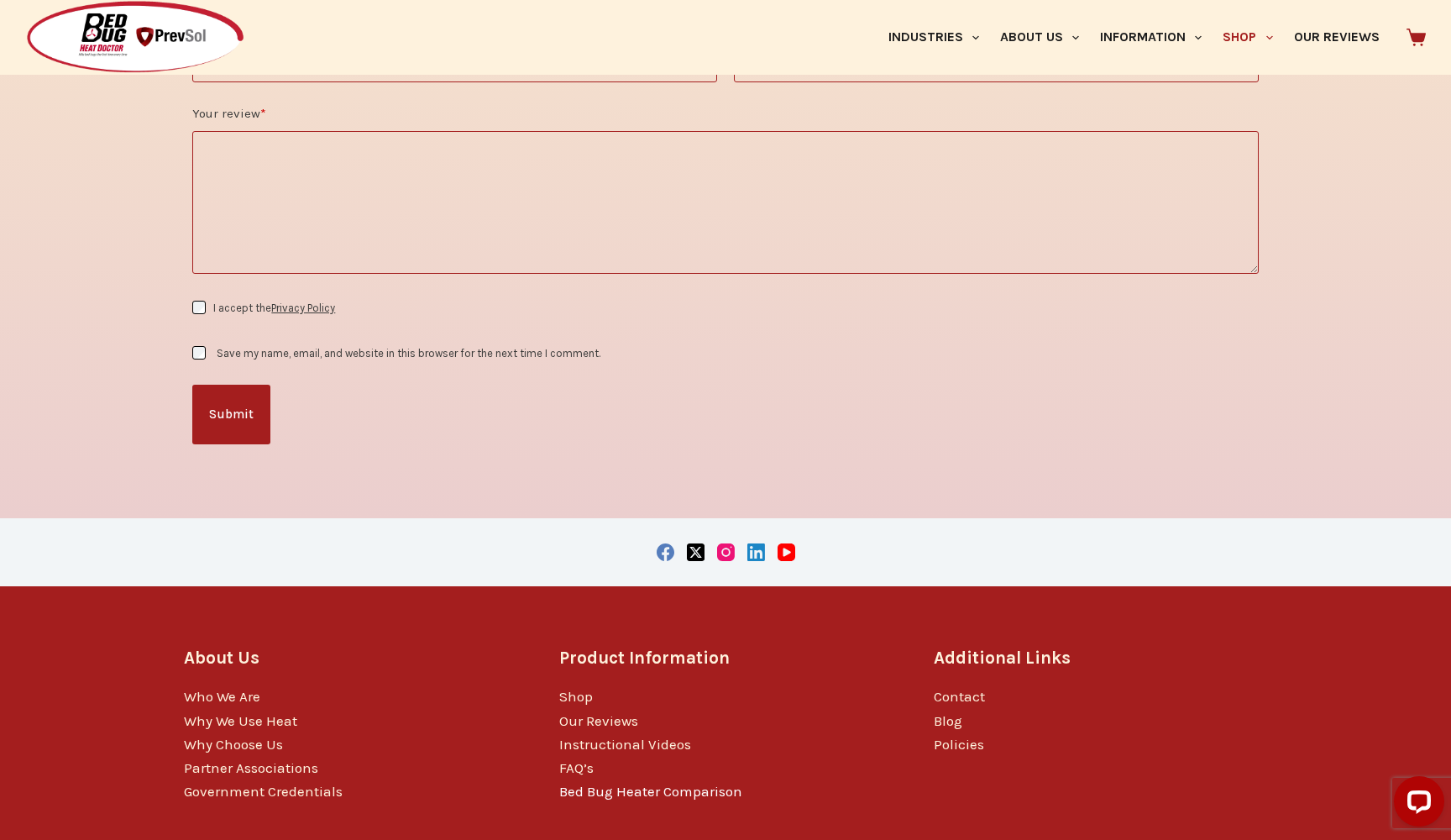
click at [617, 783] on link "Bed Bug Heater Comparison" at bounding box center [650, 791] width 183 height 17
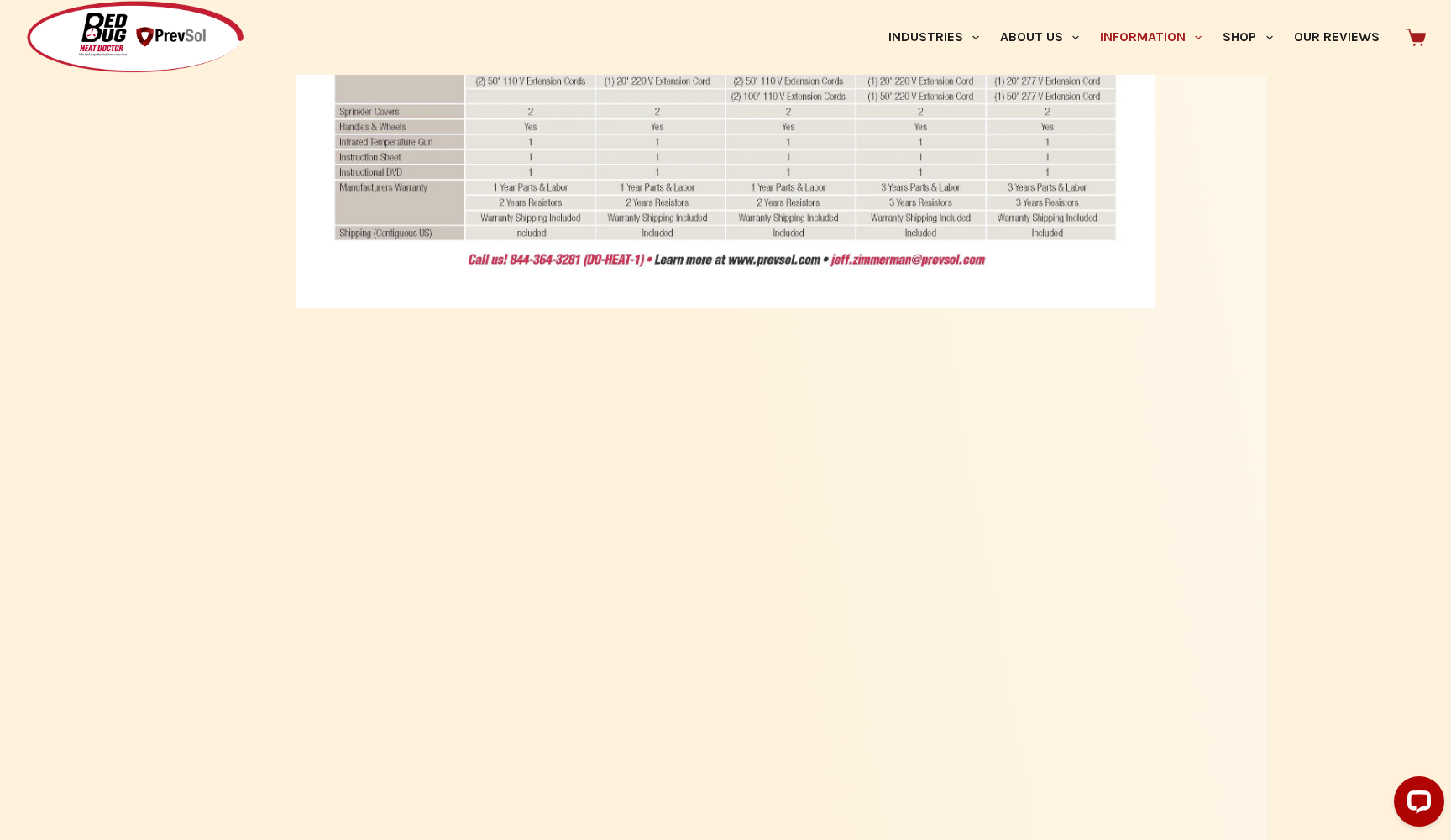
scroll to position [1103, 0]
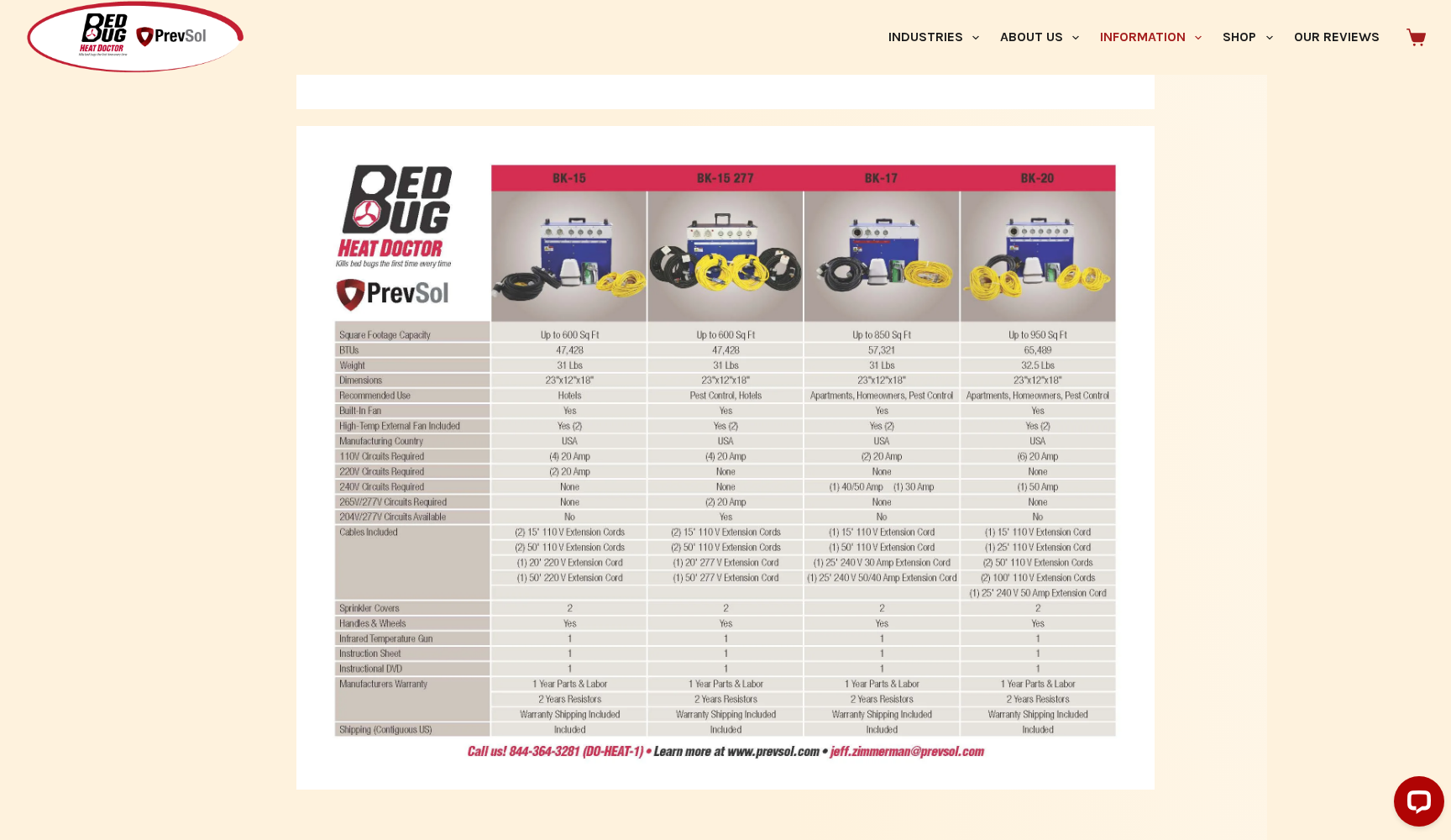
scroll to position [1290, 0]
